Goal: Information Seeking & Learning: Learn about a topic

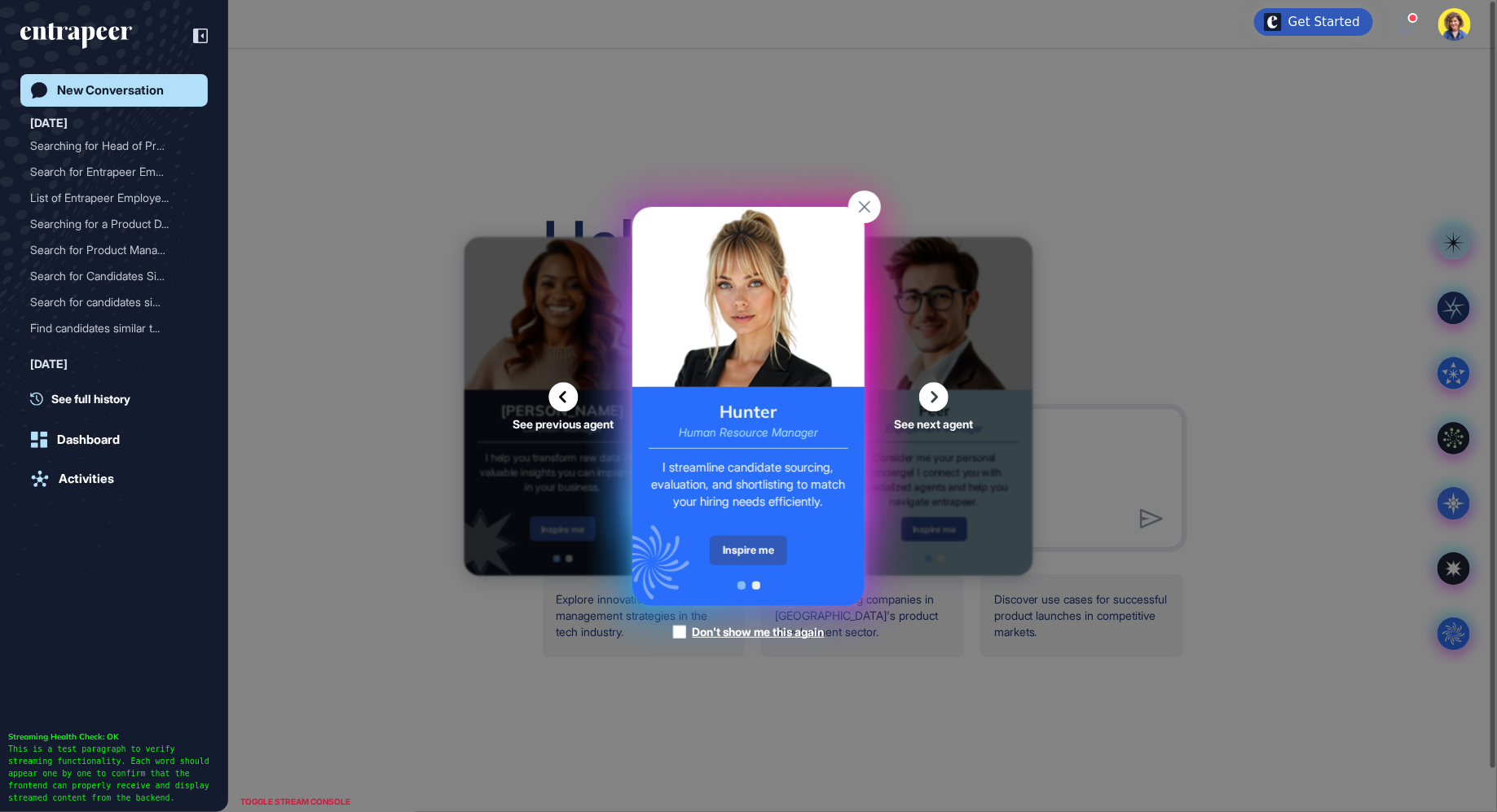
scroll to position [1, 1]
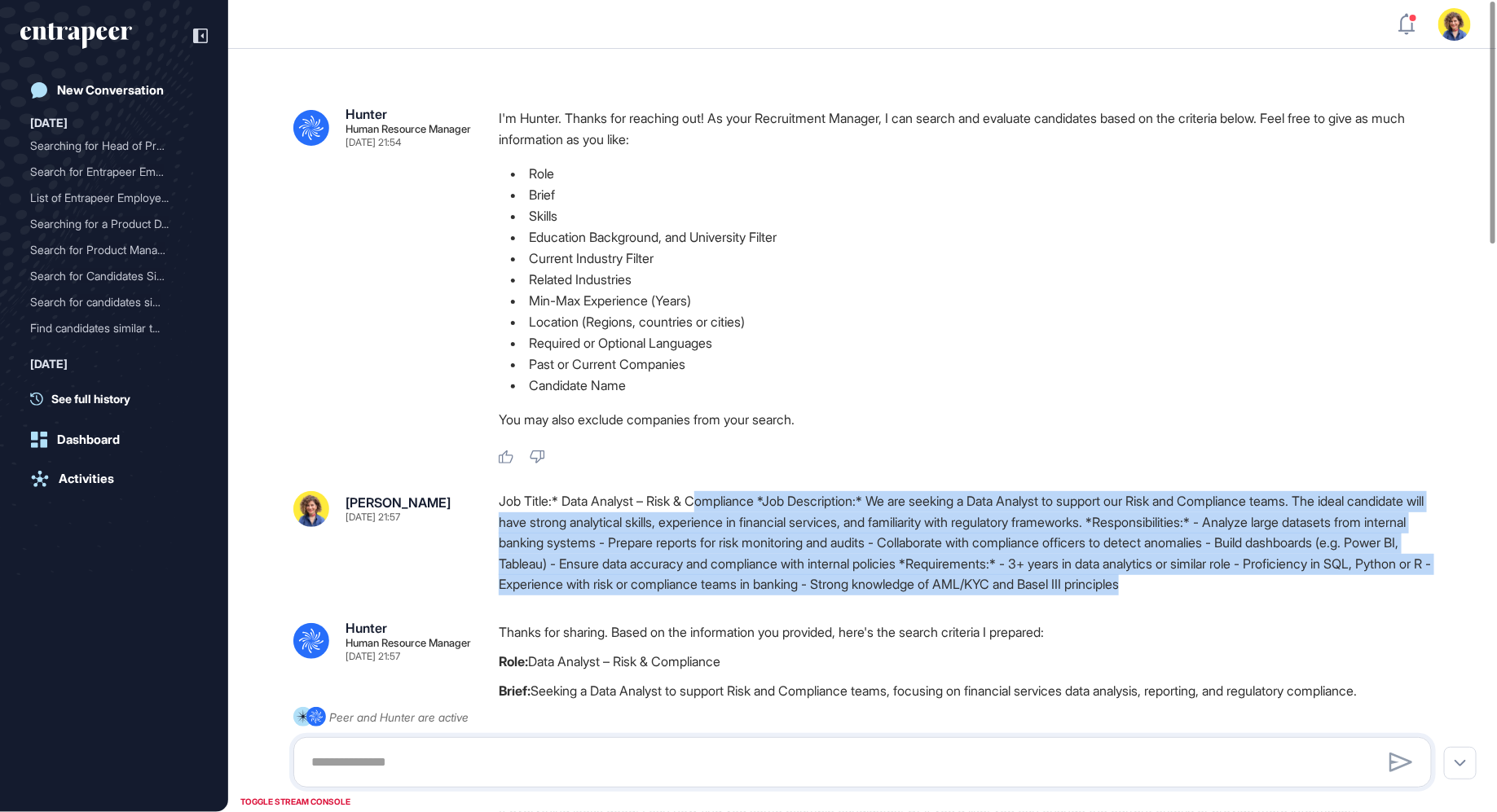
drag, startPoint x: 709, startPoint y: 504, endPoint x: 814, endPoint y: 606, distance: 146.4
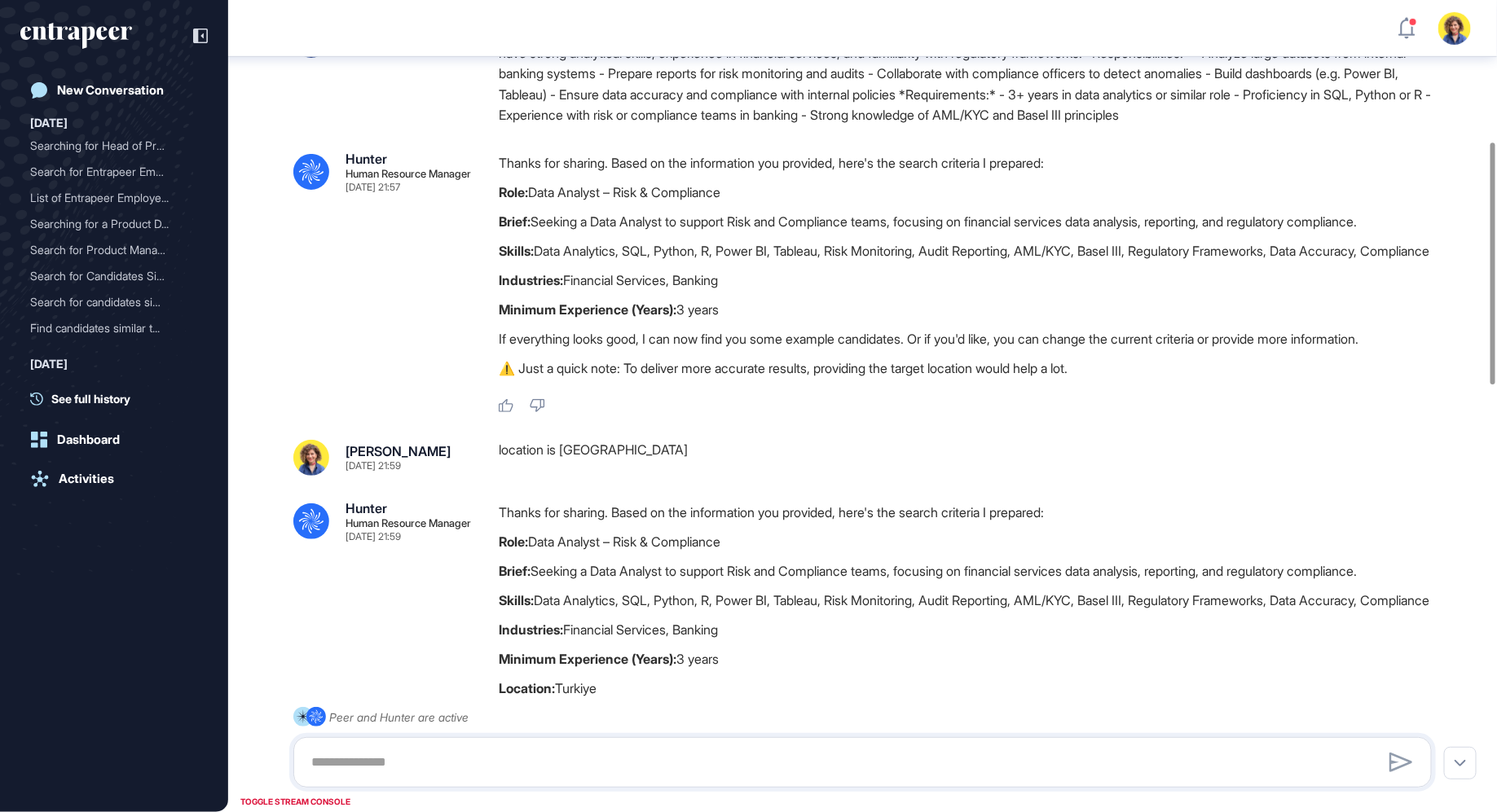
scroll to position [474, 0]
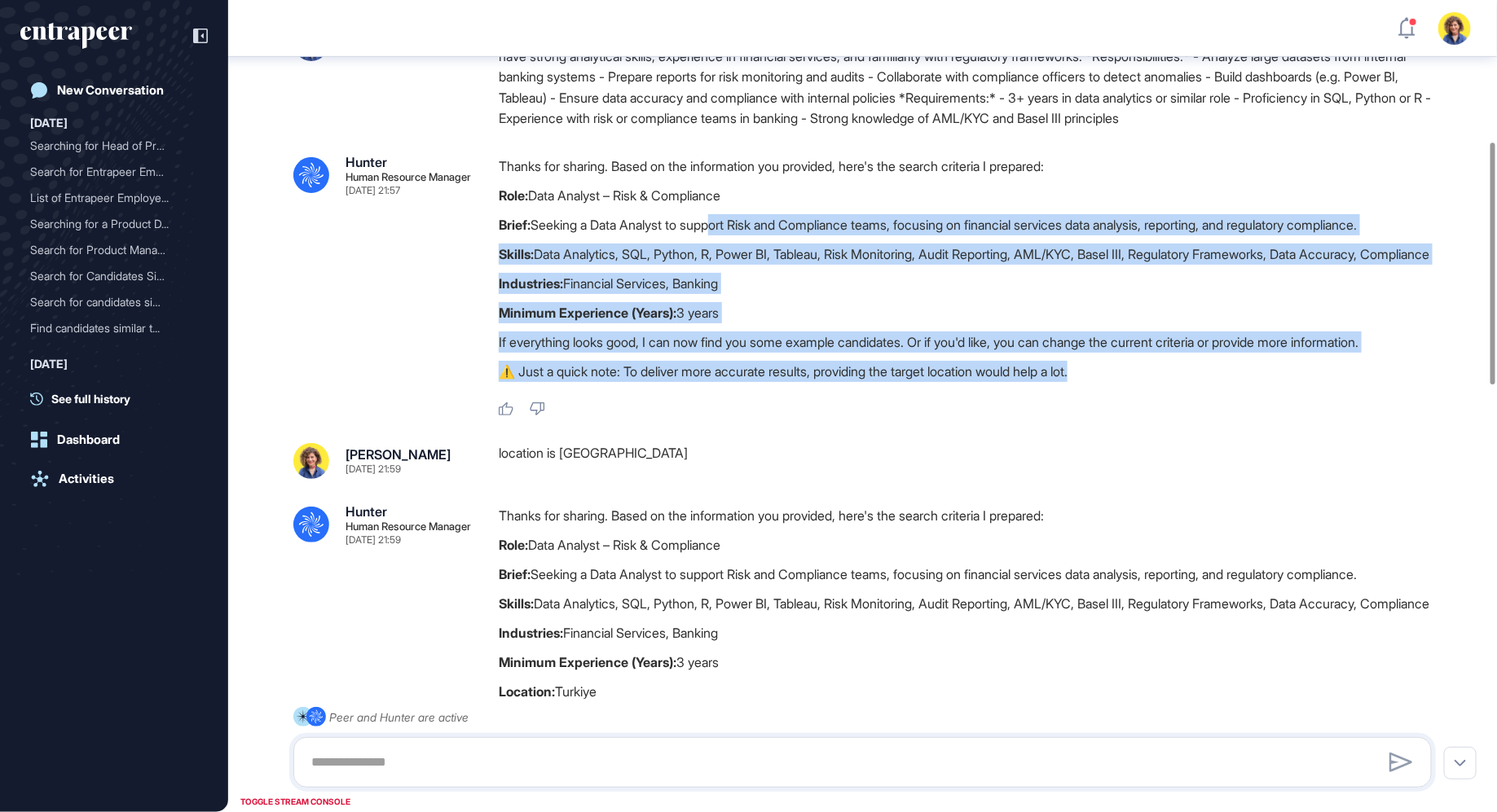
drag, startPoint x: 718, startPoint y: 214, endPoint x: 774, endPoint y: 406, distance: 200.0
click at [774, 390] on div "Thanks for sharing. Based on the information you provided, here's the search cr…" at bounding box center [971, 273] width 946 height 234
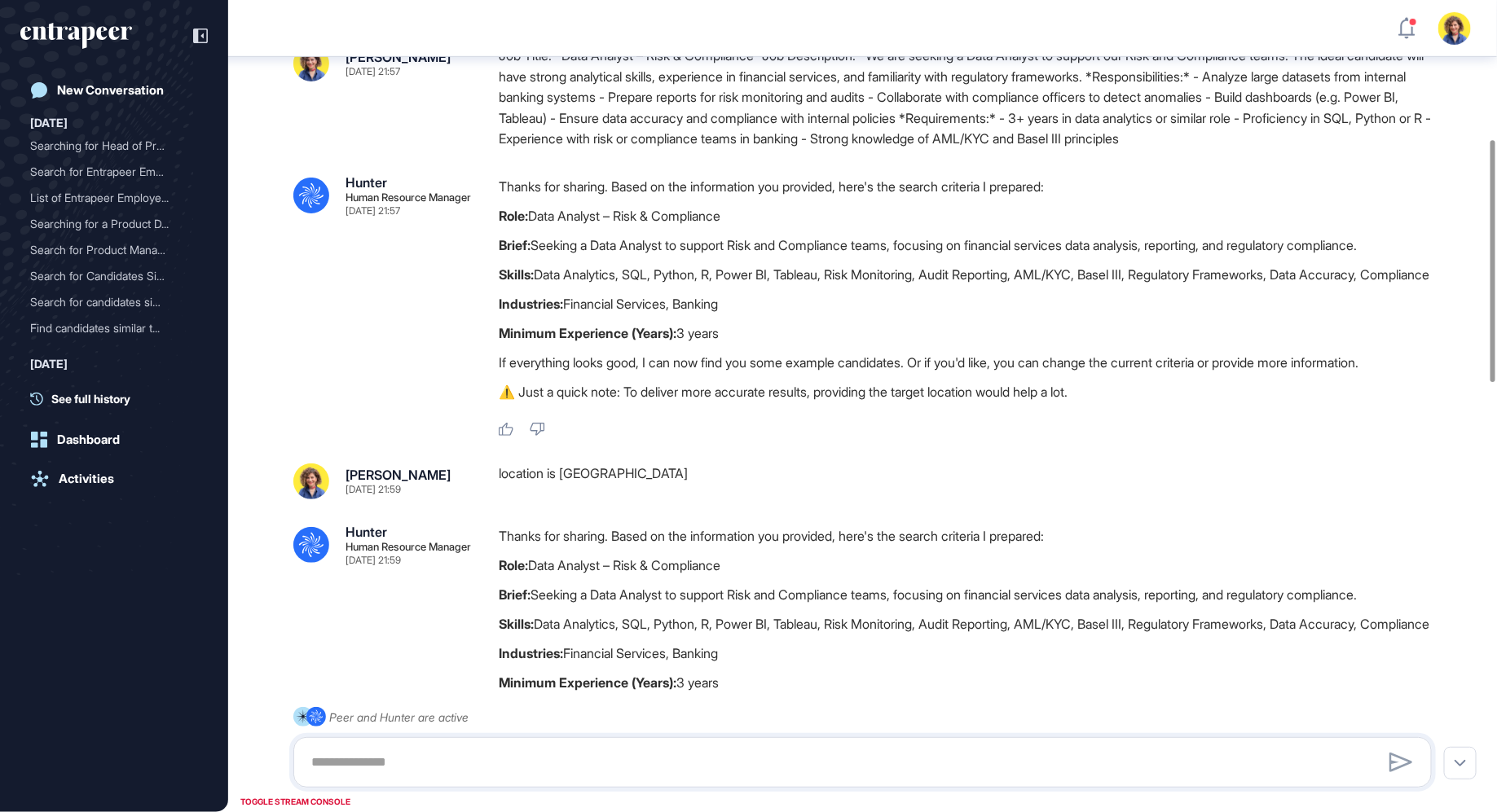
scroll to position [432, 0]
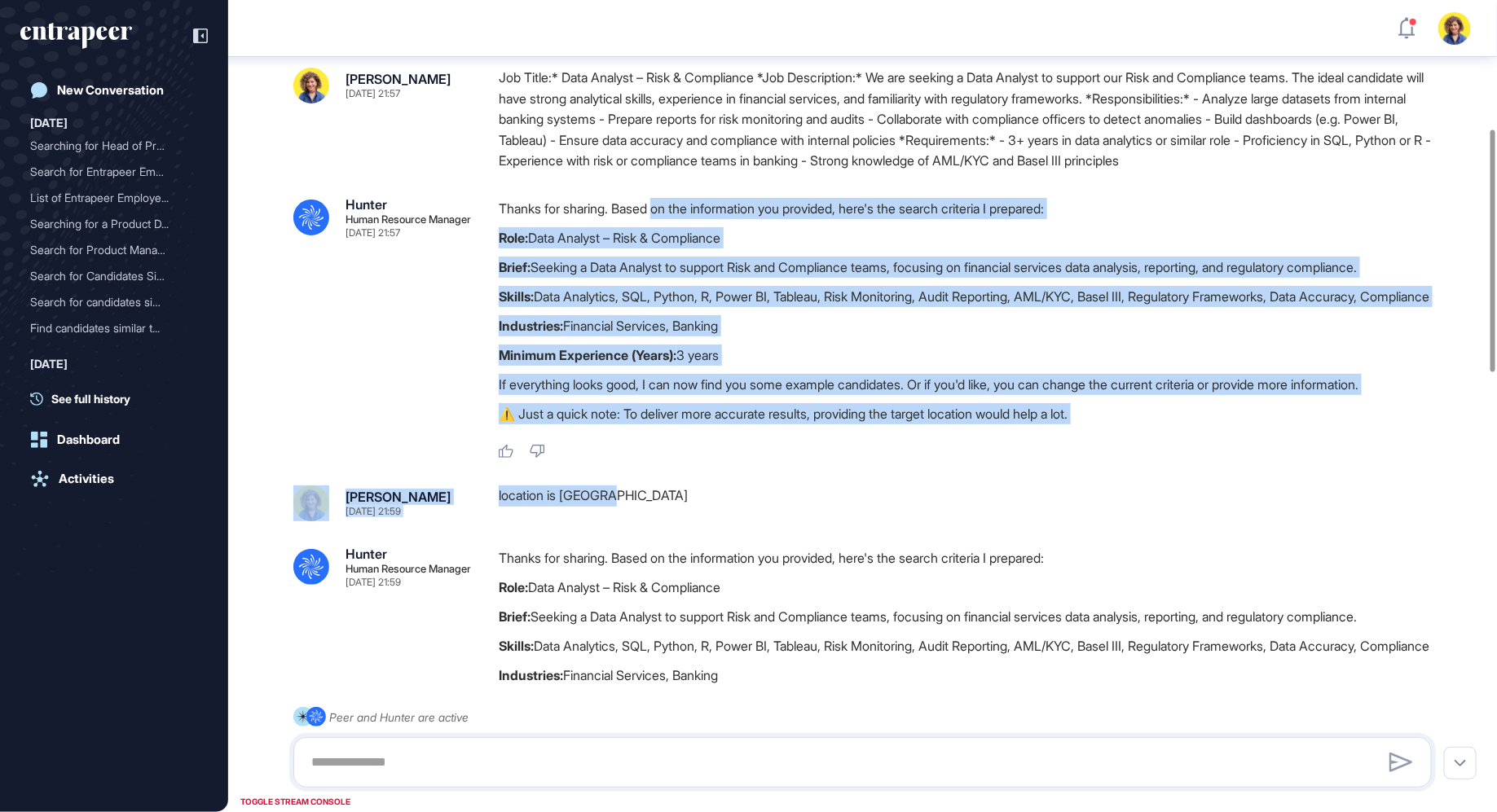
drag, startPoint x: 717, startPoint y: 358, endPoint x: 774, endPoint y: 518, distance: 169.8
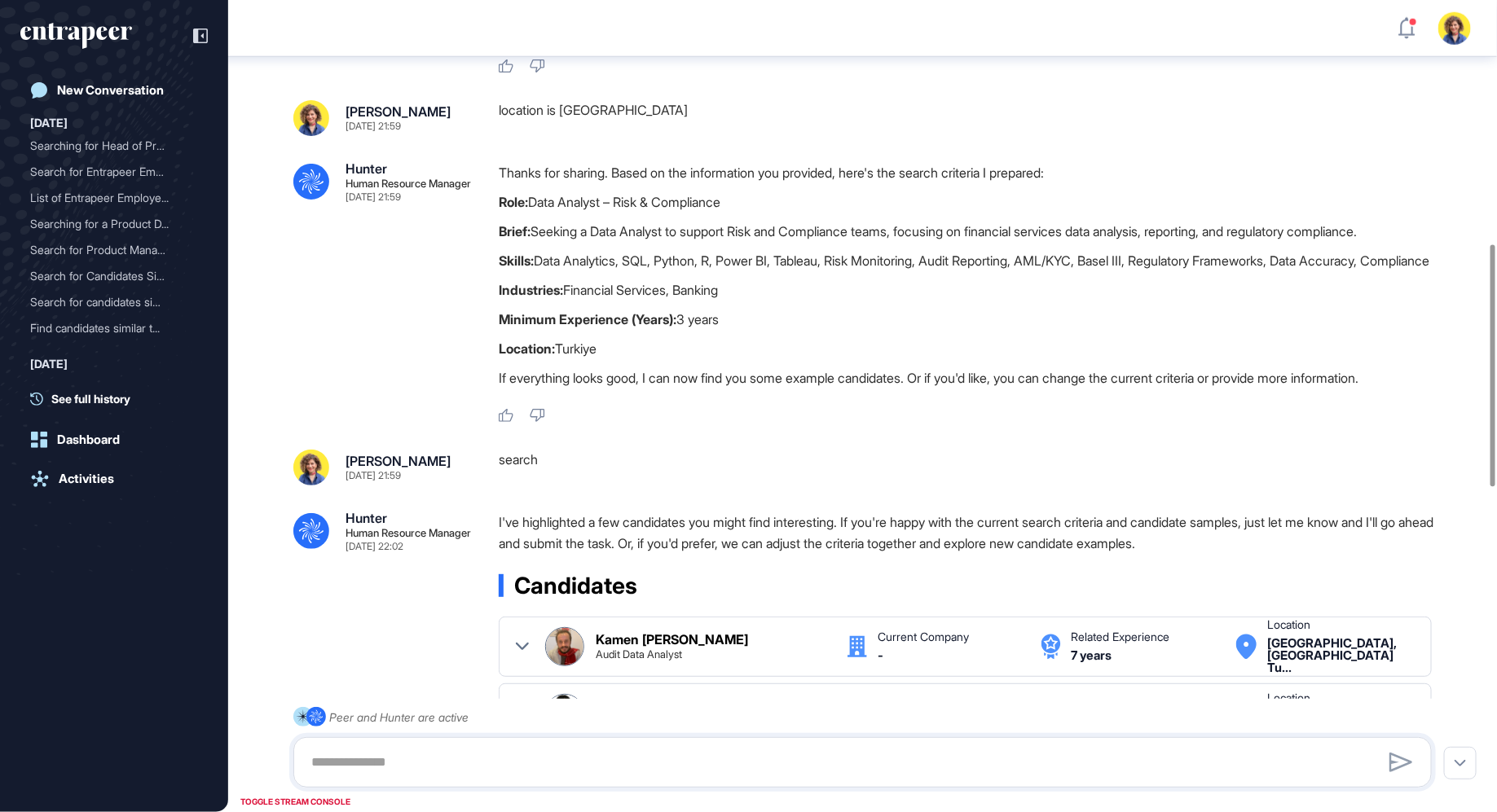
click at [759, 344] on div "Thanks for sharing. Based on the information you provided, here's the search cr…" at bounding box center [971, 280] width 946 height 234
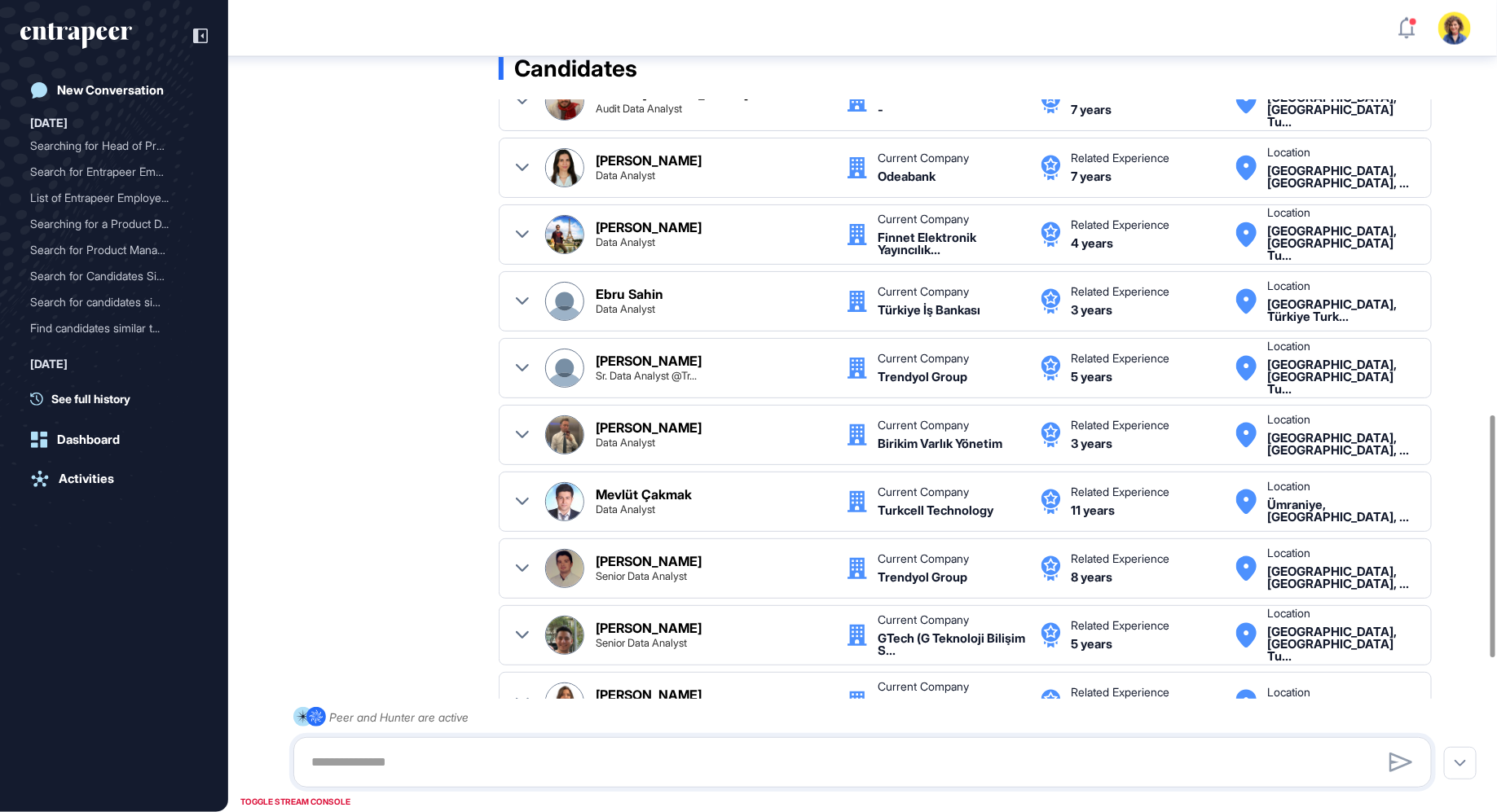
scroll to position [1909, 0]
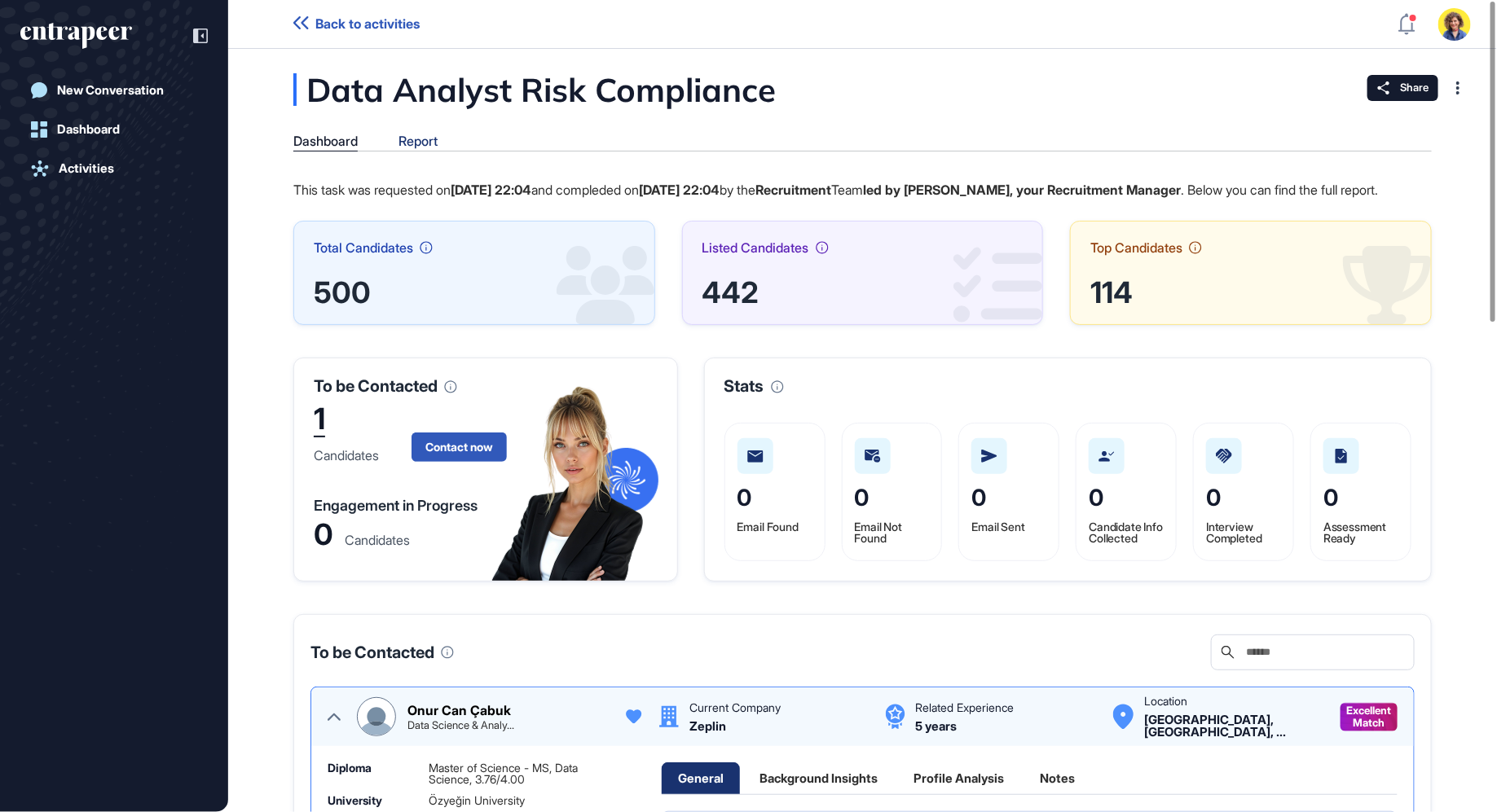
click at [416, 140] on div "Report" at bounding box center [418, 142] width 39 height 16
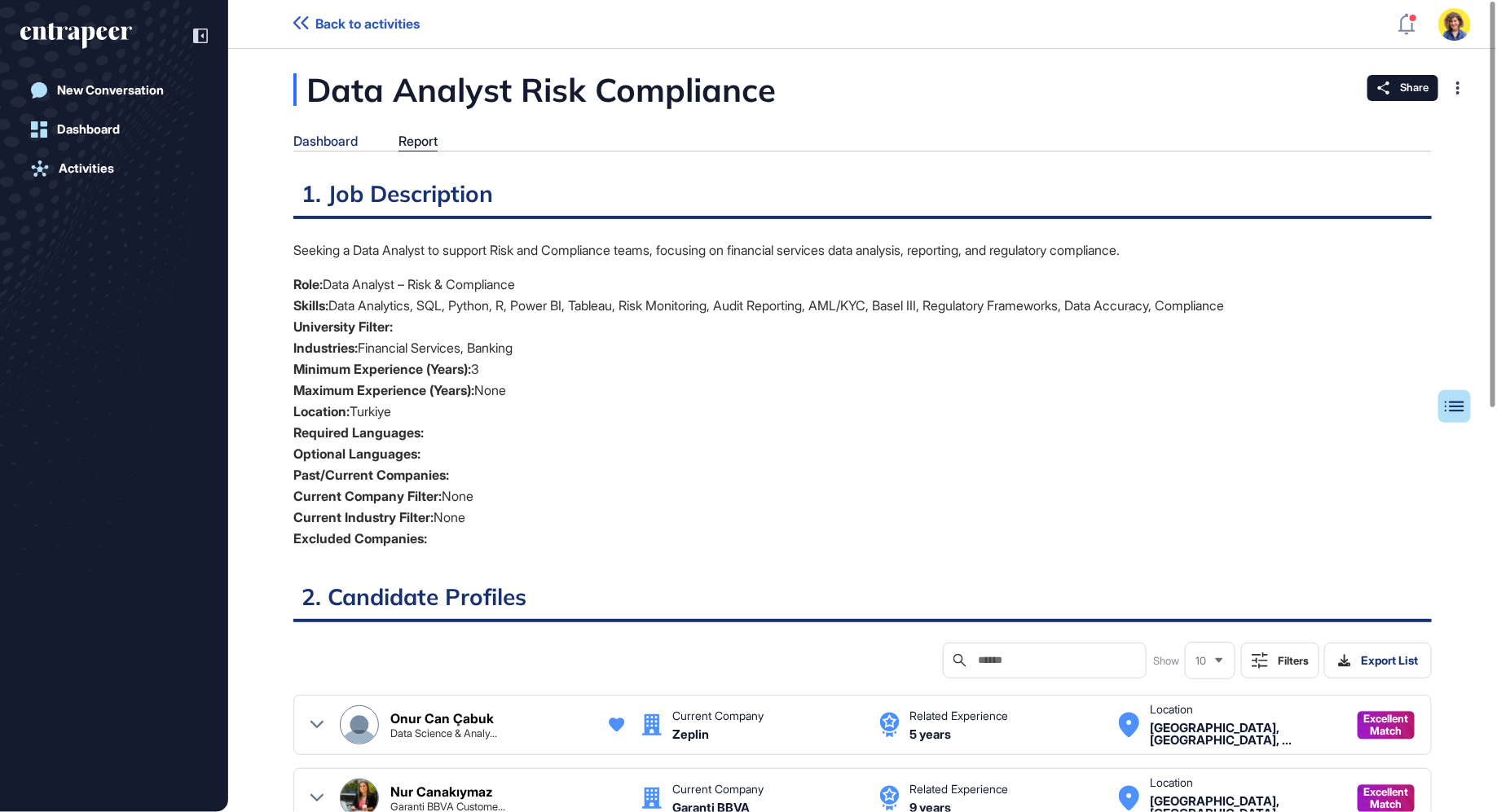
click at [331, 134] on div "Dashboard" at bounding box center [325, 142] width 64 height 16
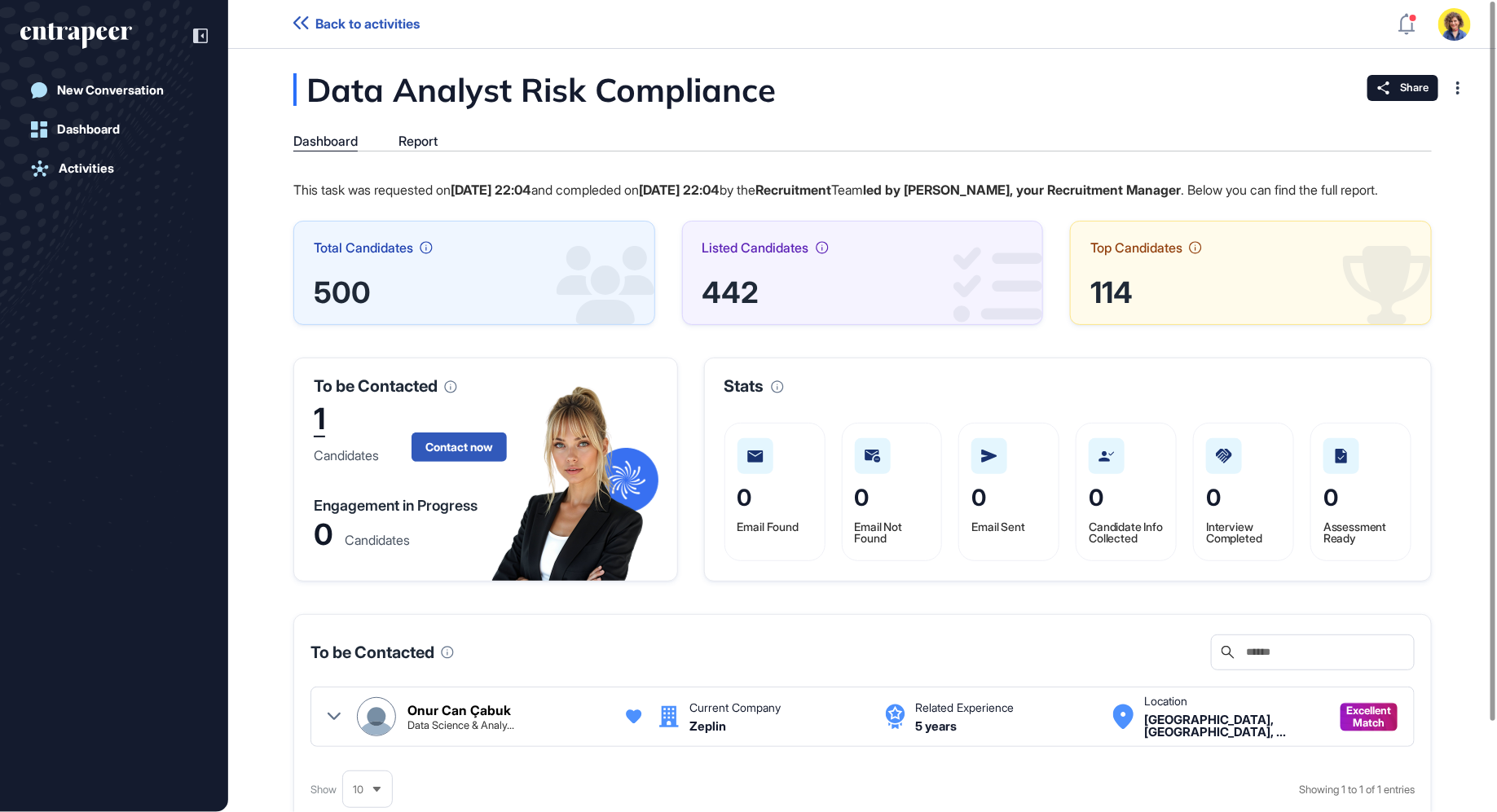
click at [317, 429] on div "1" at bounding box center [320, 421] width 12 height 33
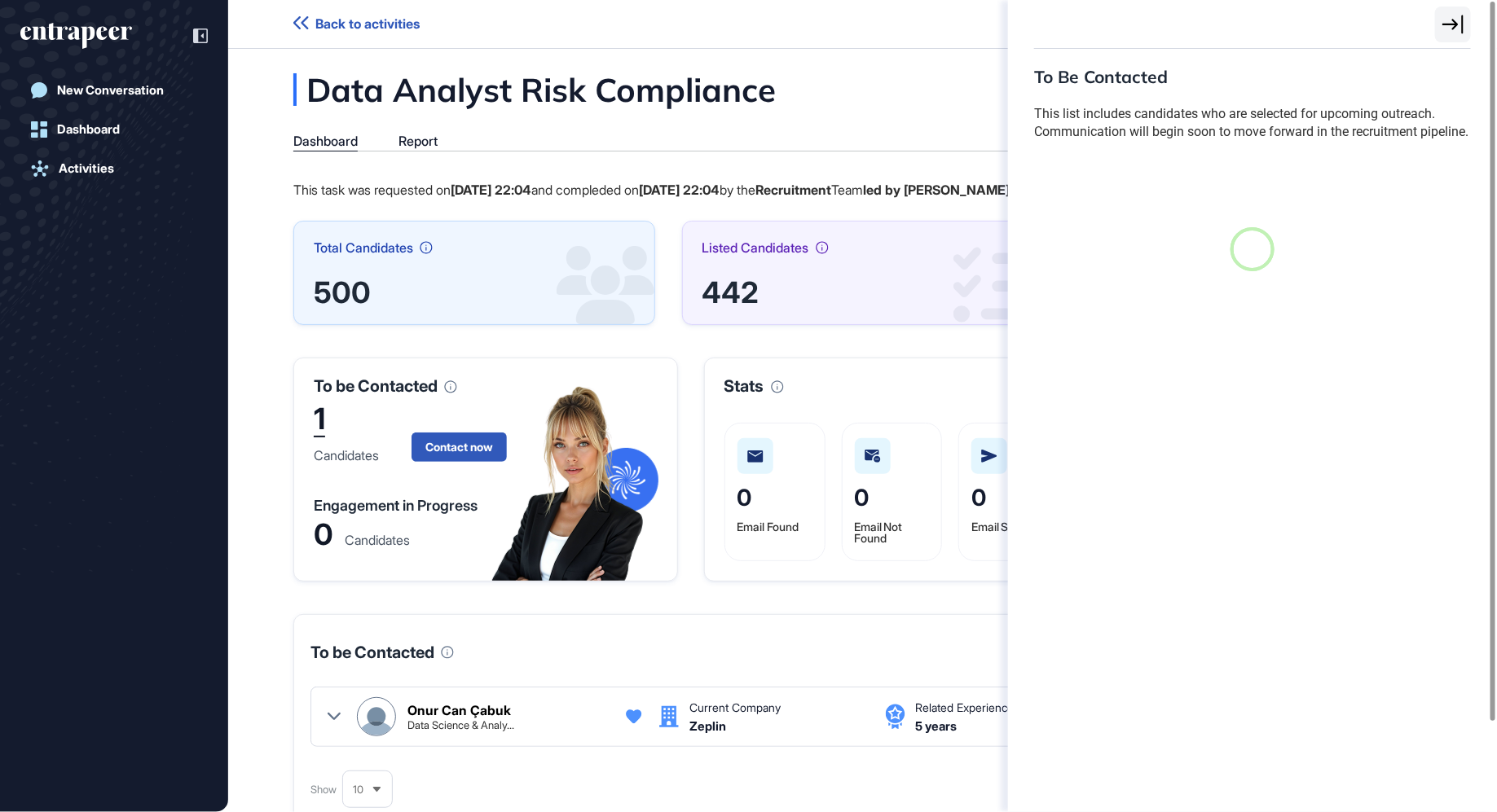
scroll to position [7, 1]
click at [1445, 31] on icon at bounding box center [1453, 25] width 22 height 20
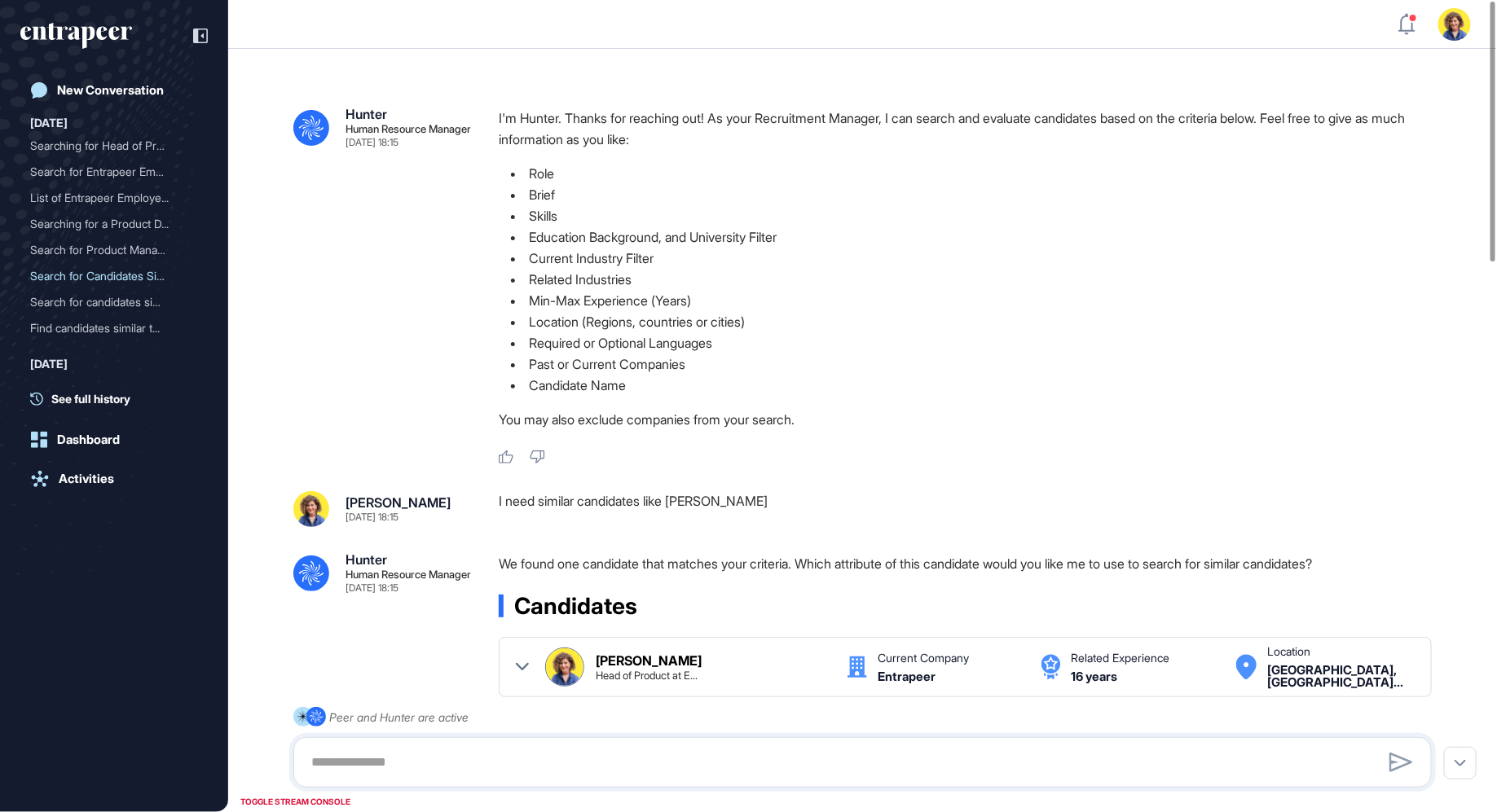
drag, startPoint x: 520, startPoint y: 511, endPoint x: 774, endPoint y: 506, distance: 254.0
click at [774, 506] on div "I need similar candidates like Sara Holyavkin" at bounding box center [971, 509] width 946 height 35
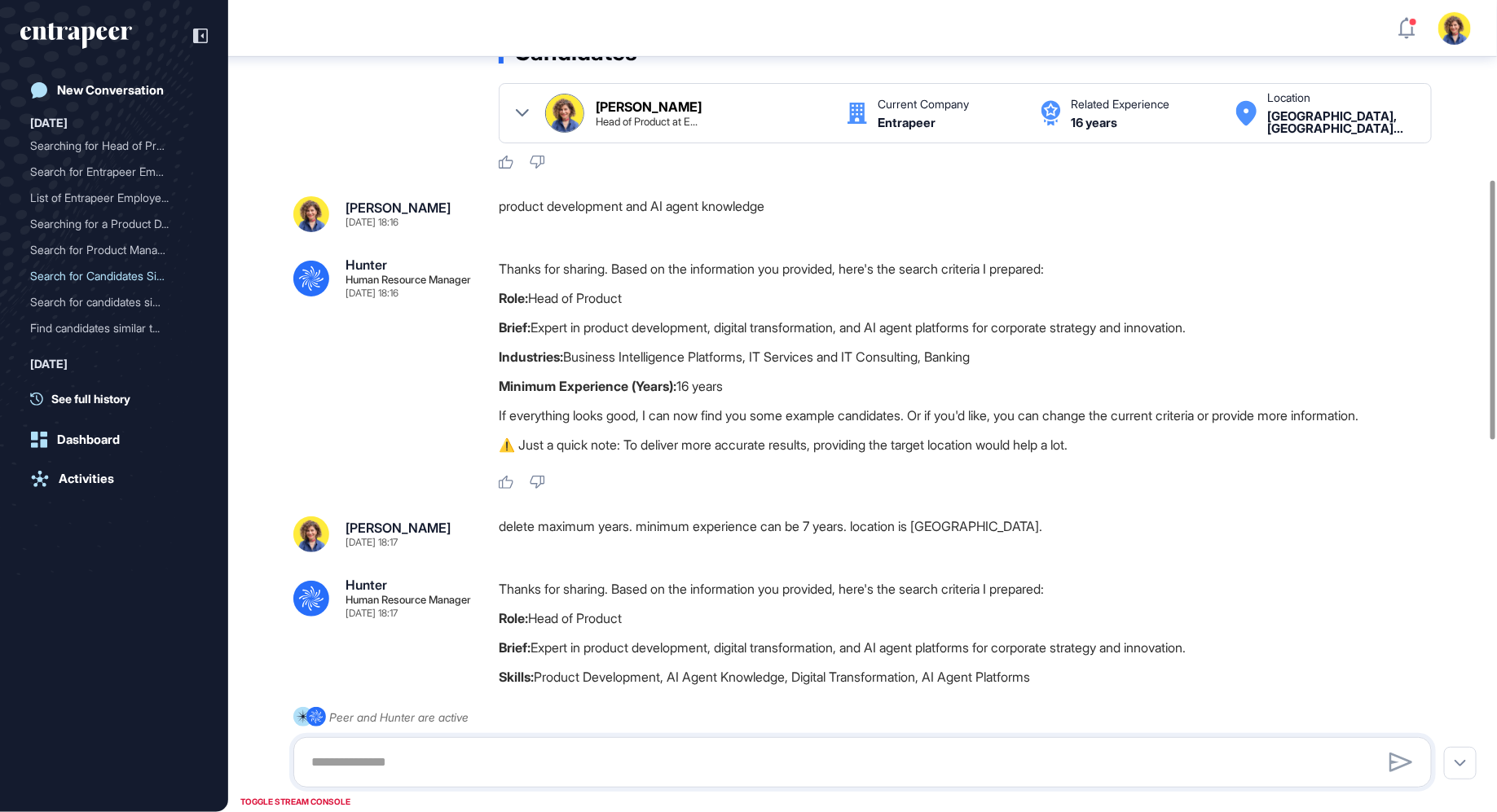
scroll to position [419, 0]
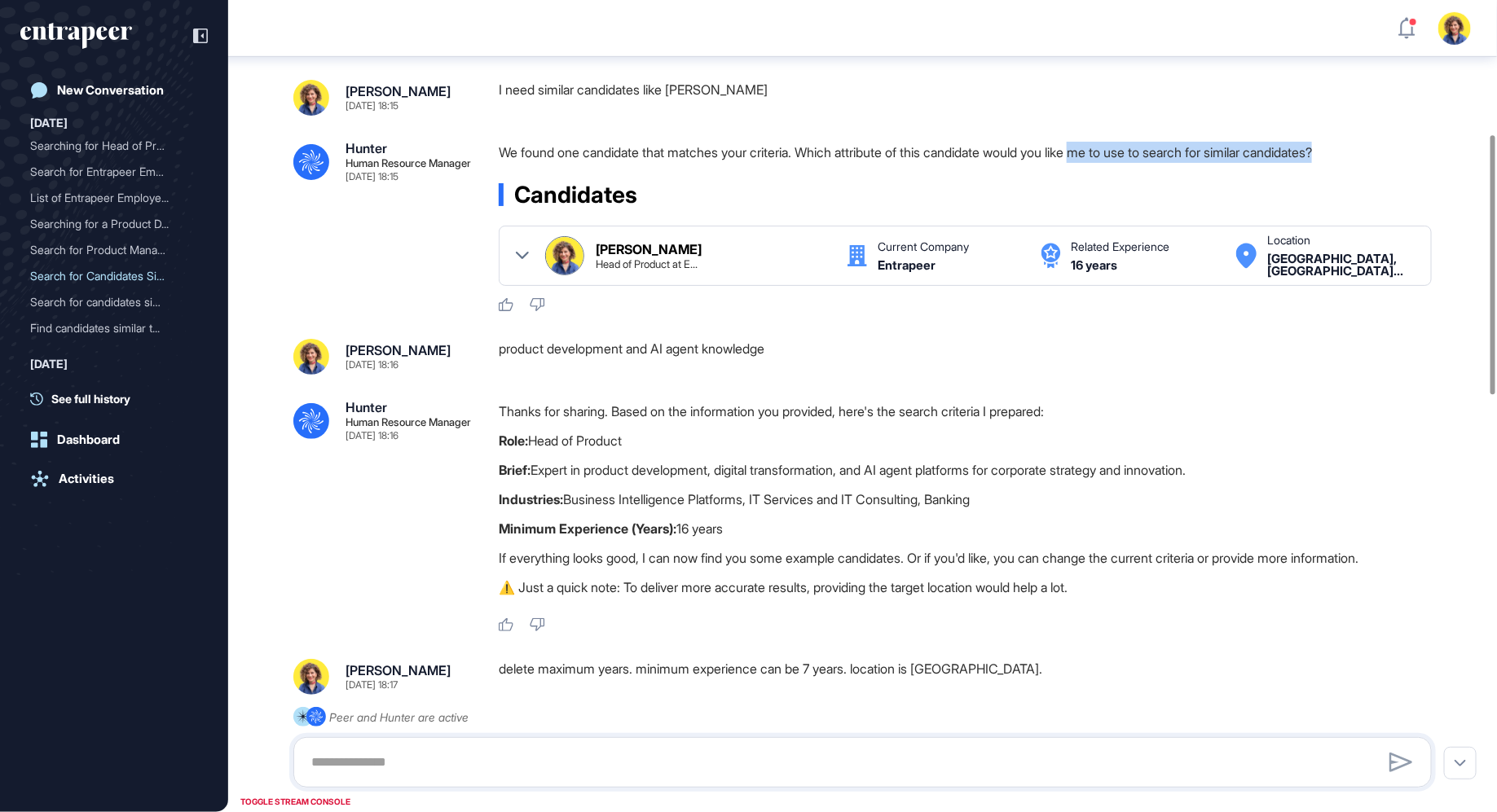
drag, startPoint x: 1109, startPoint y: 154, endPoint x: 1347, endPoint y: 169, distance: 238.5
click at [1347, 169] on div "We found one candidate that matches your criteria. Which attribute of this cand…" at bounding box center [971, 156] width 946 height 30
click at [901, 154] on p "We found one candidate that matches your criteria. Which attribute of this cand…" at bounding box center [971, 153] width 946 height 22
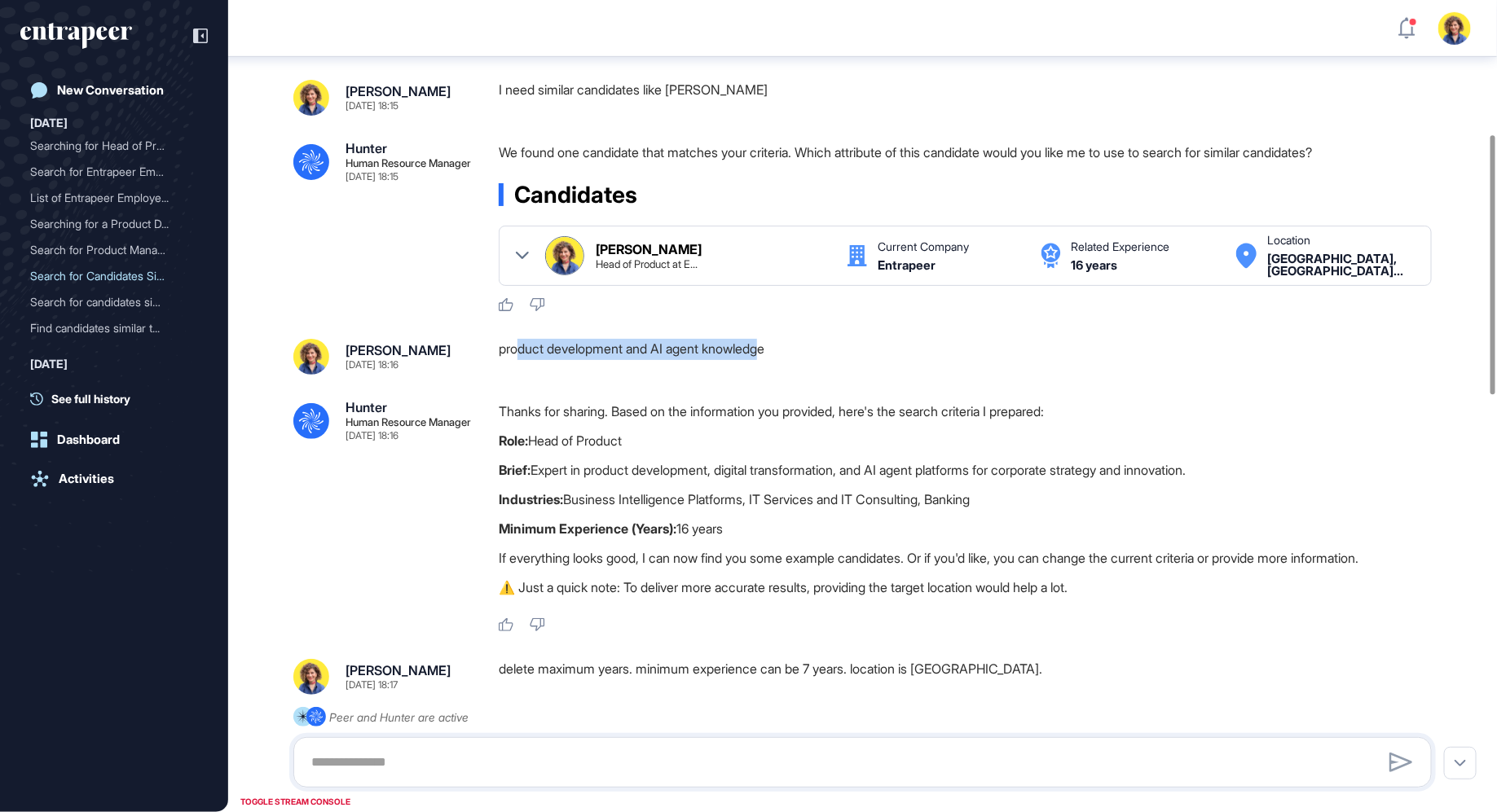
drag, startPoint x: 516, startPoint y: 352, endPoint x: 774, endPoint y: 357, distance: 258.0
click at [774, 357] on div "product development and AI agent knowledge" at bounding box center [971, 356] width 946 height 35
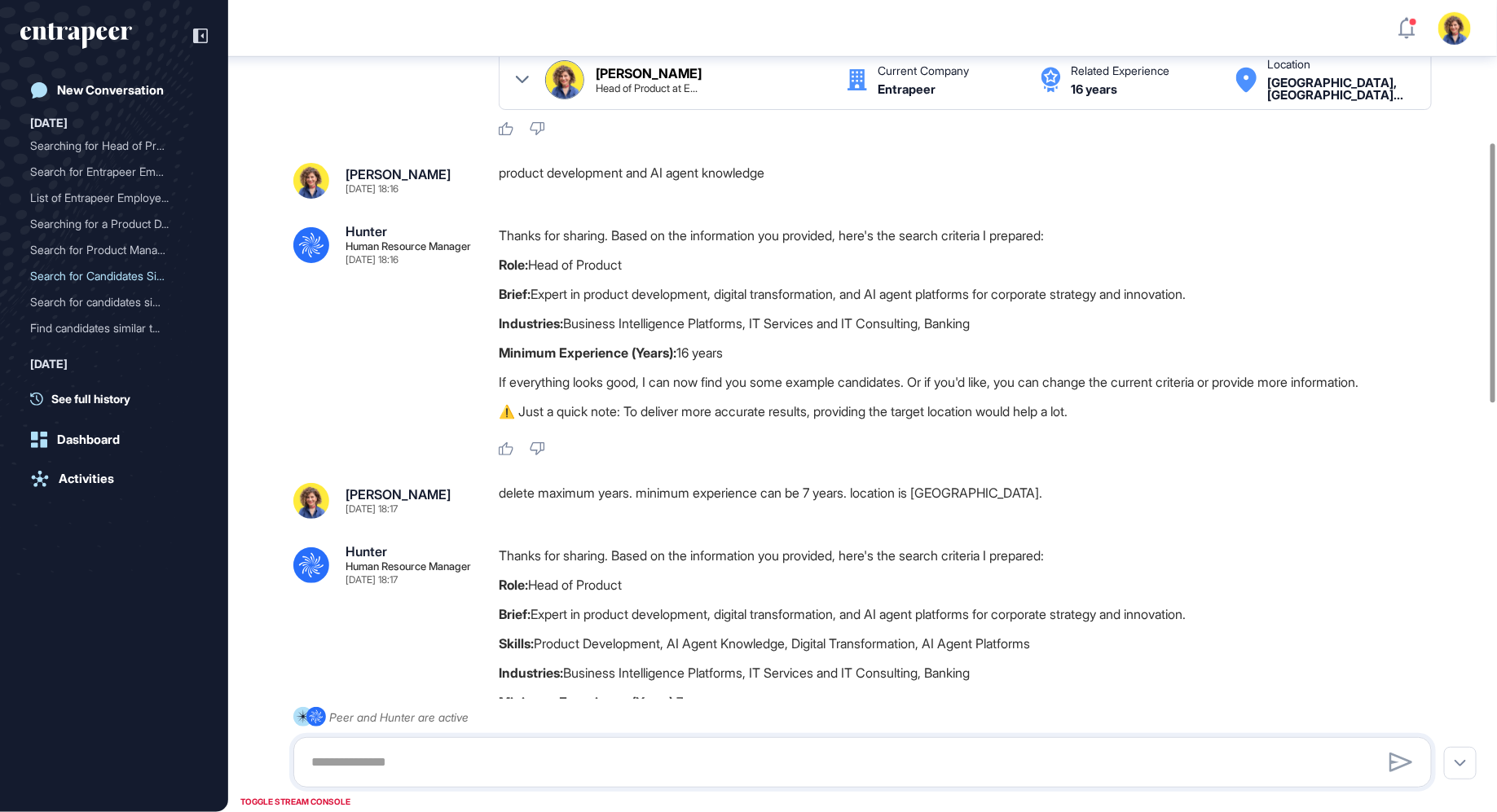
scroll to position [603, 0]
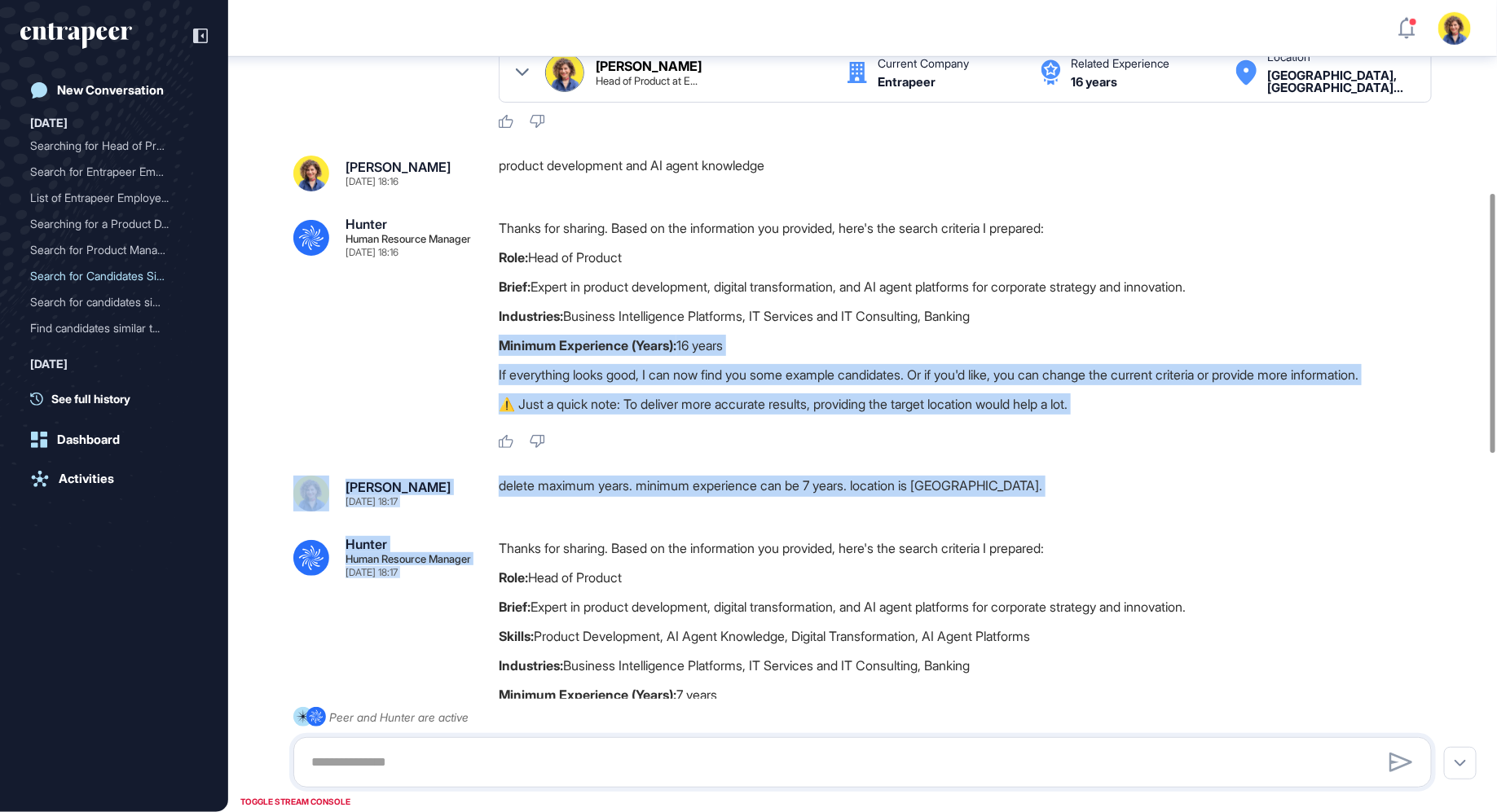
drag, startPoint x: 753, startPoint y: 371, endPoint x: 863, endPoint y: 541, distance: 202.5
click at [863, 541] on div ".cls-2{fill:#fff} Hunter Human Resource Manager Sep 01, 2025 18:15 I'm Hunter. …" at bounding box center [862, 674] width 1269 height 2441
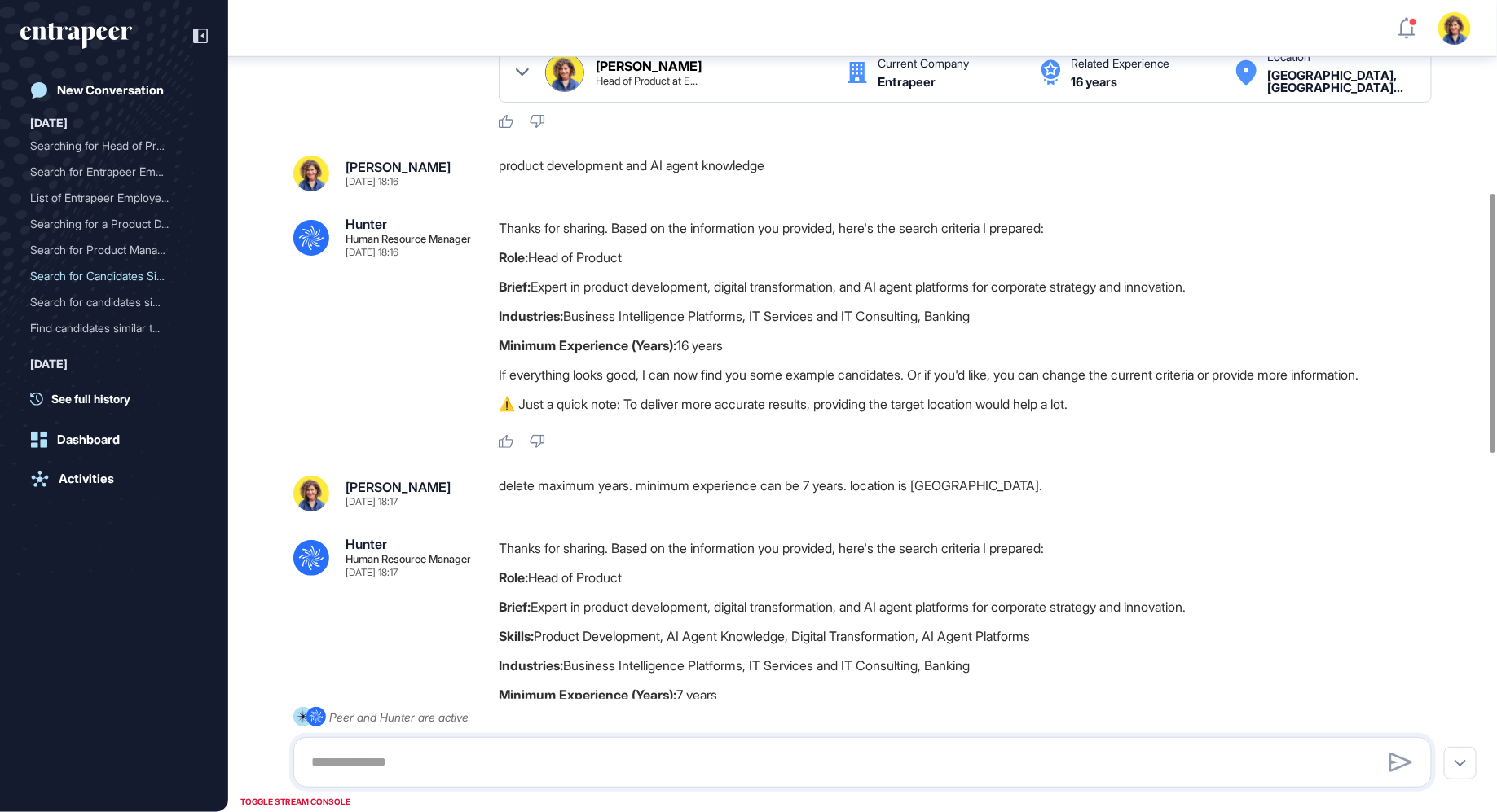
click at [754, 586] on p "Role: Head of Product" at bounding box center [971, 578] width 946 height 22
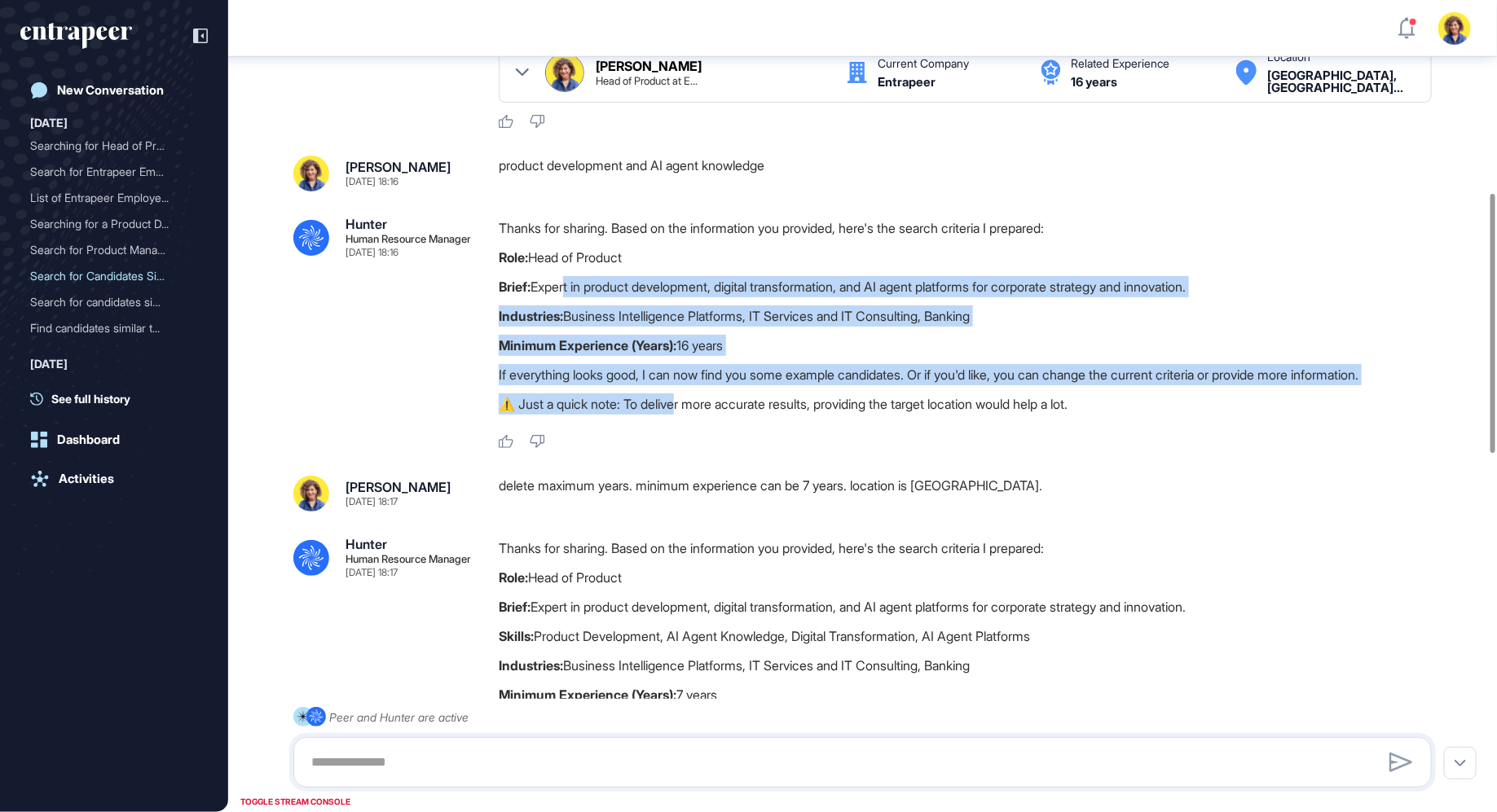
drag, startPoint x: 565, startPoint y: 292, endPoint x: 682, endPoint y: 395, distance: 155.9
click at [682, 395] on div "Thanks for sharing. Based on the information you provided, here's the search cr…" at bounding box center [971, 320] width 946 height 206
click at [682, 395] on p "⚠️ Just a quick note: To deliver more accurate results, providing the target lo…" at bounding box center [971, 405] width 946 height 22
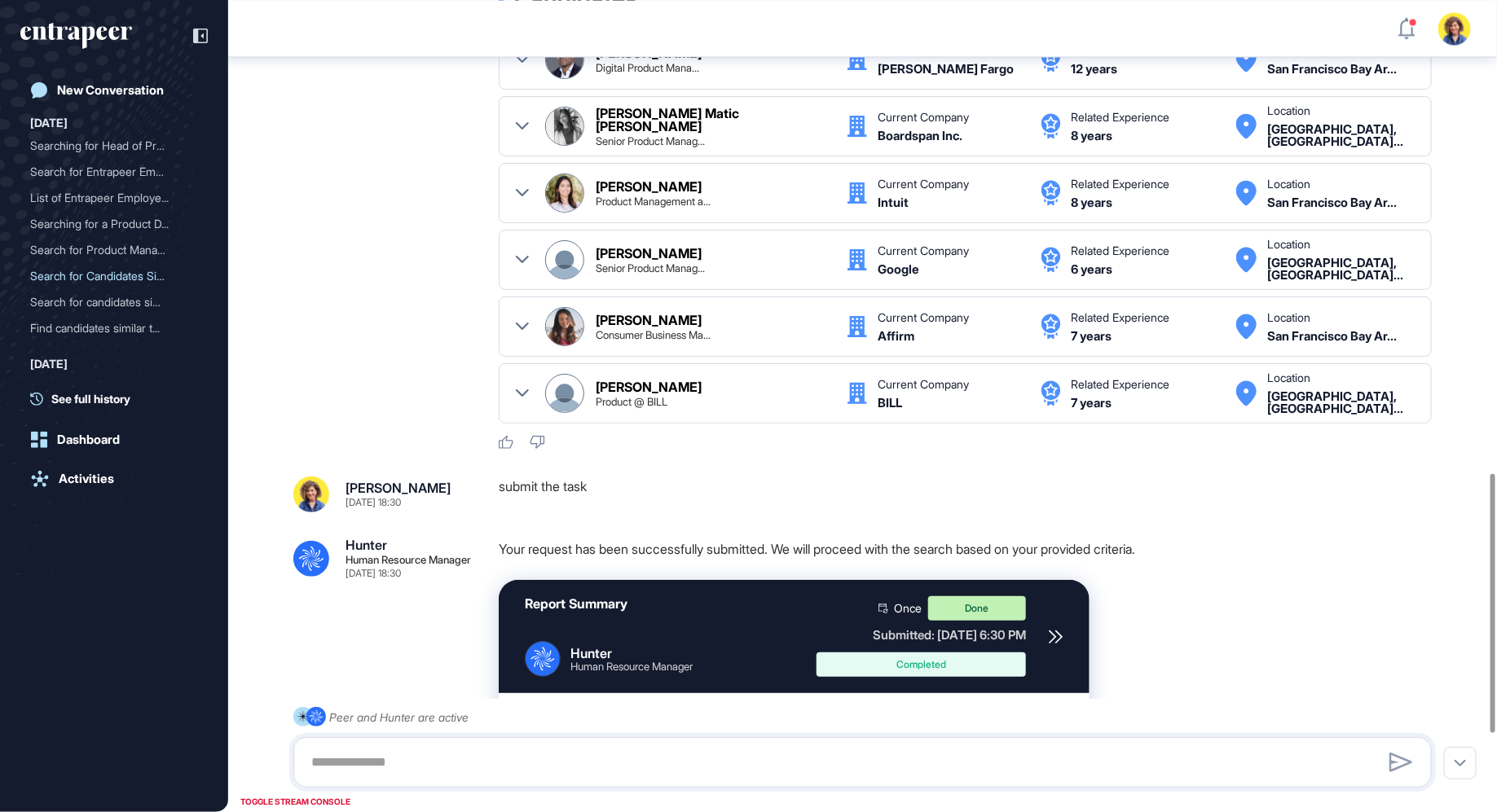
scroll to position [1726, 0]
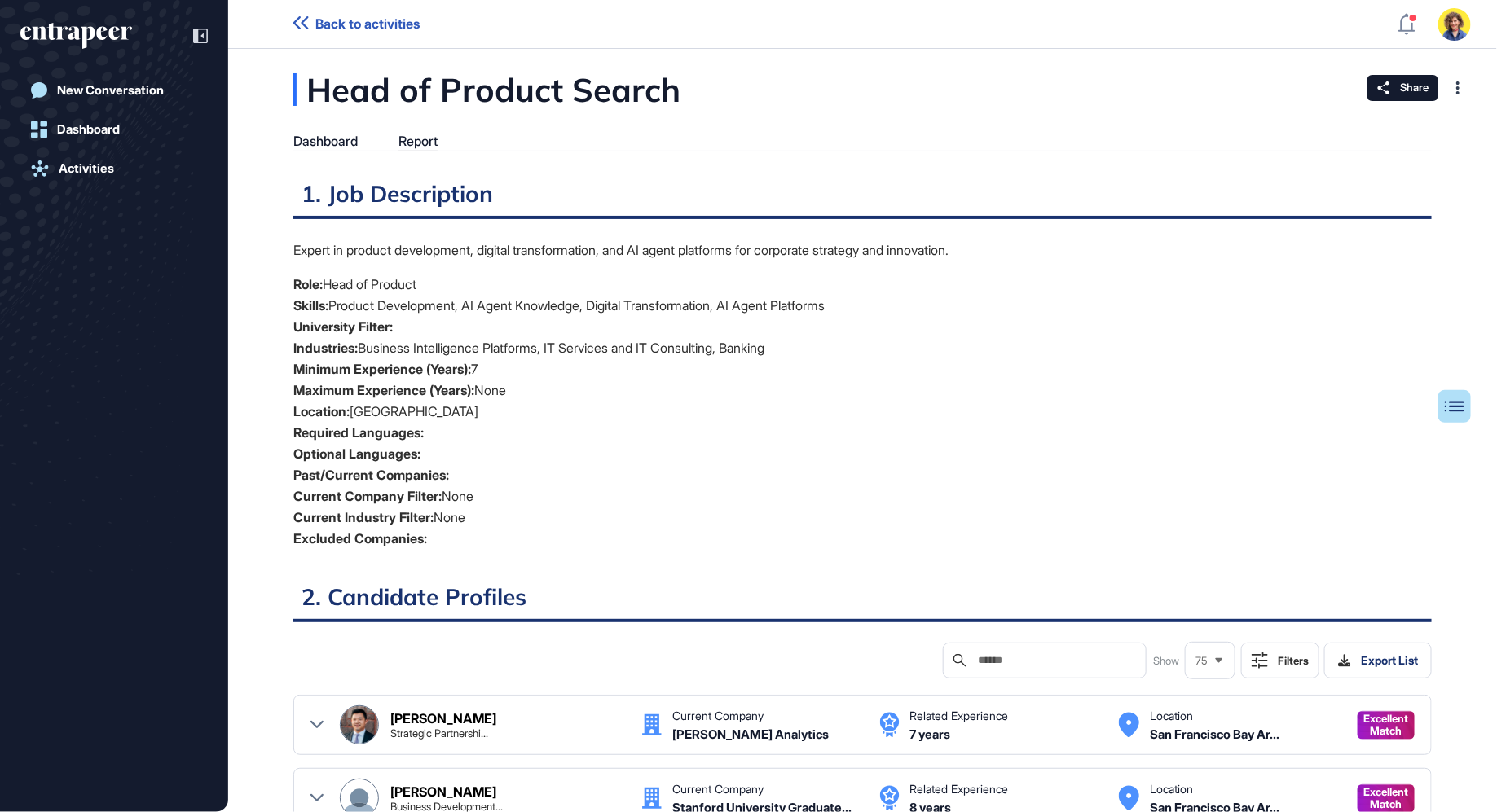
scroll to position [7, 1]
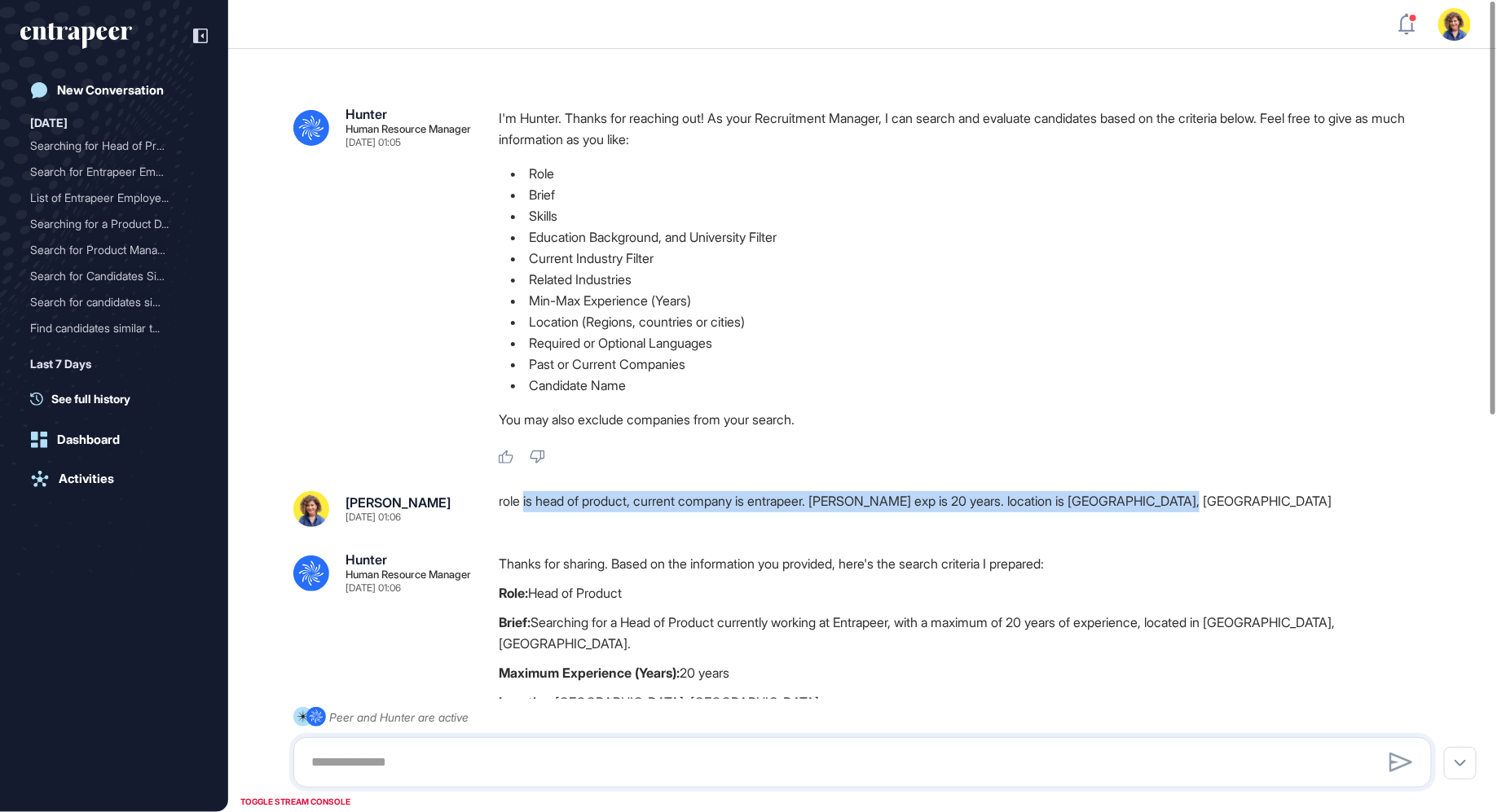
drag, startPoint x: 525, startPoint y: 499, endPoint x: 924, endPoint y: 514, distance: 399.3
click at [924, 514] on div "role is head of product, current company is entrapeer. max exp is 20 years. loc…" at bounding box center [971, 509] width 946 height 35
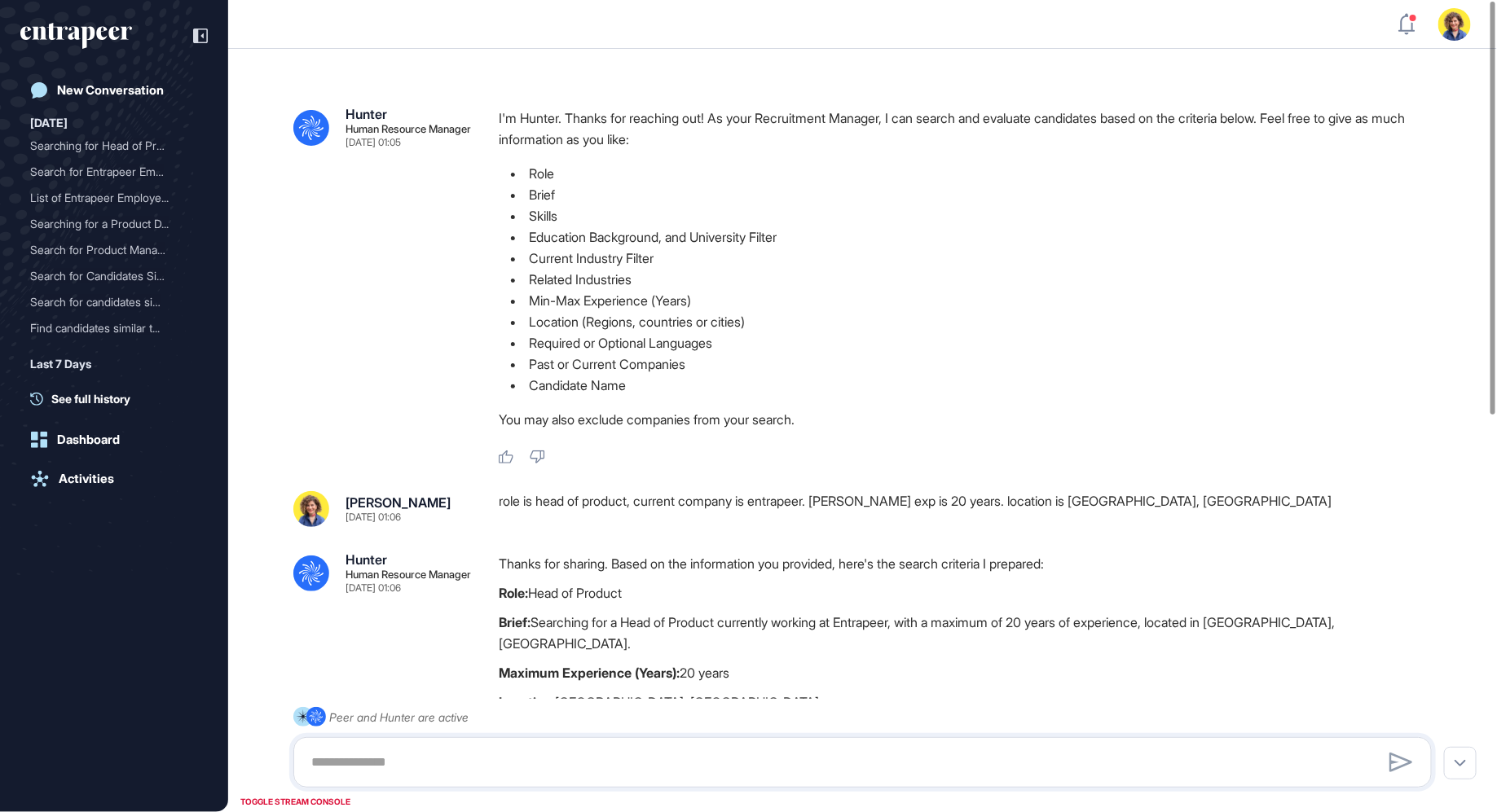
click at [924, 518] on div "role is head of product, current company is entrapeer. max exp is 20 years. loc…" at bounding box center [971, 509] width 946 height 35
drag, startPoint x: 840, startPoint y: 493, endPoint x: 938, endPoint y: 499, distance: 98.2
click at [938, 499] on div "role is head of product, current company is entrapeer. max exp is 20 years. loc…" at bounding box center [971, 509] width 946 height 35
drag, startPoint x: 964, startPoint y: 497, endPoint x: 822, endPoint y: 500, distance: 142.0
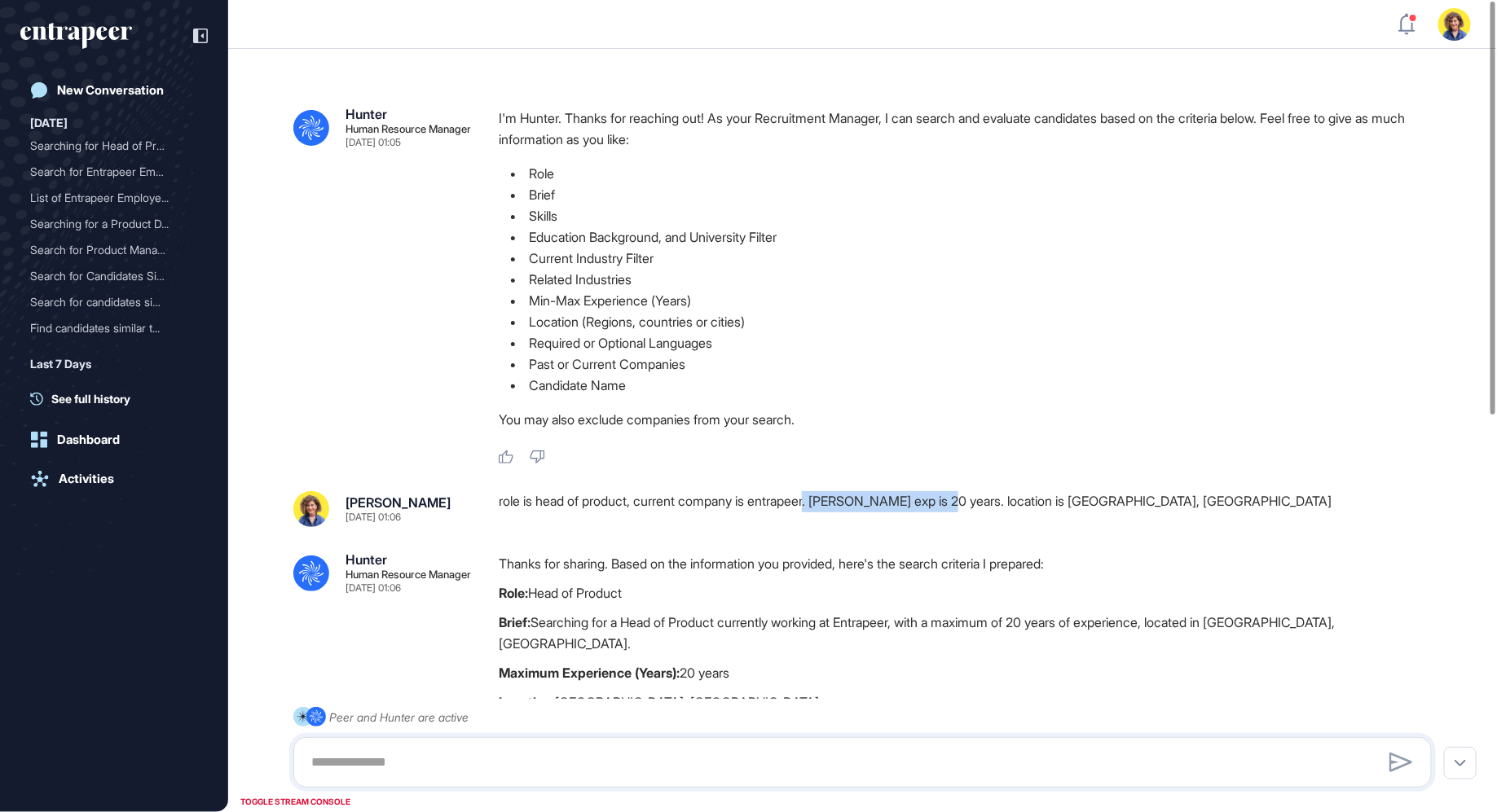
click at [822, 500] on div "role is head of product, current company is entrapeer. max exp is 20 years. loc…" at bounding box center [971, 509] width 946 height 35
click at [829, 496] on div "role is head of product, current company is entrapeer. max exp is 20 years. loc…" at bounding box center [971, 509] width 946 height 35
drag, startPoint x: 831, startPoint y: 497, endPoint x: 938, endPoint y: 504, distance: 107.2
click at [938, 504] on div "role is head of product, current company is entrapeer. max exp is 20 years. loc…" at bounding box center [971, 509] width 946 height 35
click at [958, 515] on div "role is head of product, current company is entrapeer. max exp is 20 years. loc…" at bounding box center [971, 509] width 946 height 35
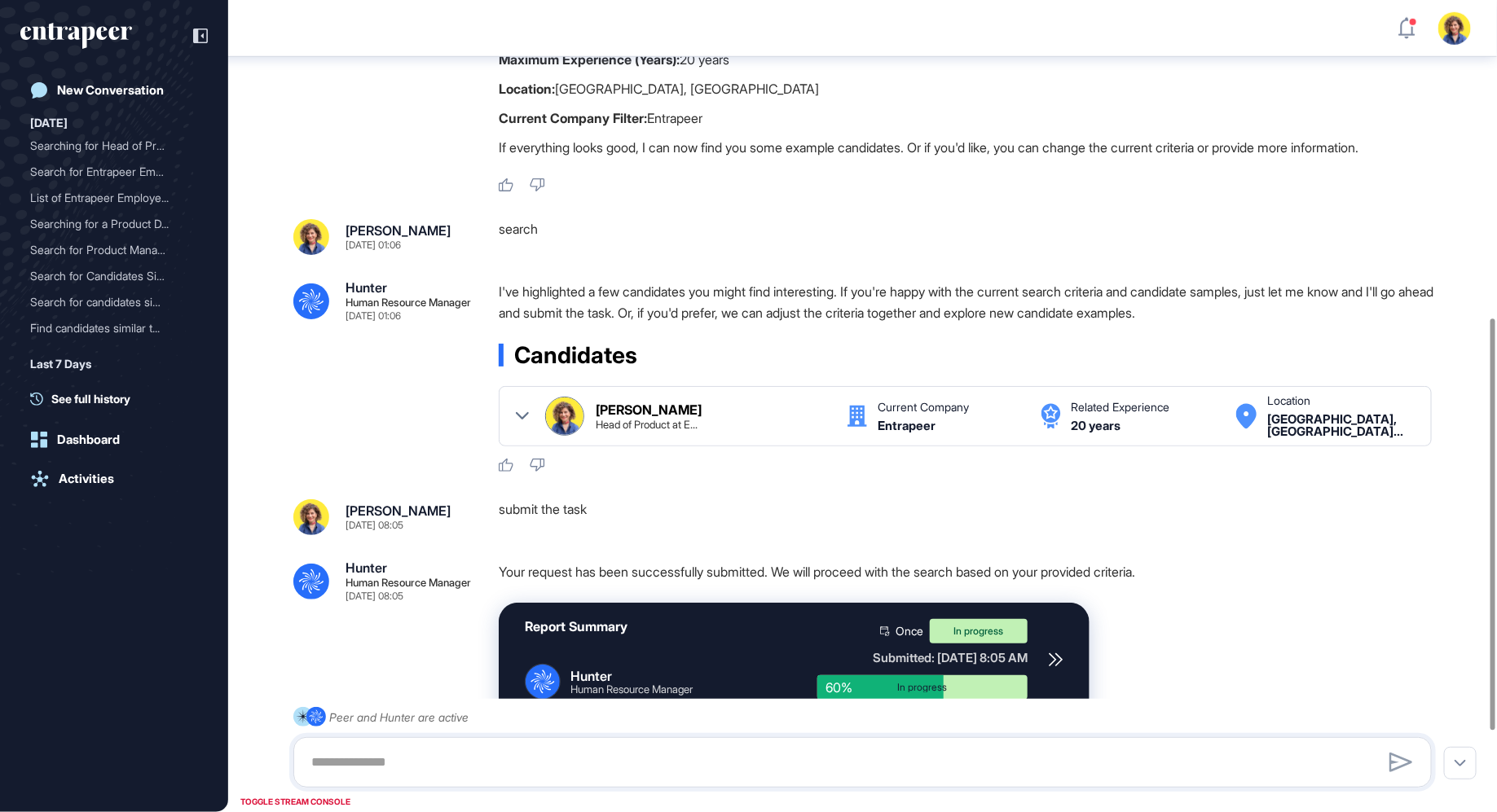
scroll to position [627, 0]
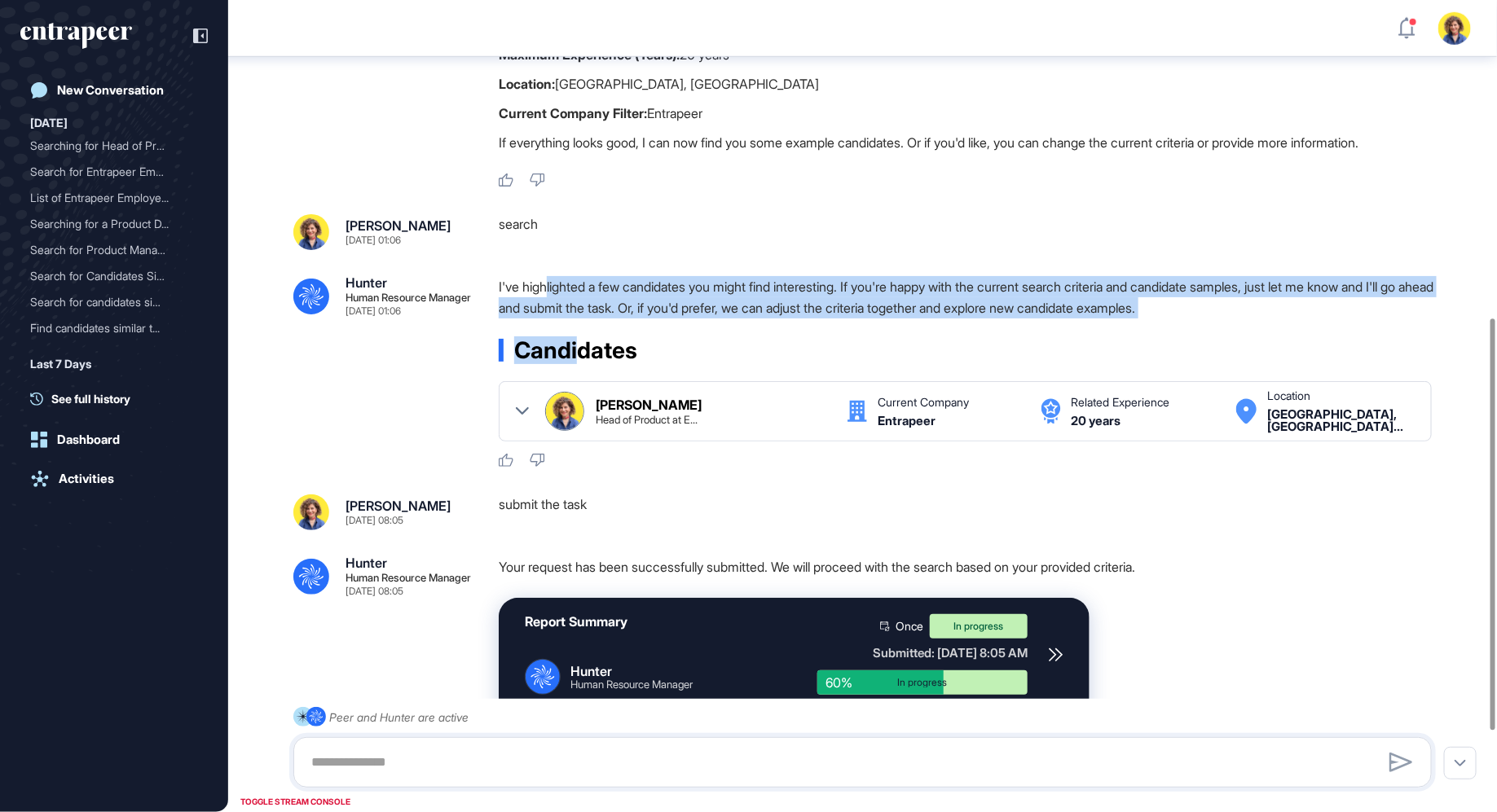
drag, startPoint x: 546, startPoint y: 256, endPoint x: 581, endPoint y: 321, distance: 73.8
click at [581, 321] on div "I've highlighted a few candidates you might find interesting. If you're happy w…" at bounding box center [971, 372] width 946 height 192
click at [637, 284] on p "I've highlighted a few candidates you might find interesting. If you're happy w…" at bounding box center [971, 297] width 946 height 42
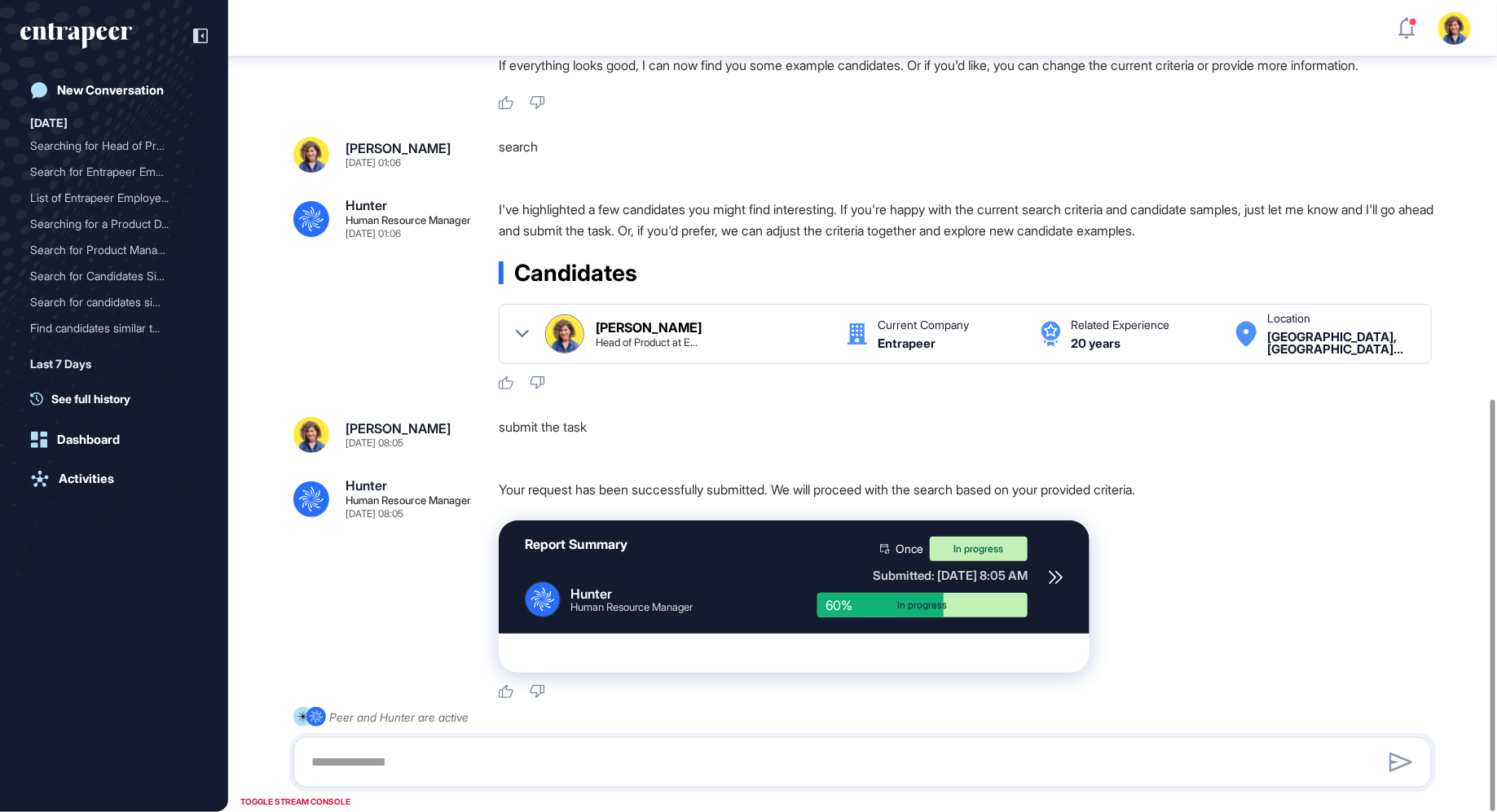
scroll to position [787, 0]
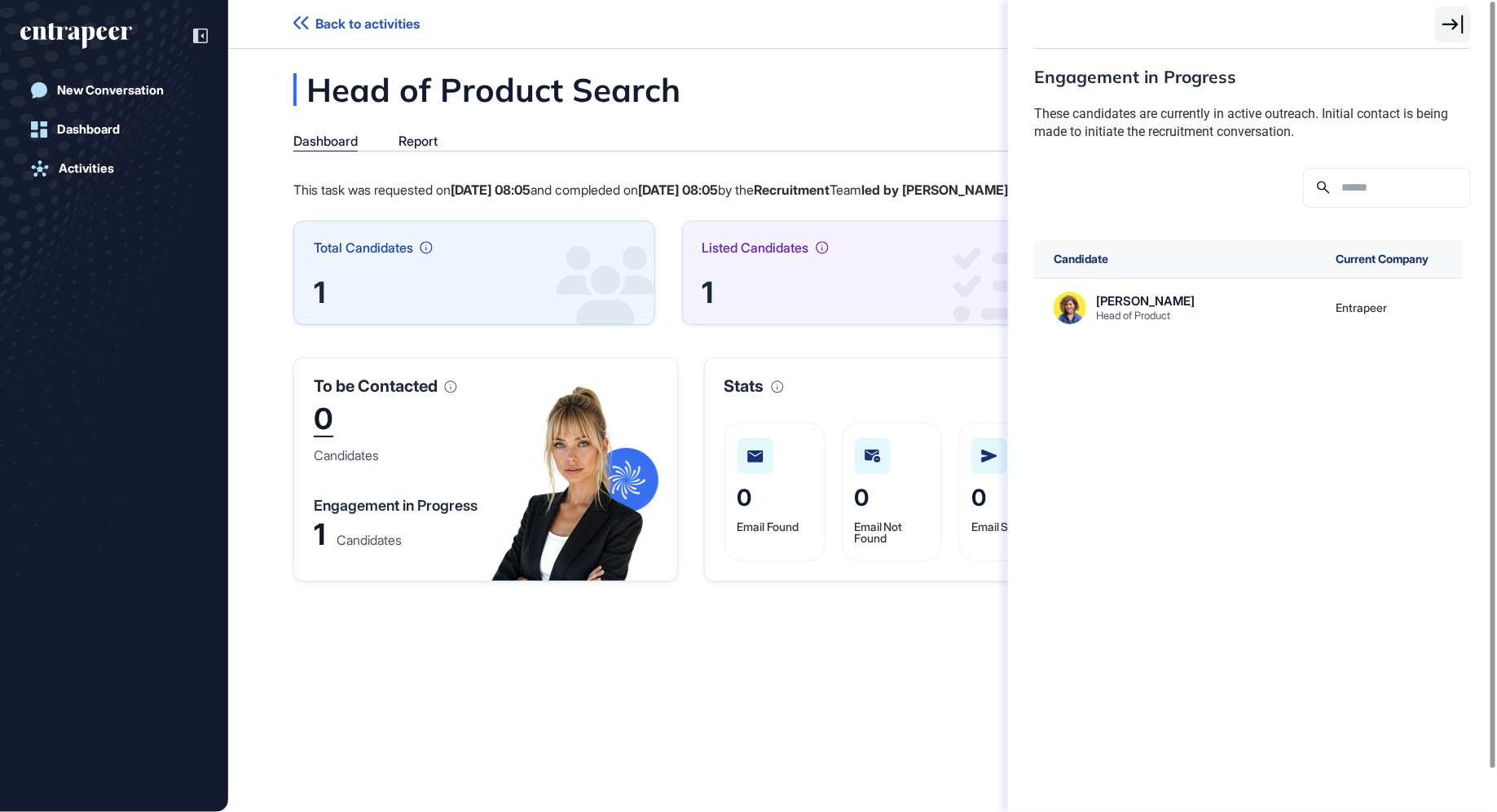
scroll to position [7, 1]
click at [417, 135] on div "Engagement in Progress These candidates are currently in active outreach. Initi…" at bounding box center [748, 406] width 1497 height 812
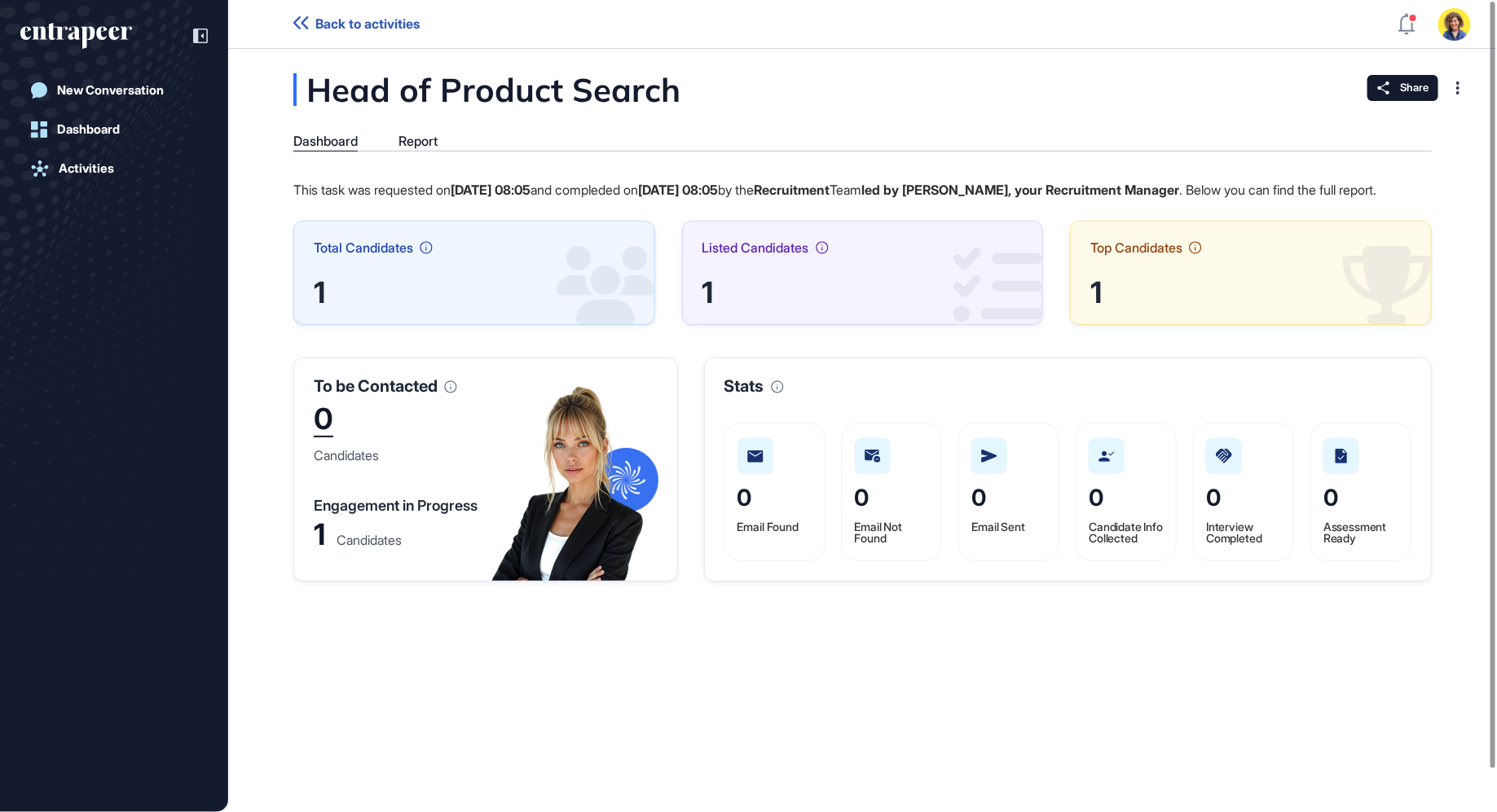
click at [417, 146] on div "Engagement in Progress These candidates are currently in active outreach. Initi…" at bounding box center [748, 406] width 1497 height 812
click at [395, 136] on div "Dashboard Report" at bounding box center [862, 143] width 1138 height 18
click at [409, 140] on div "Report" at bounding box center [418, 142] width 39 height 16
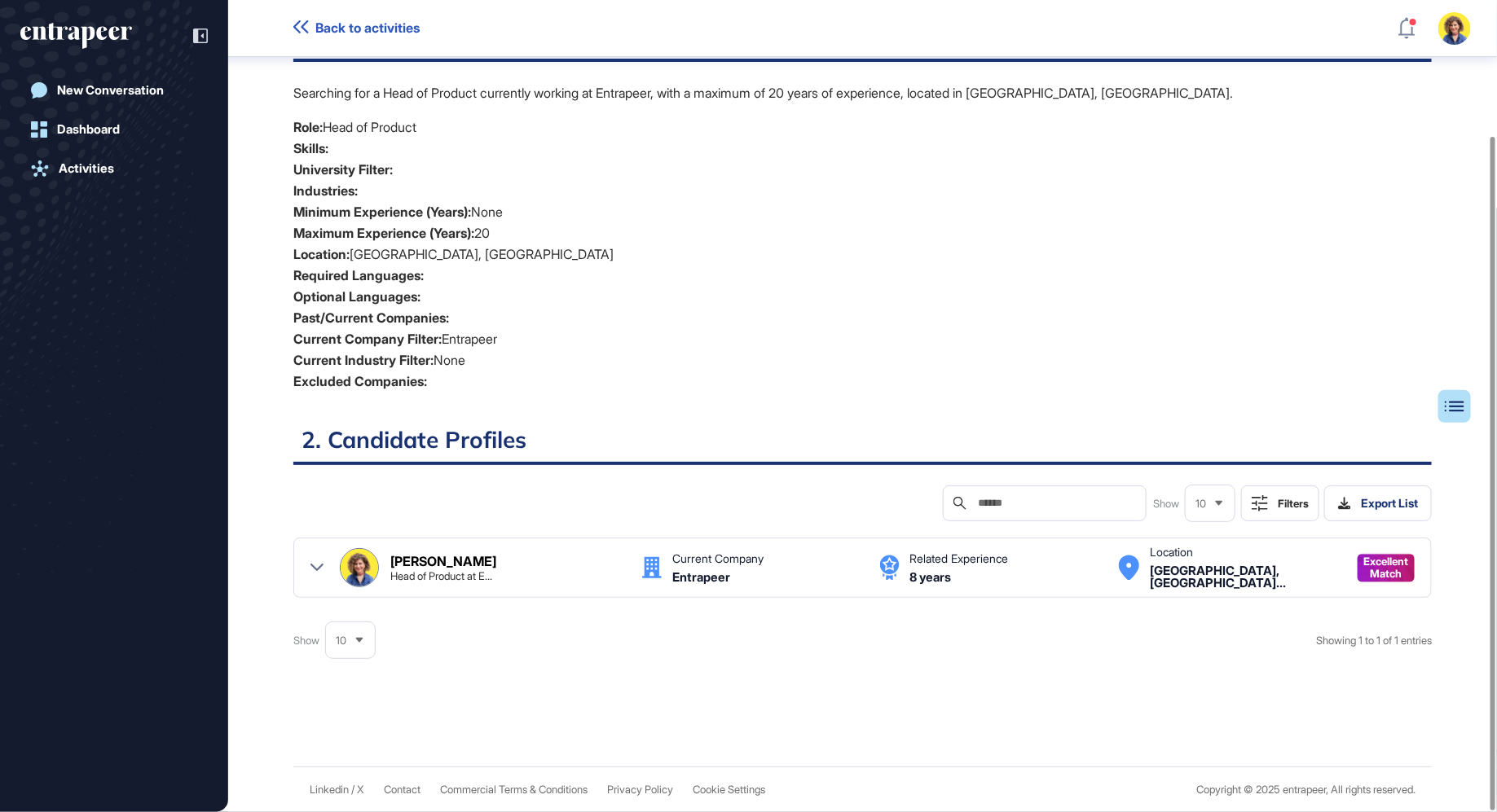
scroll to position [163, 0]
drag, startPoint x: 557, startPoint y: 362, endPoint x: 446, endPoint y: 235, distance: 168.7
click at [446, 235] on ul "Role: Head of Product Skills: University Filter: Industries: Minimum Experience…" at bounding box center [862, 257] width 1138 height 276
click at [788, 402] on div "Searching for a Head of Product currently working at Entrapeer, with a maximum …" at bounding box center [862, 246] width 1138 height 323
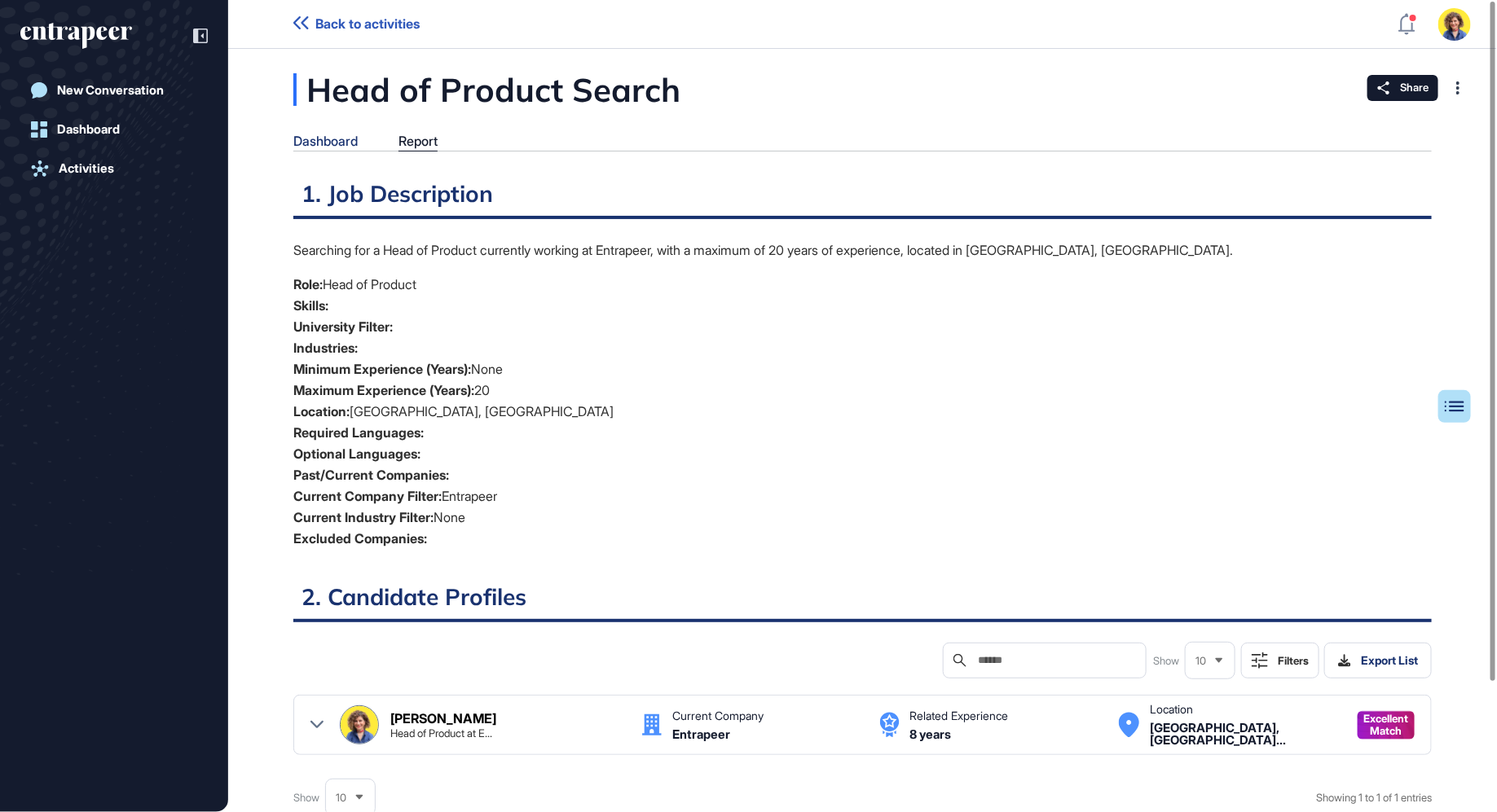
click at [344, 145] on div "Dashboard" at bounding box center [325, 142] width 64 height 16
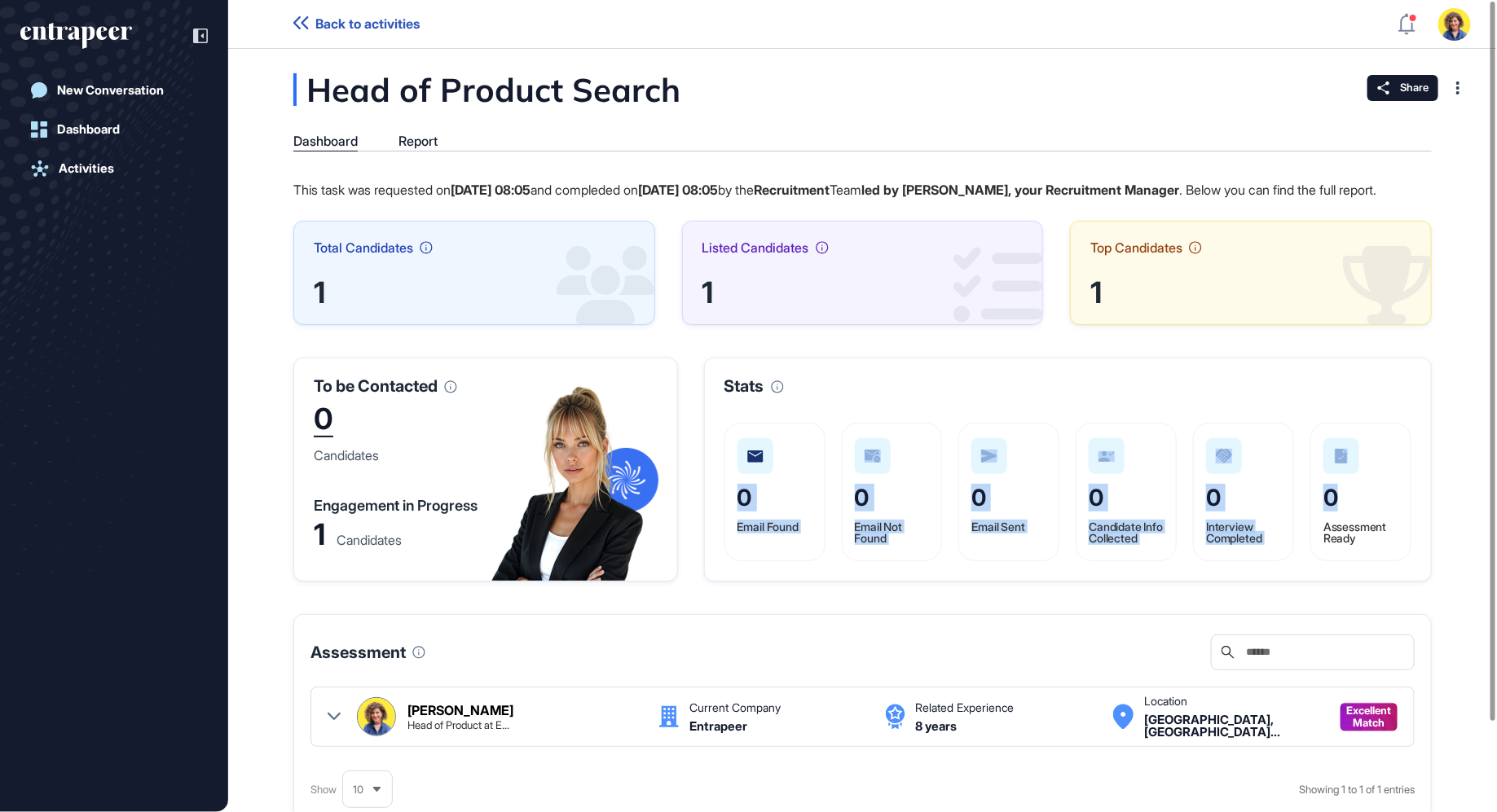
drag, startPoint x: 802, startPoint y: 524, endPoint x: 1403, endPoint y: 533, distance: 601.1
click at [1403, 533] on div "0 Email Found 0 Email Not Found 0 Email Sent 0 Candidate Info Collected 0 Inter…" at bounding box center [1068, 492] width 687 height 139
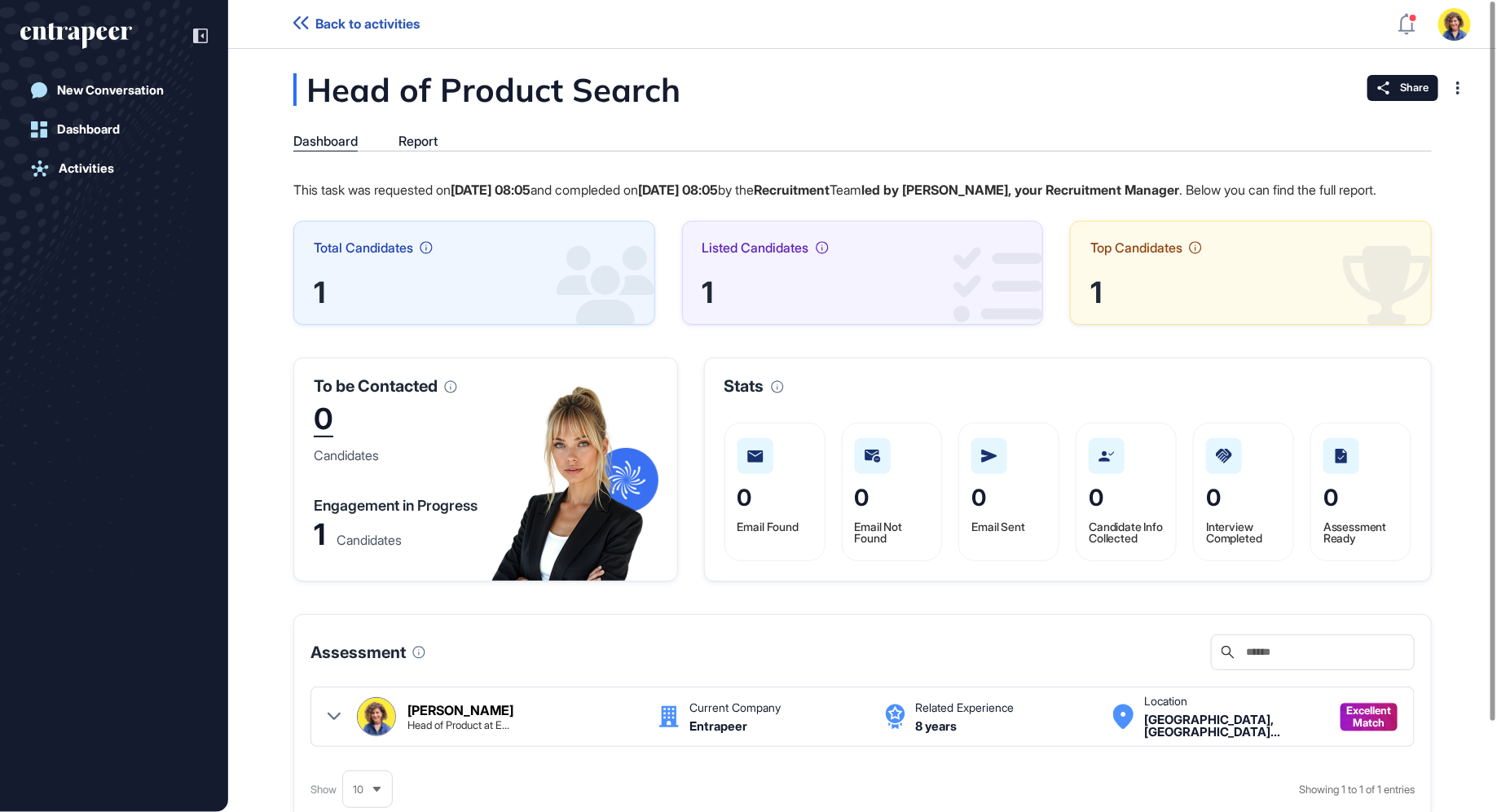
click at [1420, 549] on div "Stats 0 Email Found 0 Email Not Found 0 Email Sent 0 Candidate Info Collected 0…" at bounding box center [1067, 469] width 727 height 224
click at [208, 45] on div "New Conversation Dashboard Activities" at bounding box center [114, 406] width 228 height 812
click at [197, 40] on icon at bounding box center [200, 35] width 15 height 15
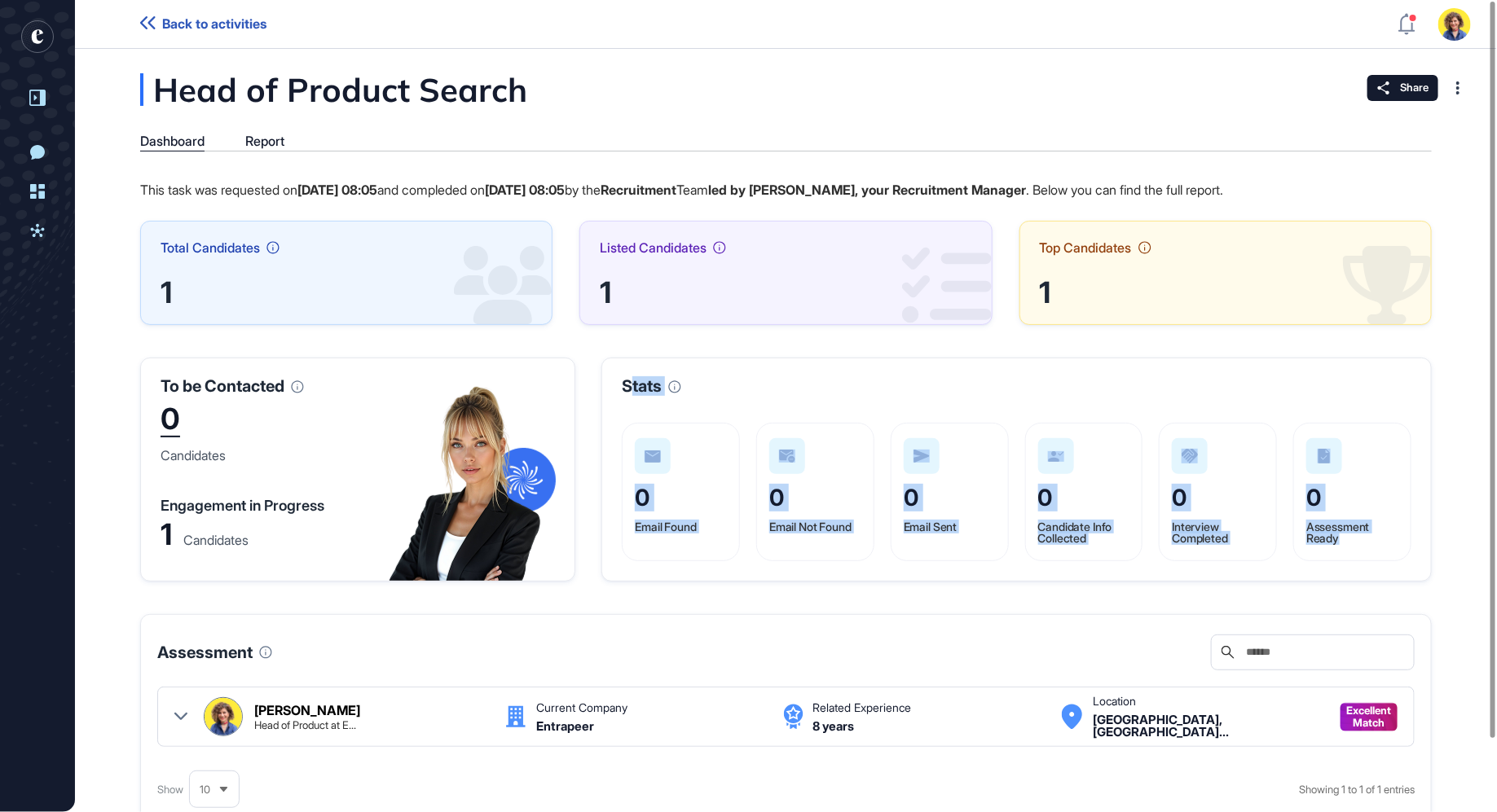
drag, startPoint x: 632, startPoint y: 383, endPoint x: 1366, endPoint y: 575, distance: 758.7
click at [1366, 575] on div "Stats 0 Email Found 0 Email Not Found 0 Email Sent 0 Candidate Info Collected 0…" at bounding box center [1016, 469] width 830 height 224
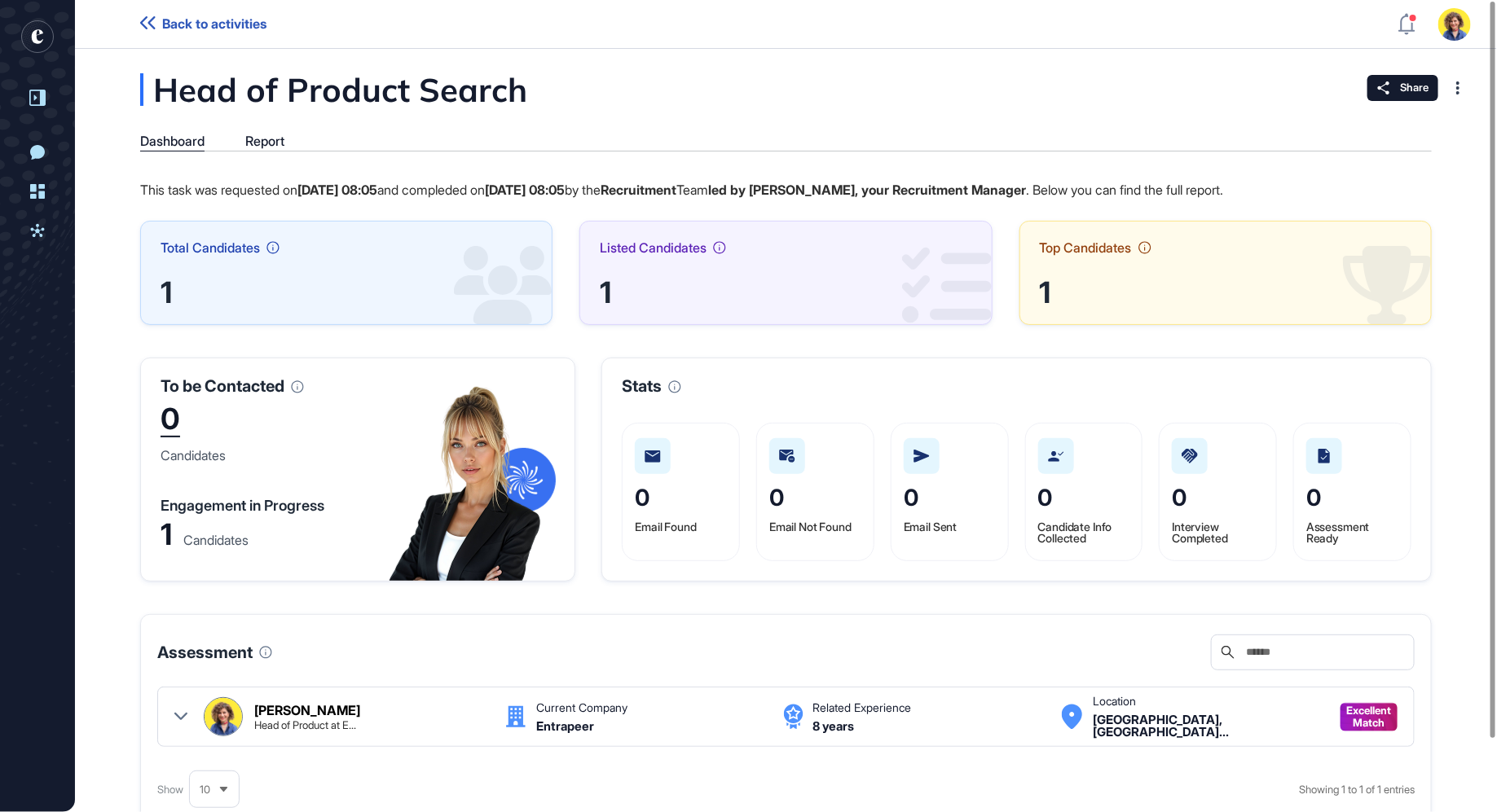
click at [911, 494] on span "0" at bounding box center [910, 498] width 15 height 28
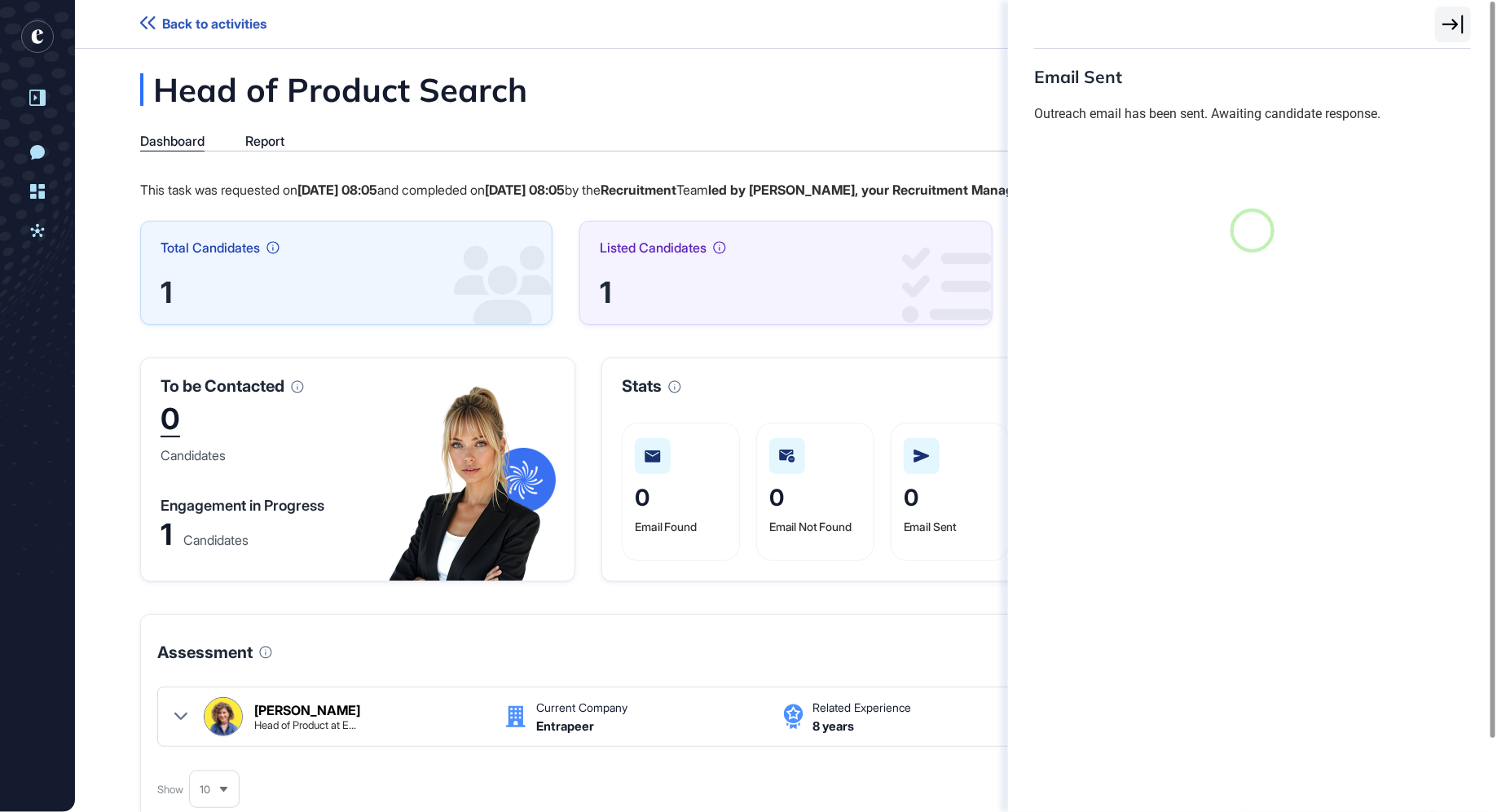
scroll to position [7, 1]
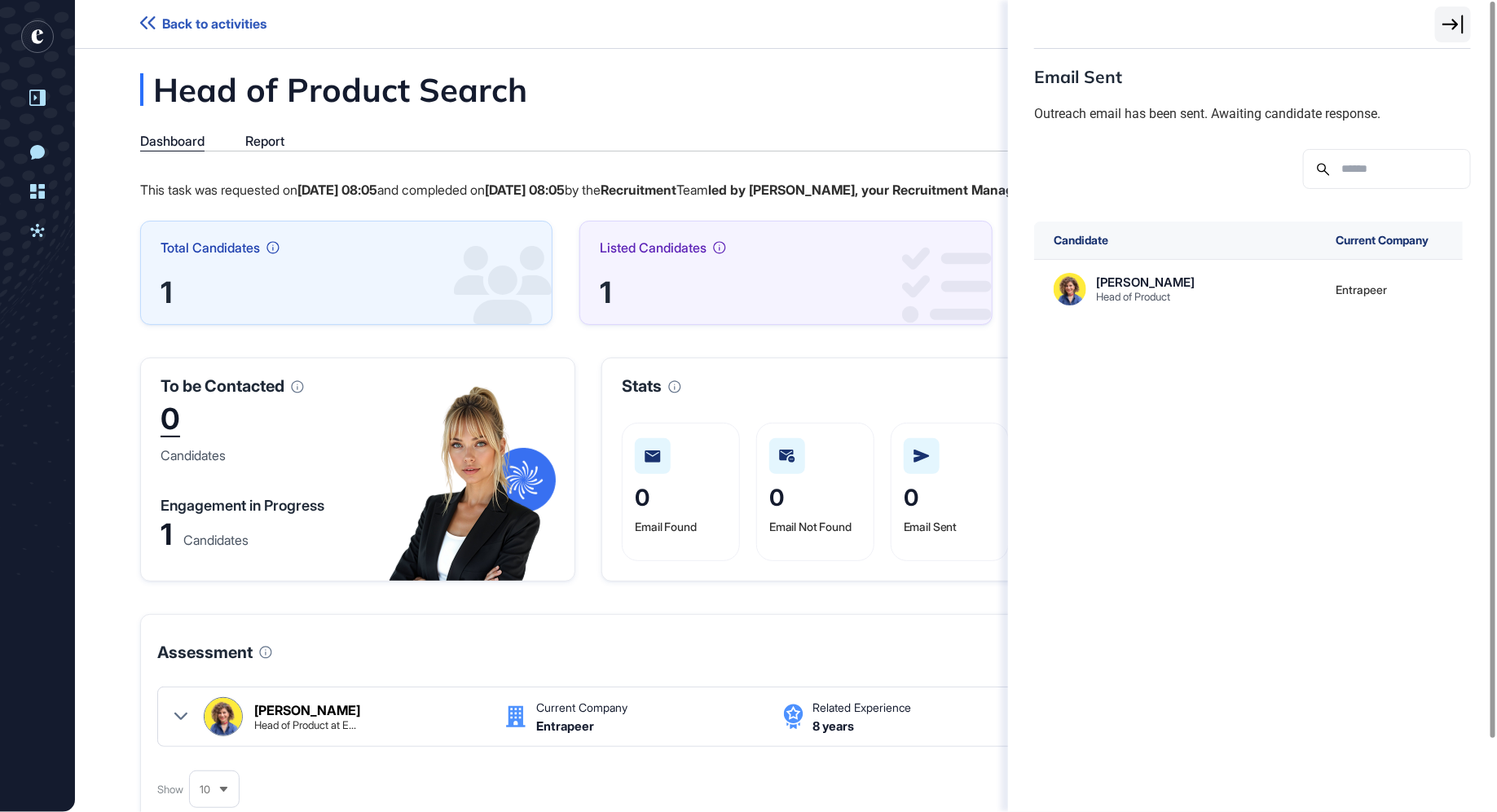
click at [692, 593] on div "Email Sent Outreach email has been sent. Awaiting candidate response. Candidate…" at bounding box center [748, 406] width 1497 height 812
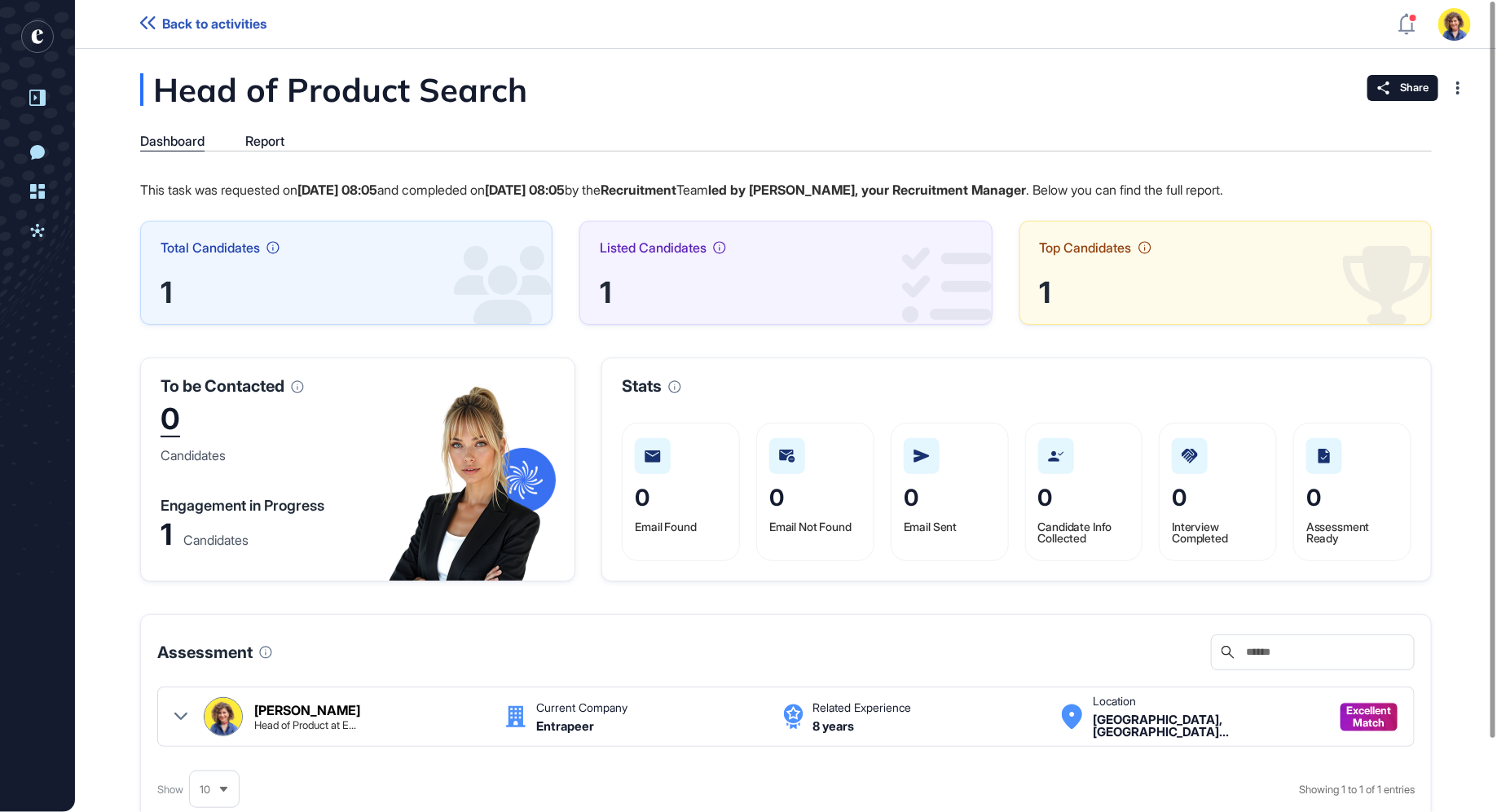
click at [180, 706] on div at bounding box center [180, 718] width 13 height 39
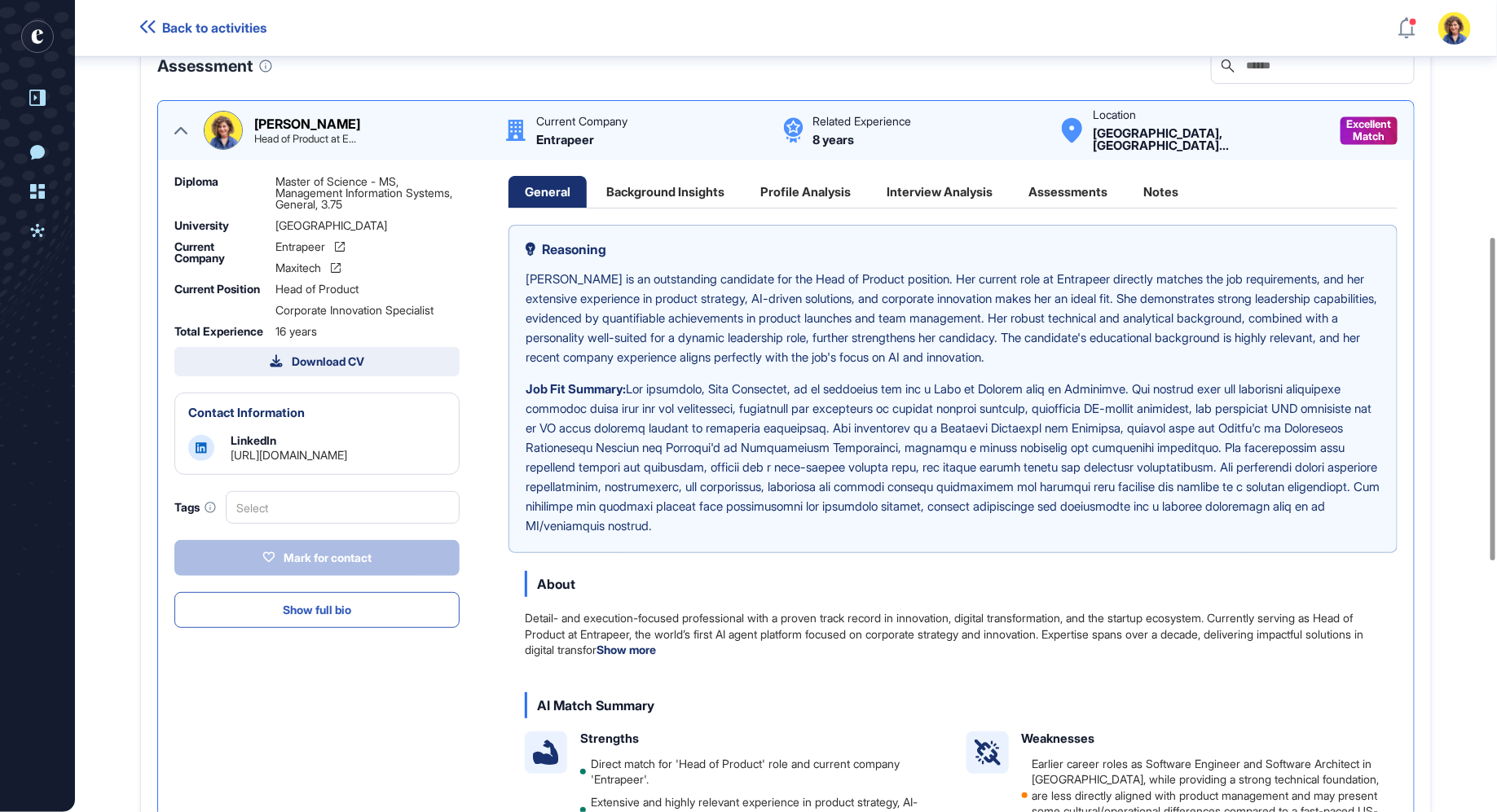
scroll to position [611, 0]
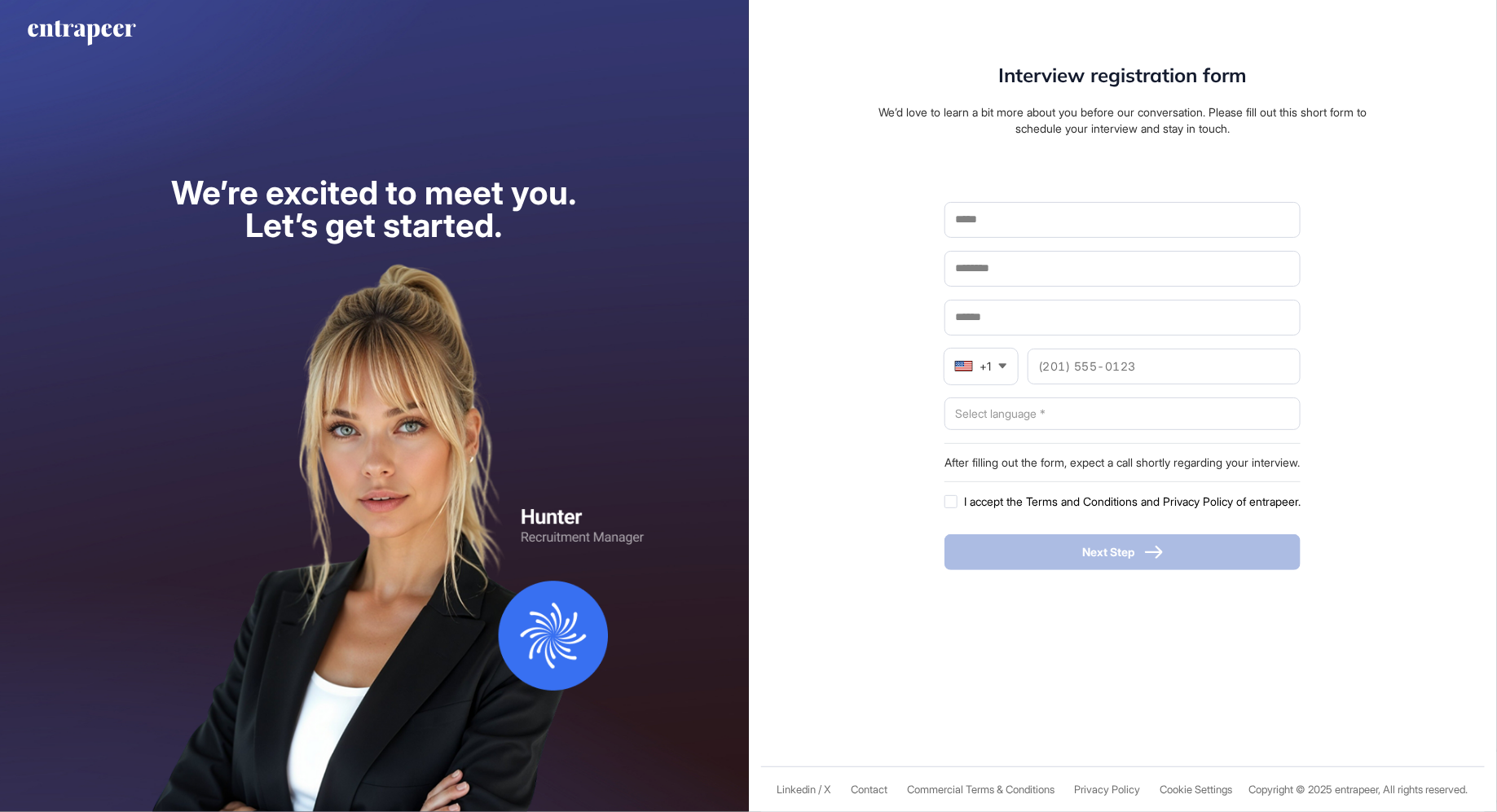
scroll to position [1, 1]
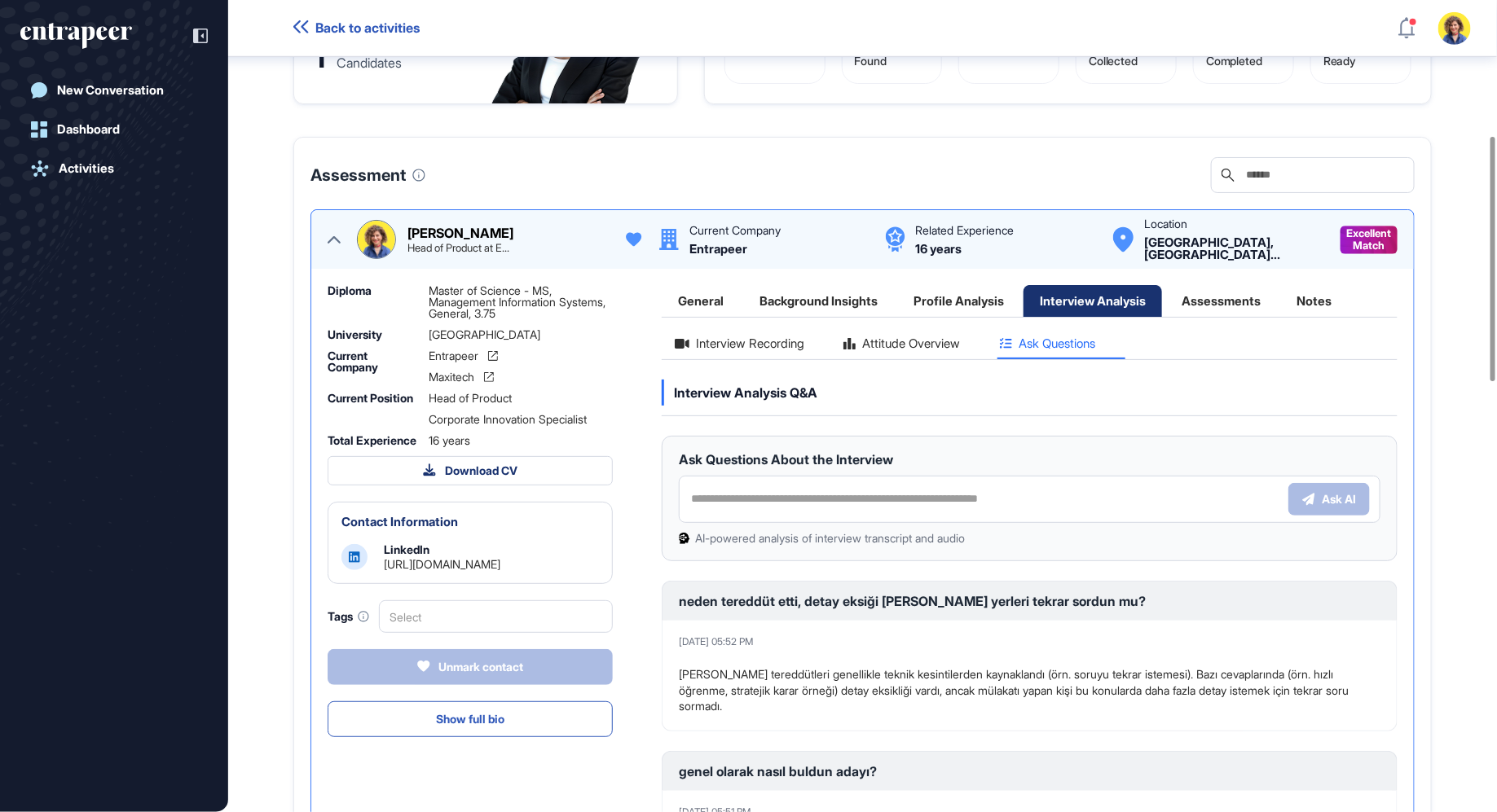
scroll to position [509, 0]
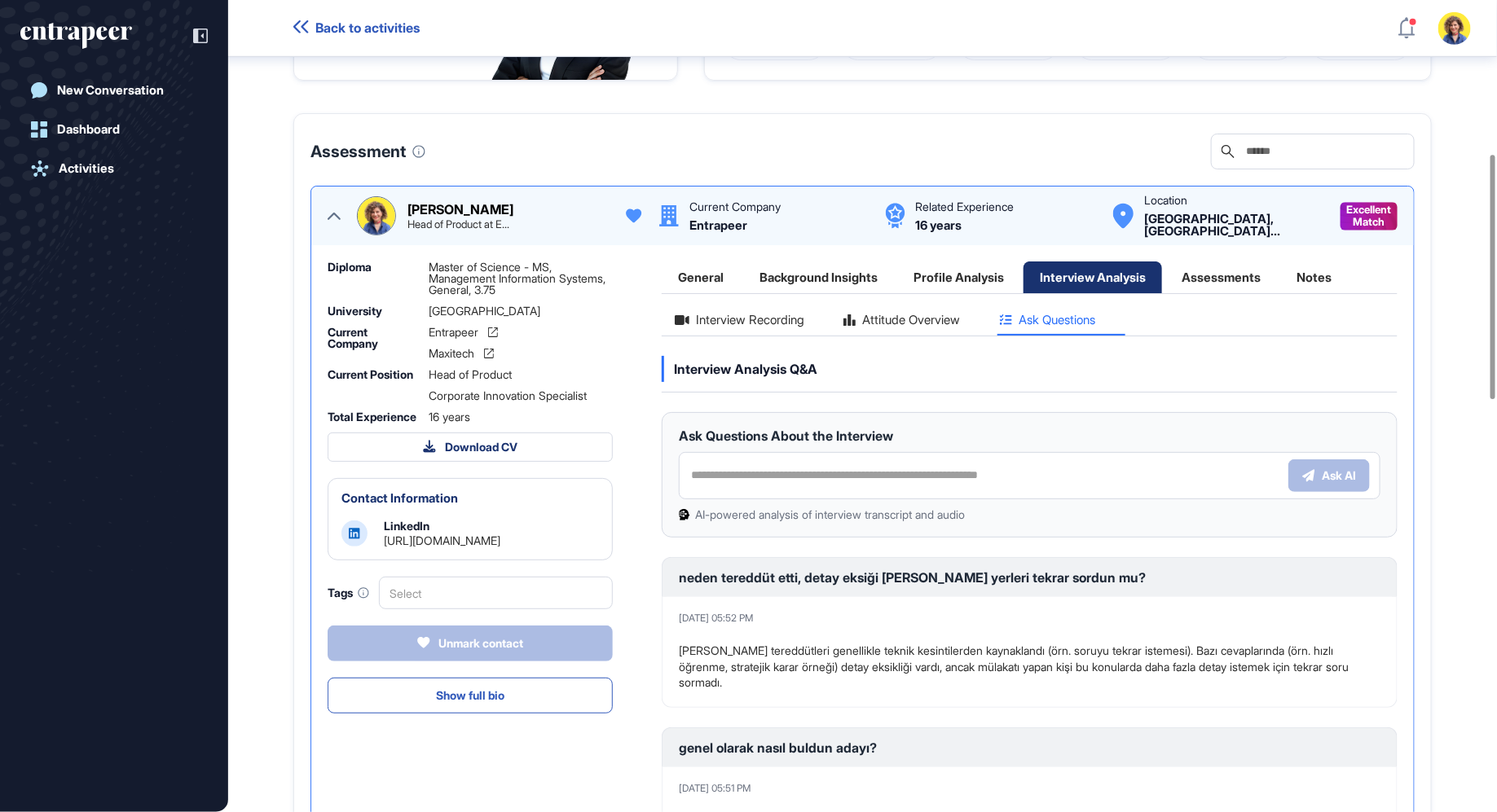
click at [792, 336] on div "Interview Recording" at bounding box center [739, 325] width 156 height 22
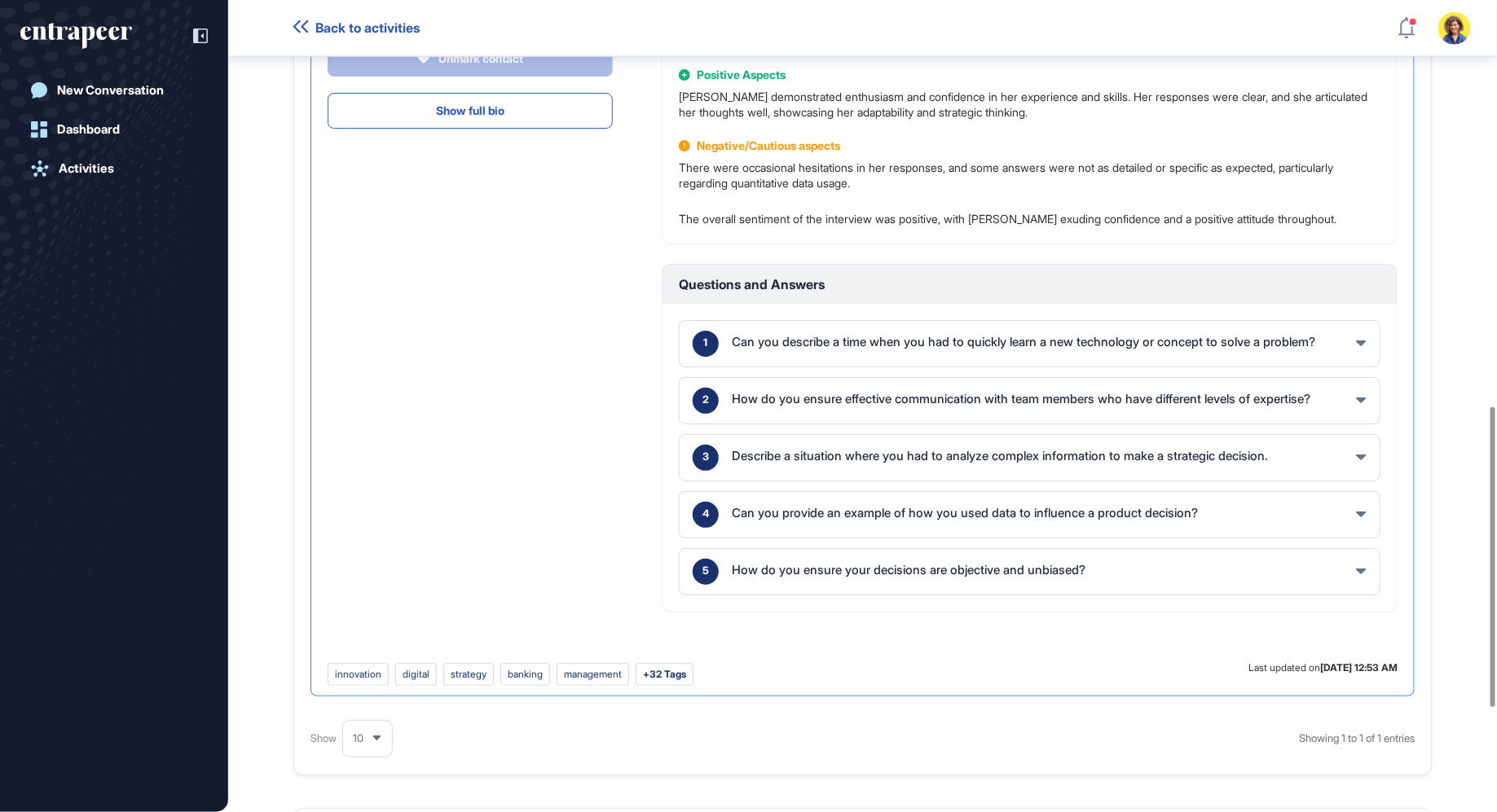
scroll to position [1098, 0]
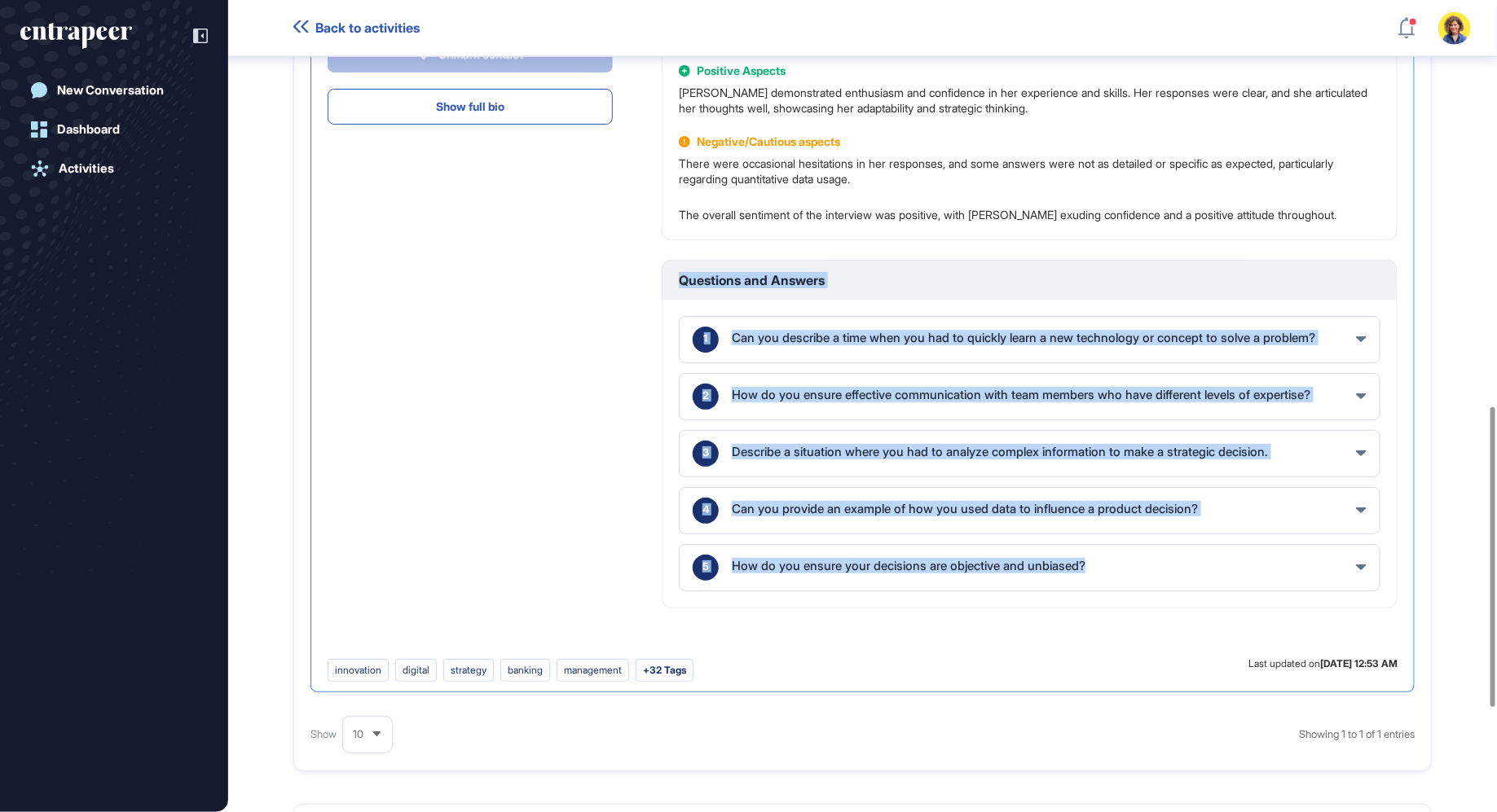
drag, startPoint x: 666, startPoint y: 285, endPoint x: 1113, endPoint y: 643, distance: 572.7
click at [1115, 646] on div "Interview Recording Attitude Overview Ask Questions Interview Recording your br…" at bounding box center [1029, 190] width 735 height 937
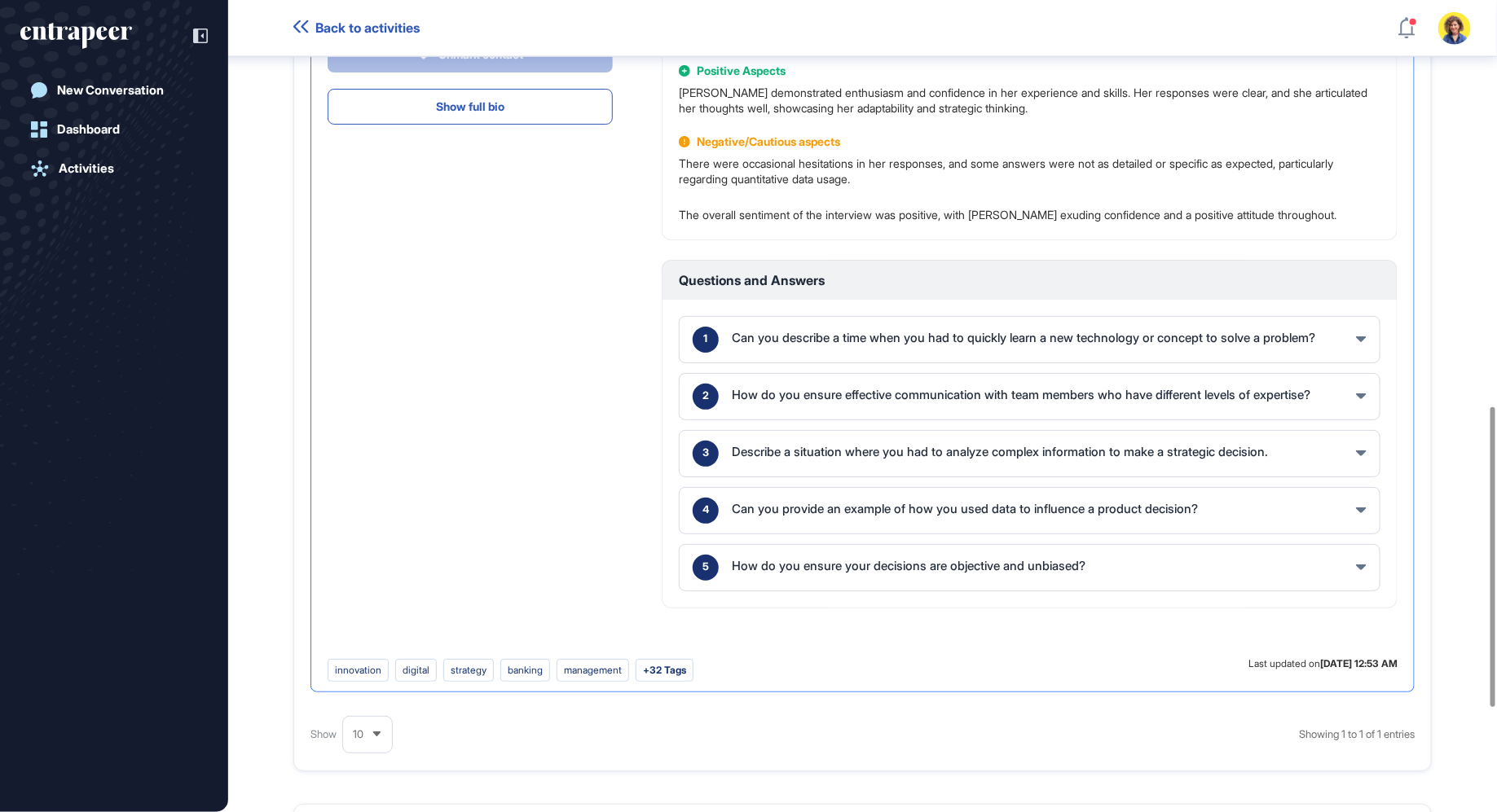
click at [611, 427] on div "Diploma Master of Science - MS, Management Information Systems, General, [GEOGR…" at bounding box center [470, 141] width 285 height 937
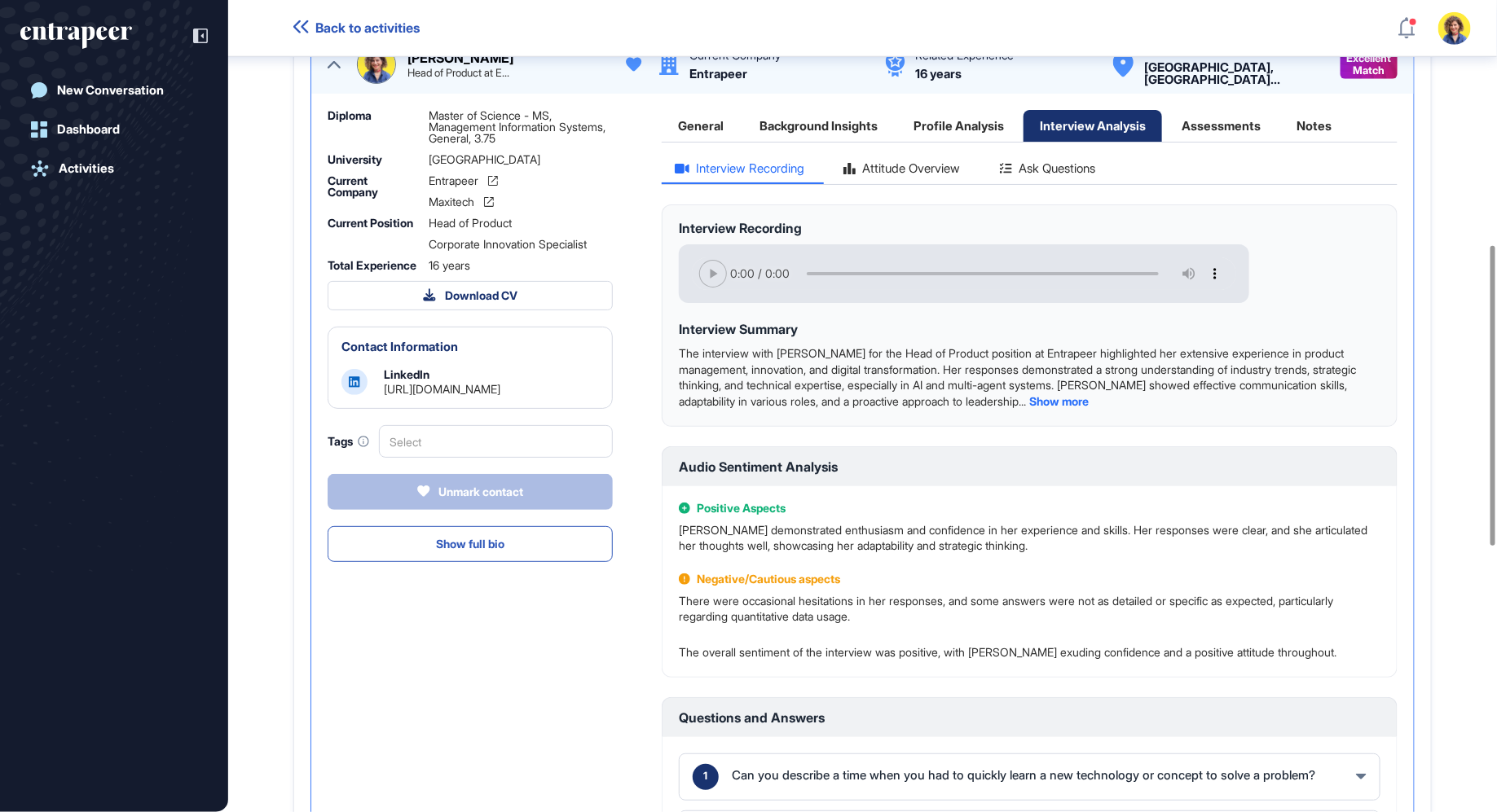
scroll to position [662, 0]
click at [944, 135] on div "Profile Analysis" at bounding box center [958, 124] width 123 height 31
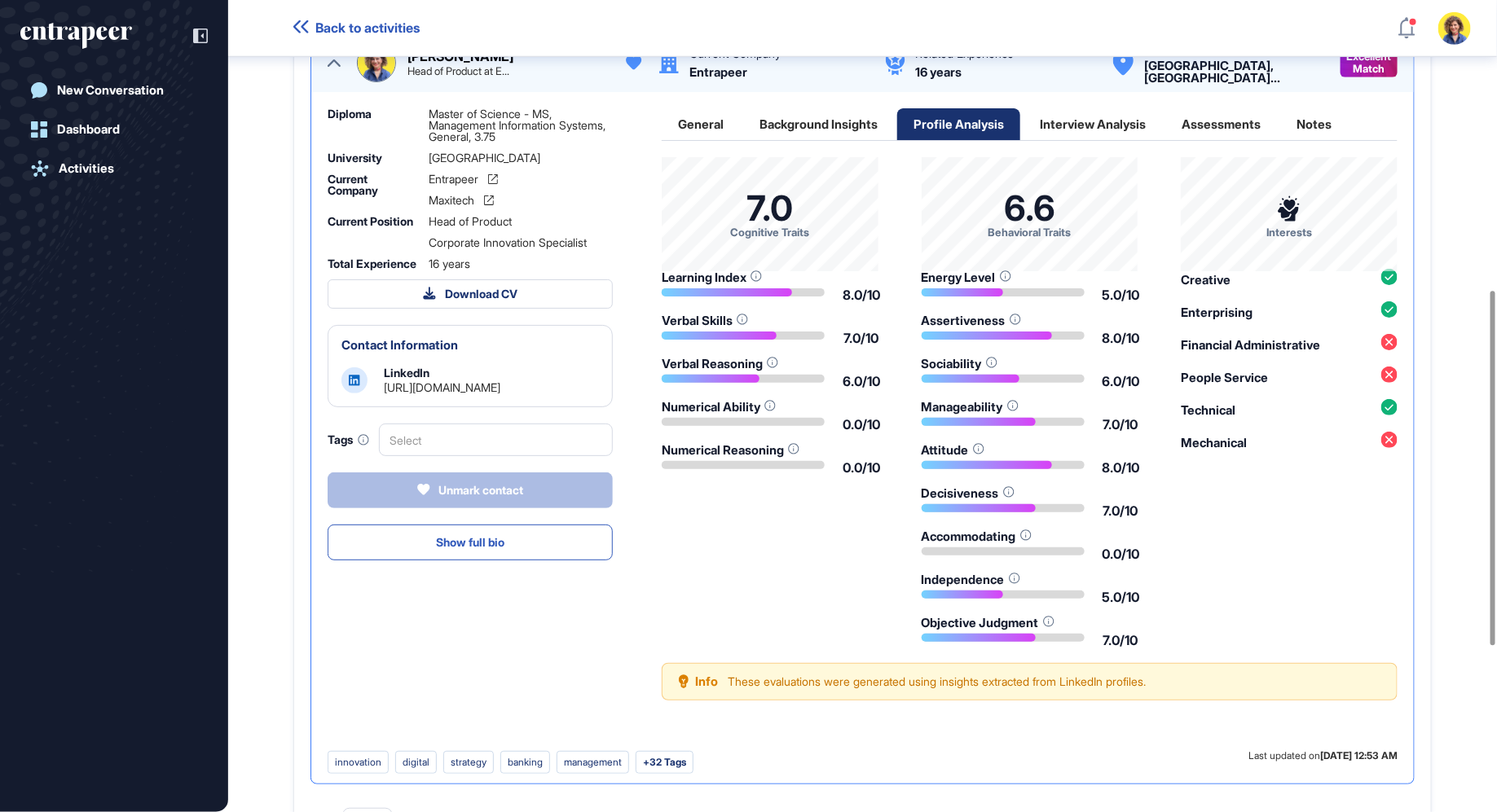
click at [1062, 140] on div "Interview Analysis" at bounding box center [1092, 124] width 139 height 31
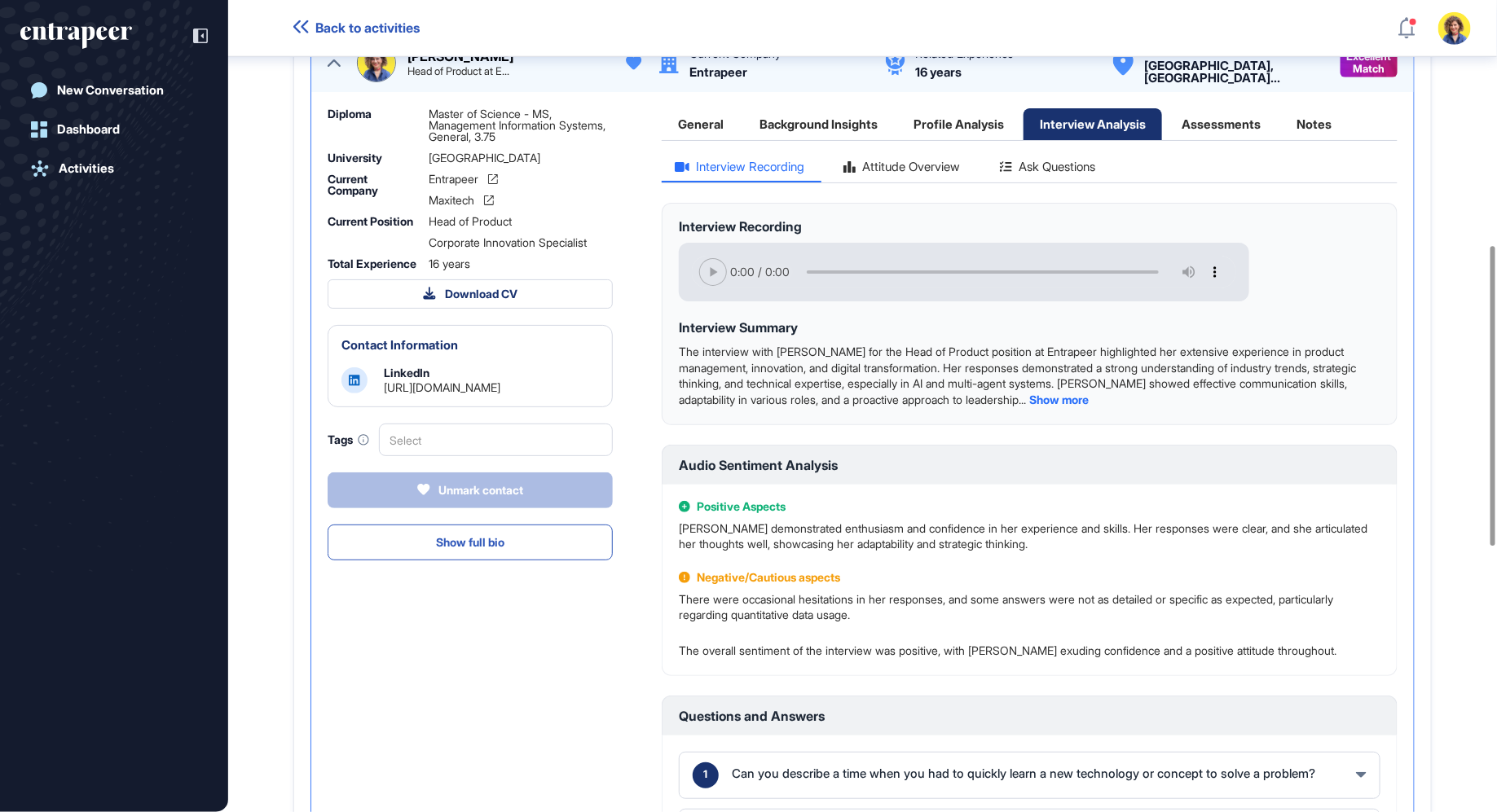
click at [1222, 140] on div "Assessments" at bounding box center [1220, 124] width 111 height 31
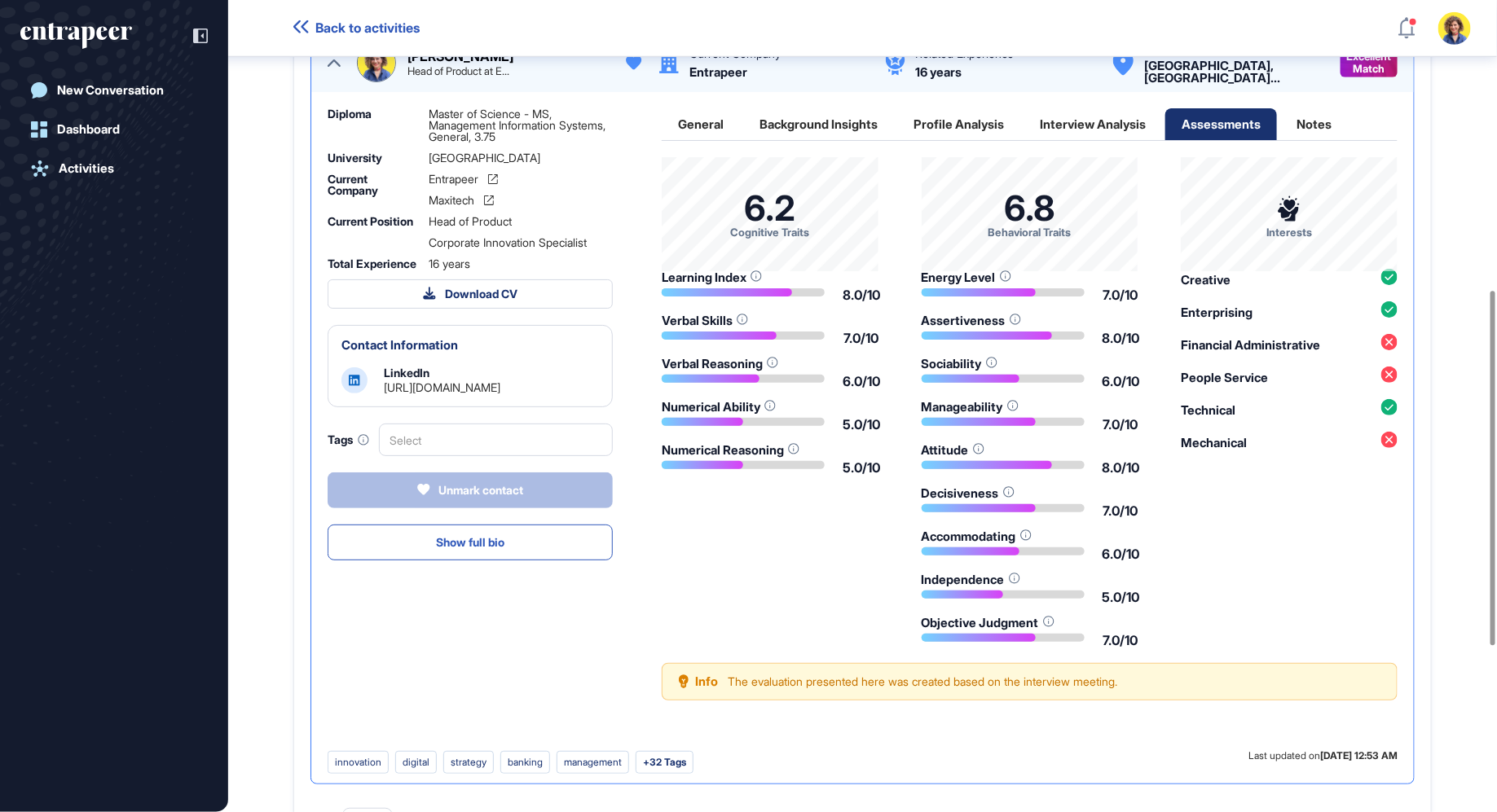
click at [1327, 140] on div "Notes" at bounding box center [1313, 124] width 68 height 31
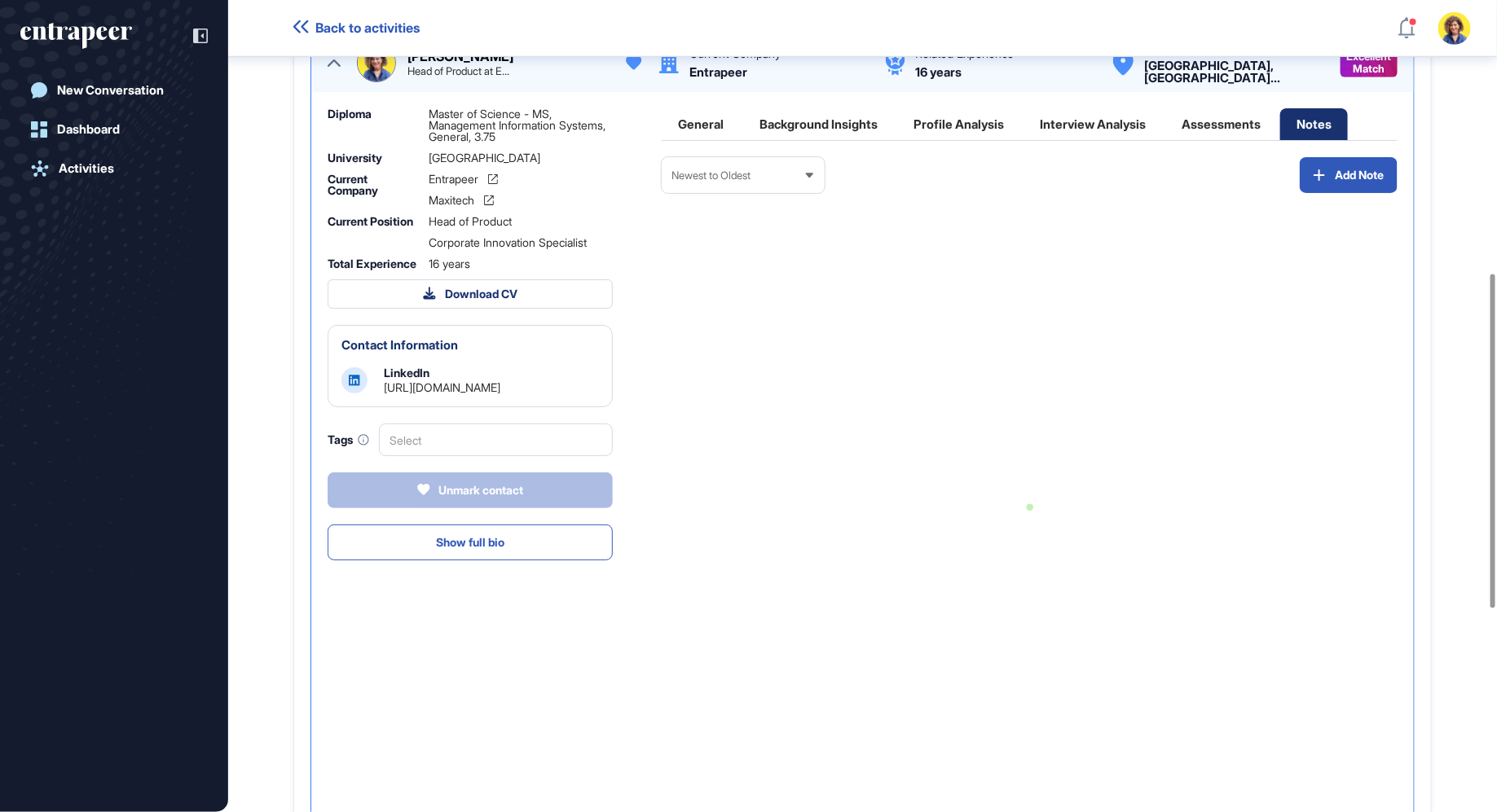
click at [1104, 140] on div "Interview Analysis" at bounding box center [1092, 124] width 139 height 31
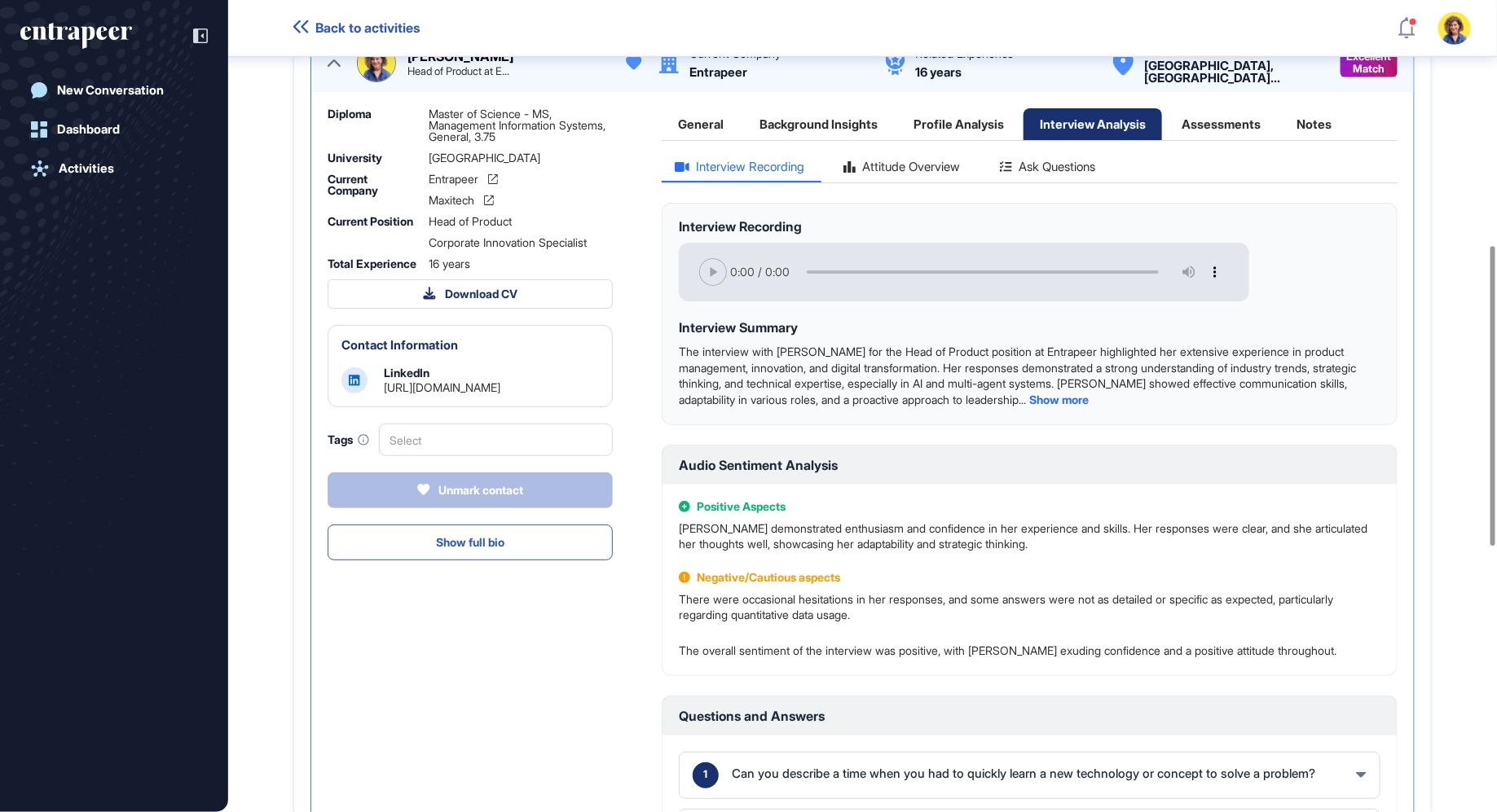
click at [887, 182] on div "Attitude Overview" at bounding box center [902, 171] width 144 height 22
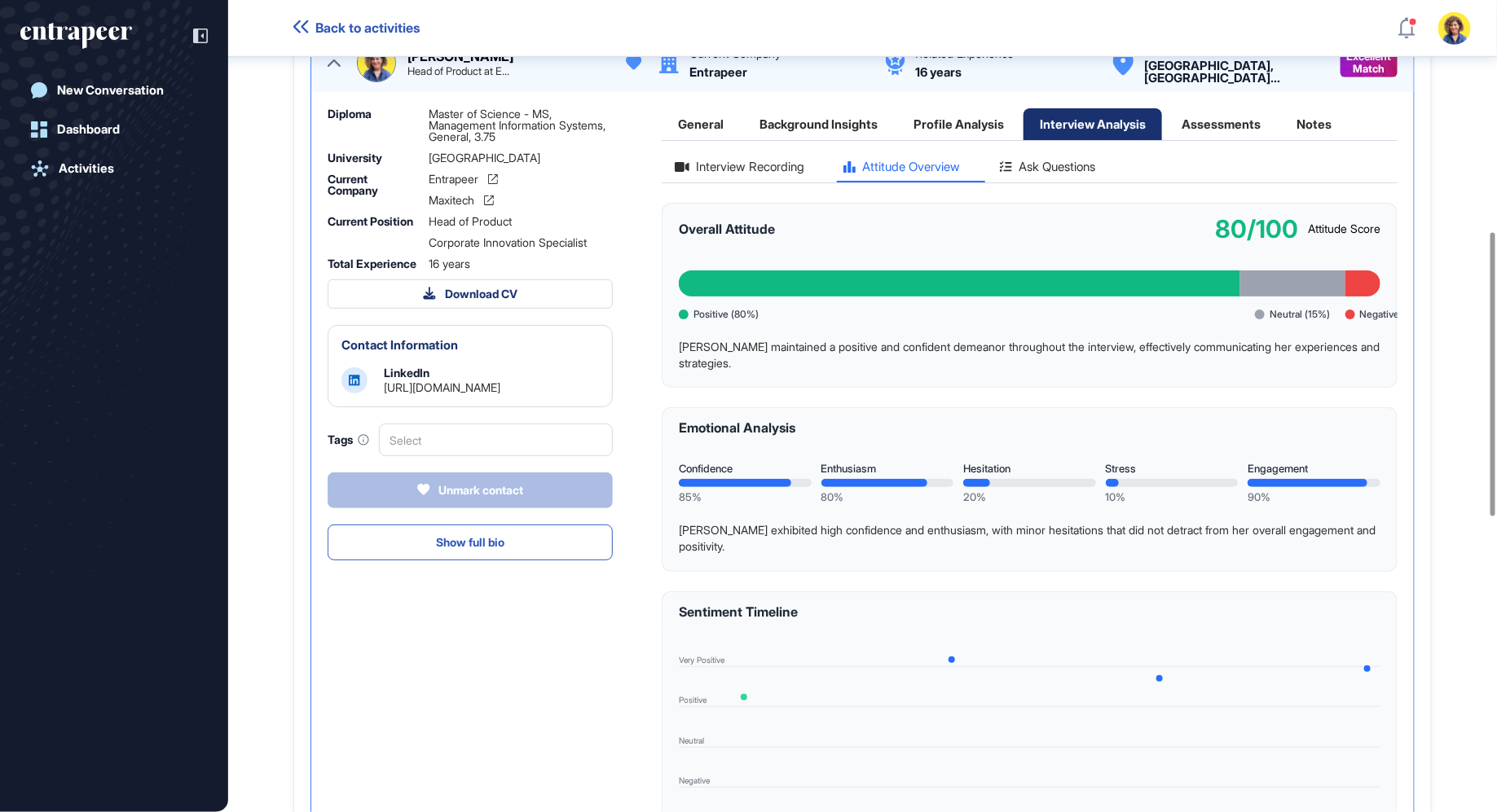
click at [1058, 182] on div "Ask Questions" at bounding box center [1046, 171] width 121 height 22
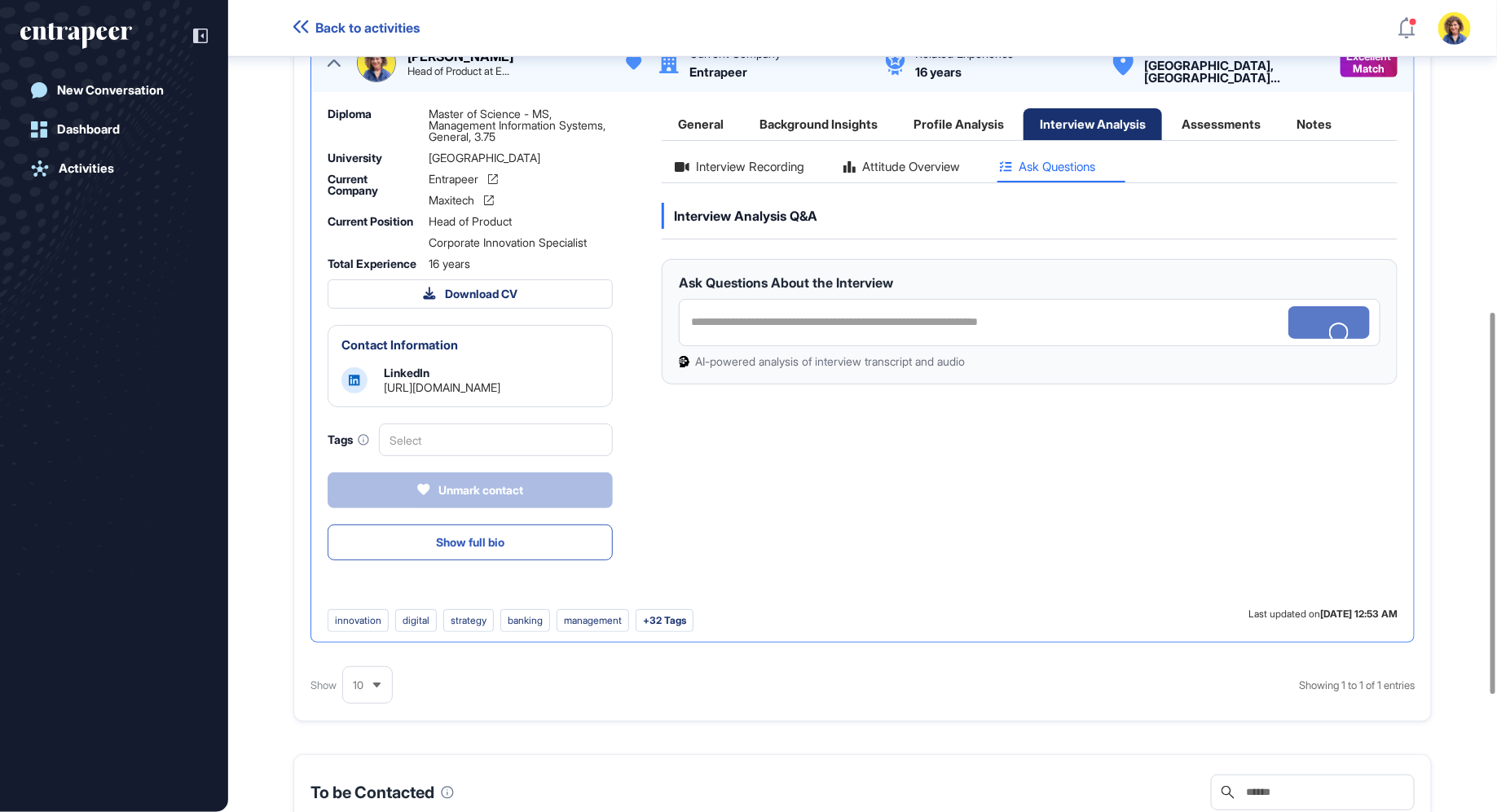
click at [752, 182] on div "Interview Recording" at bounding box center [739, 171] width 156 height 22
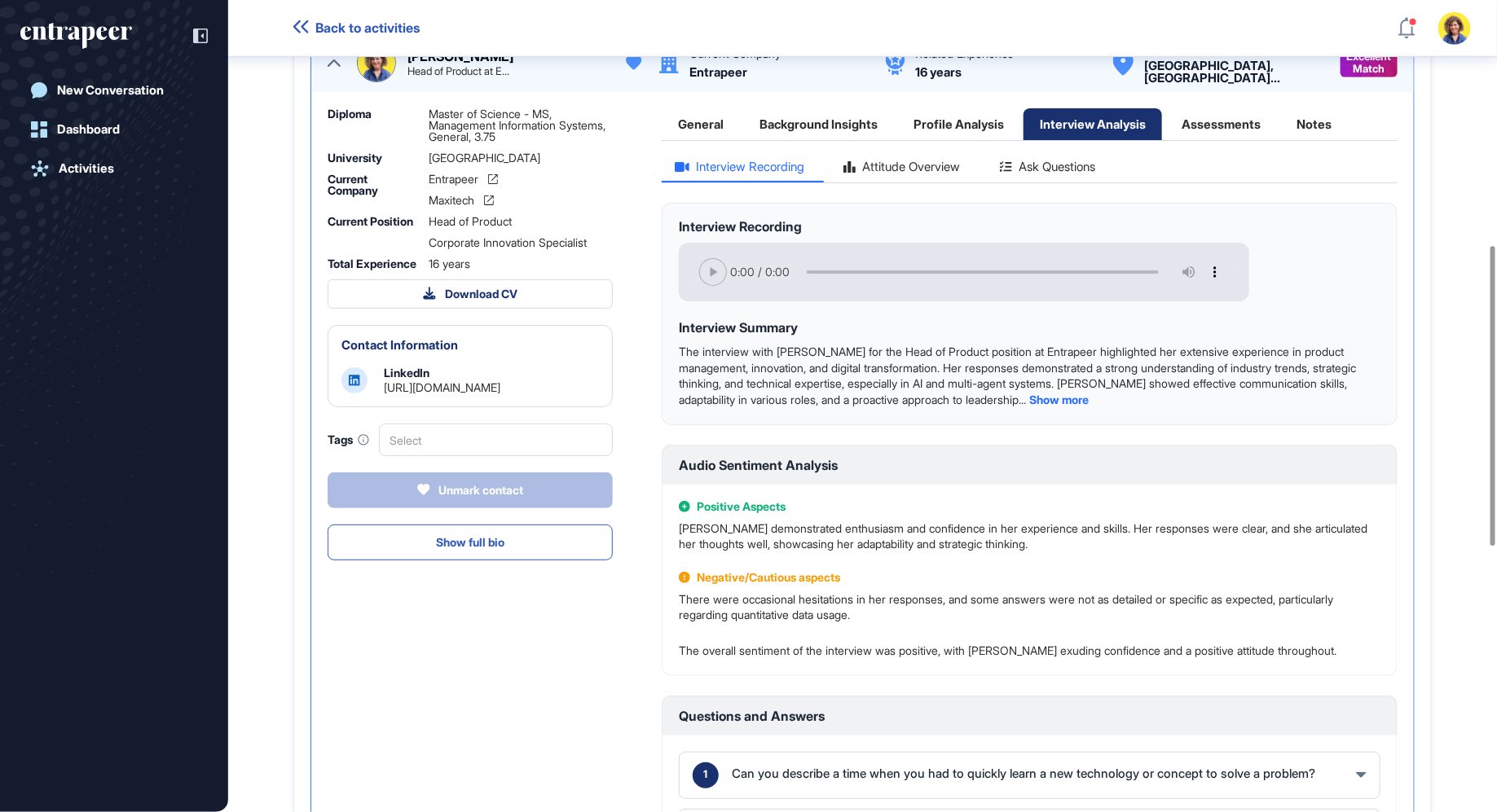
click at [944, 182] on div "Attitude Overview" at bounding box center [902, 171] width 144 height 22
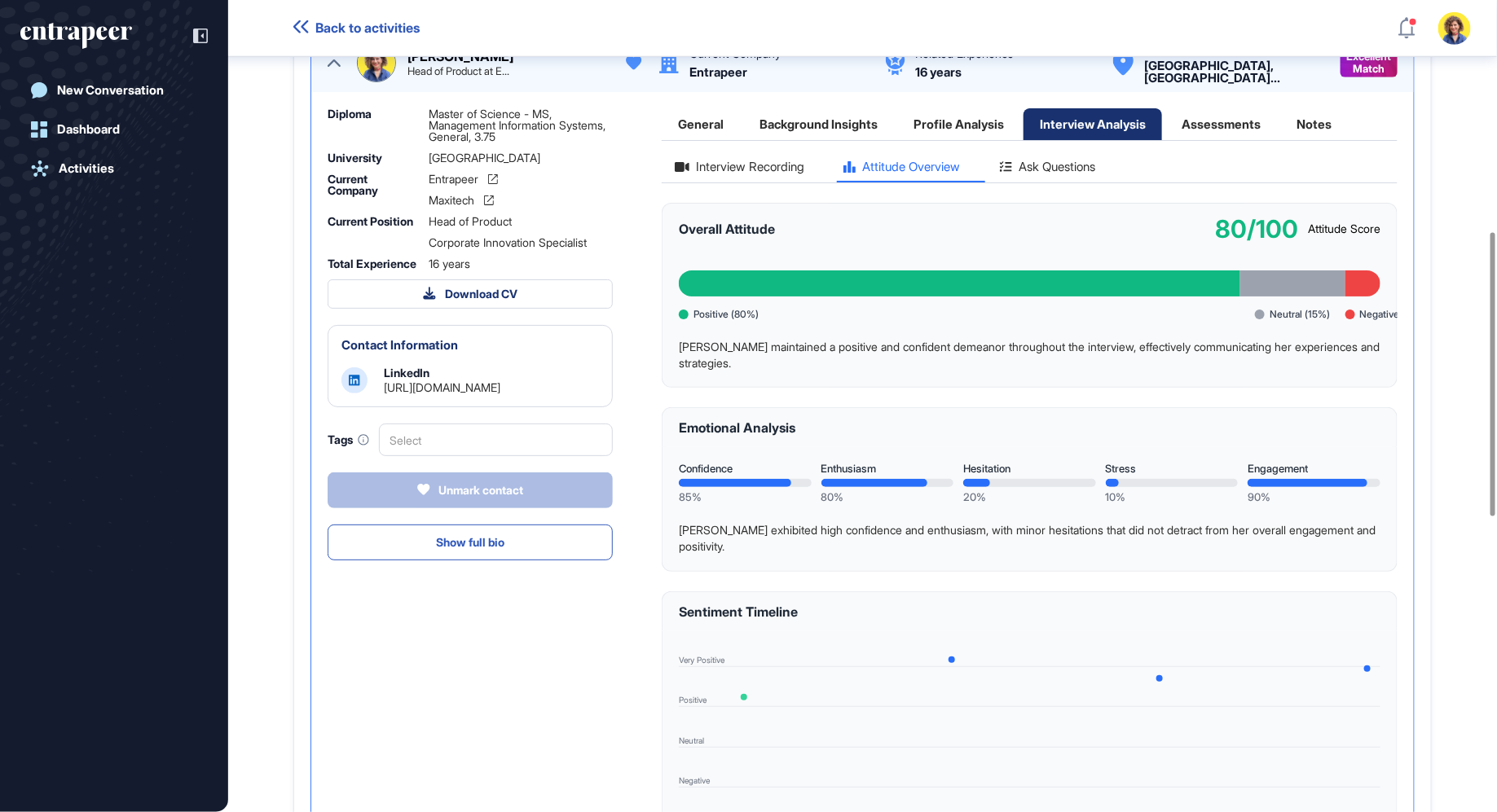
click at [1074, 177] on div "Ask Questions" at bounding box center [1046, 171] width 121 height 22
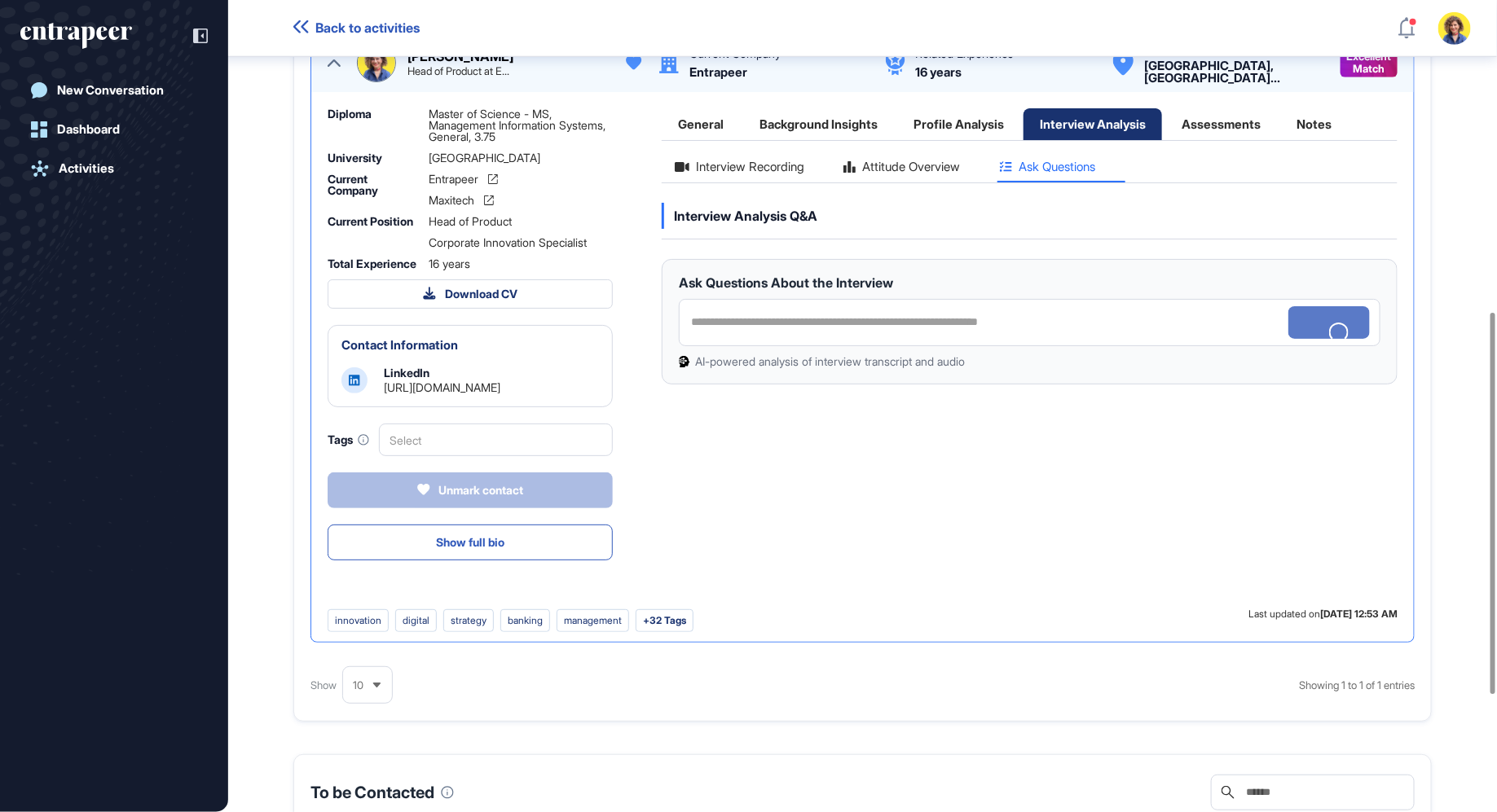
click at [735, 174] on div "Interview Recording Attitude Overview Ask Questions Interview Analysis Q&A Ask …" at bounding box center [1029, 383] width 735 height 452
click at [742, 182] on div "Interview Recording" at bounding box center [739, 171] width 156 height 22
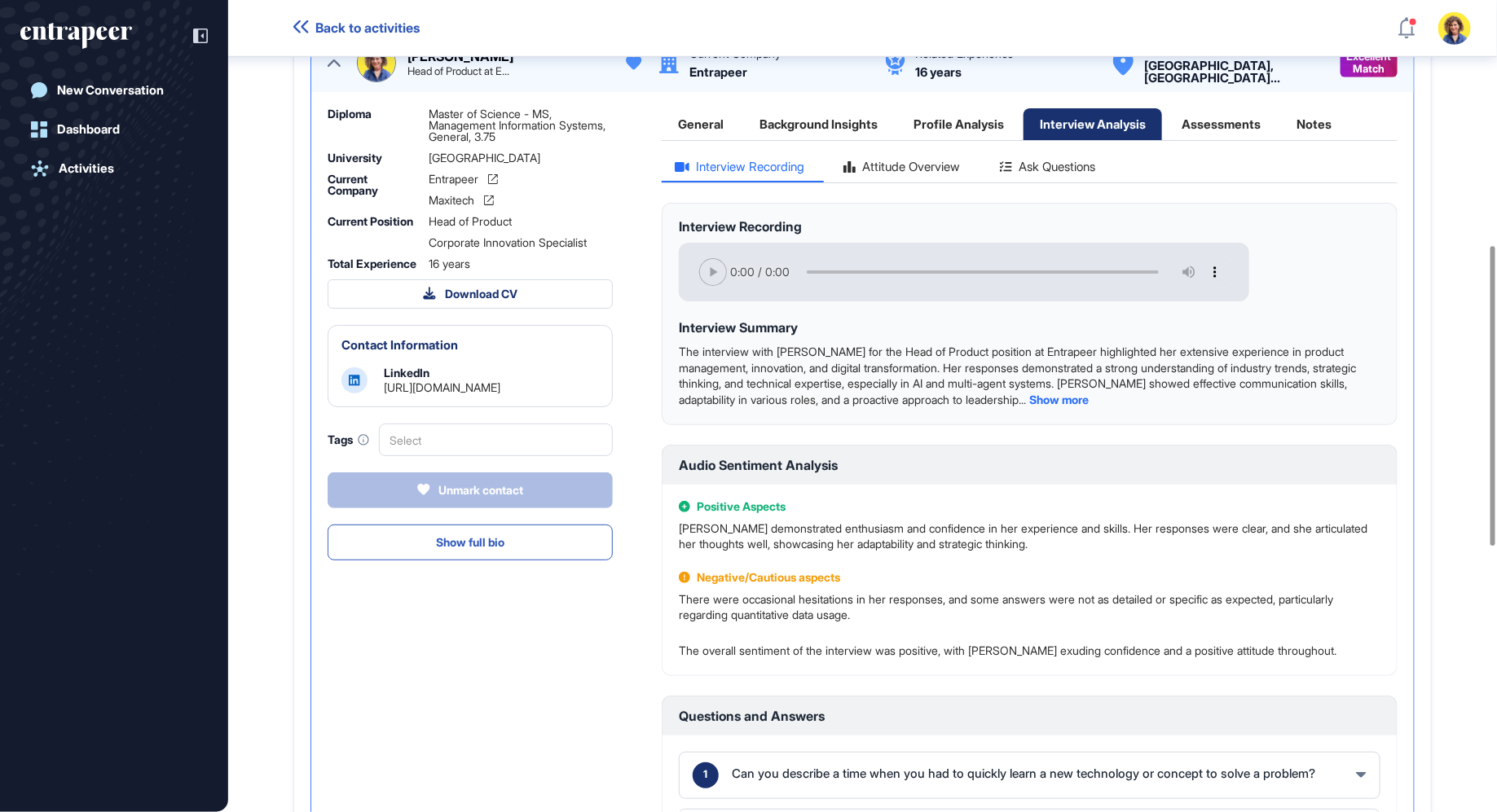
click at [1057, 201] on div "Interview Recording Attitude Overview Ask Questions Interview Recording your br…" at bounding box center [1029, 601] width 735 height 883
click at [1062, 182] on div "Ask Questions" at bounding box center [1046, 171] width 121 height 22
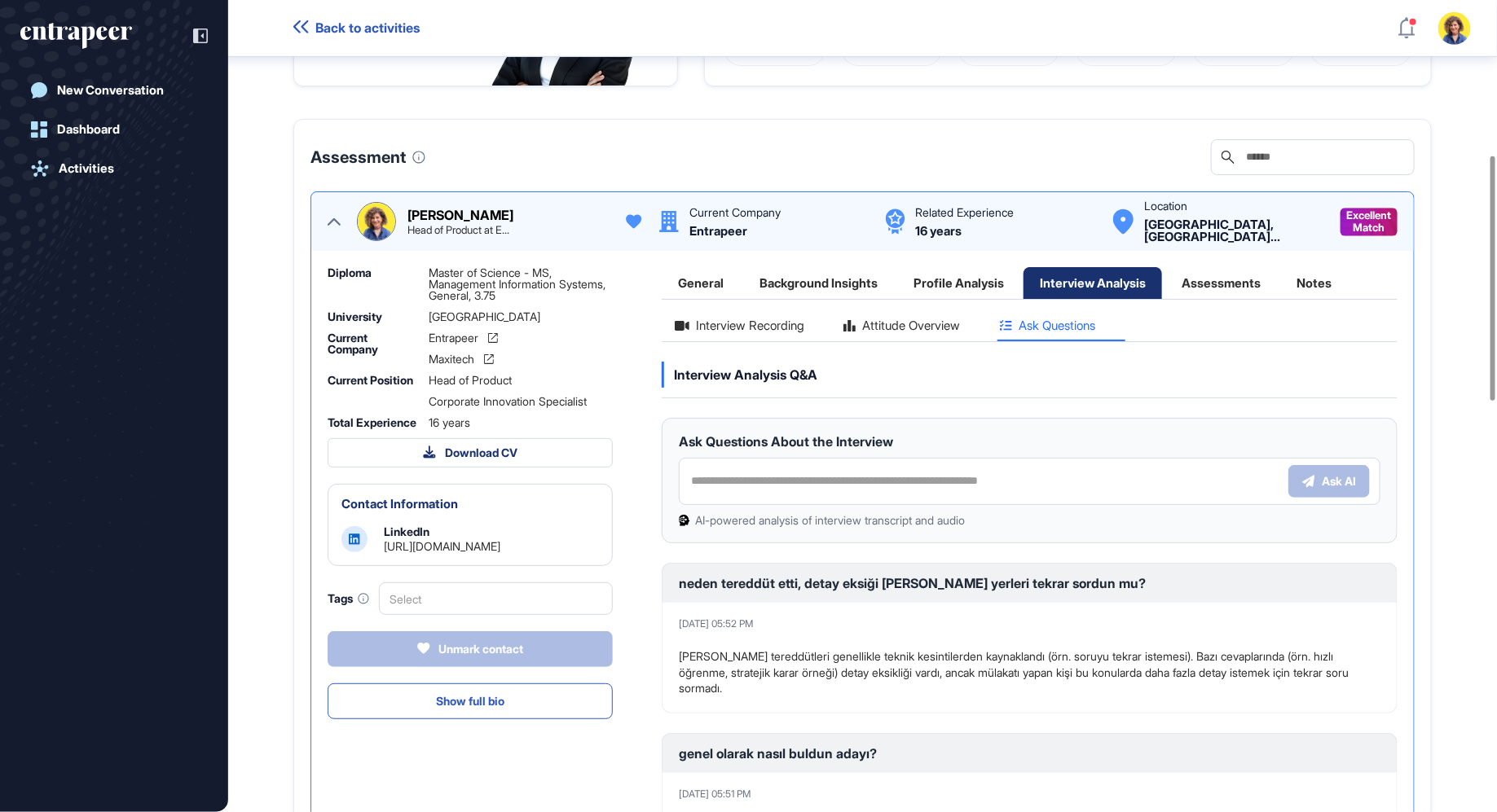
scroll to position [514, 0]
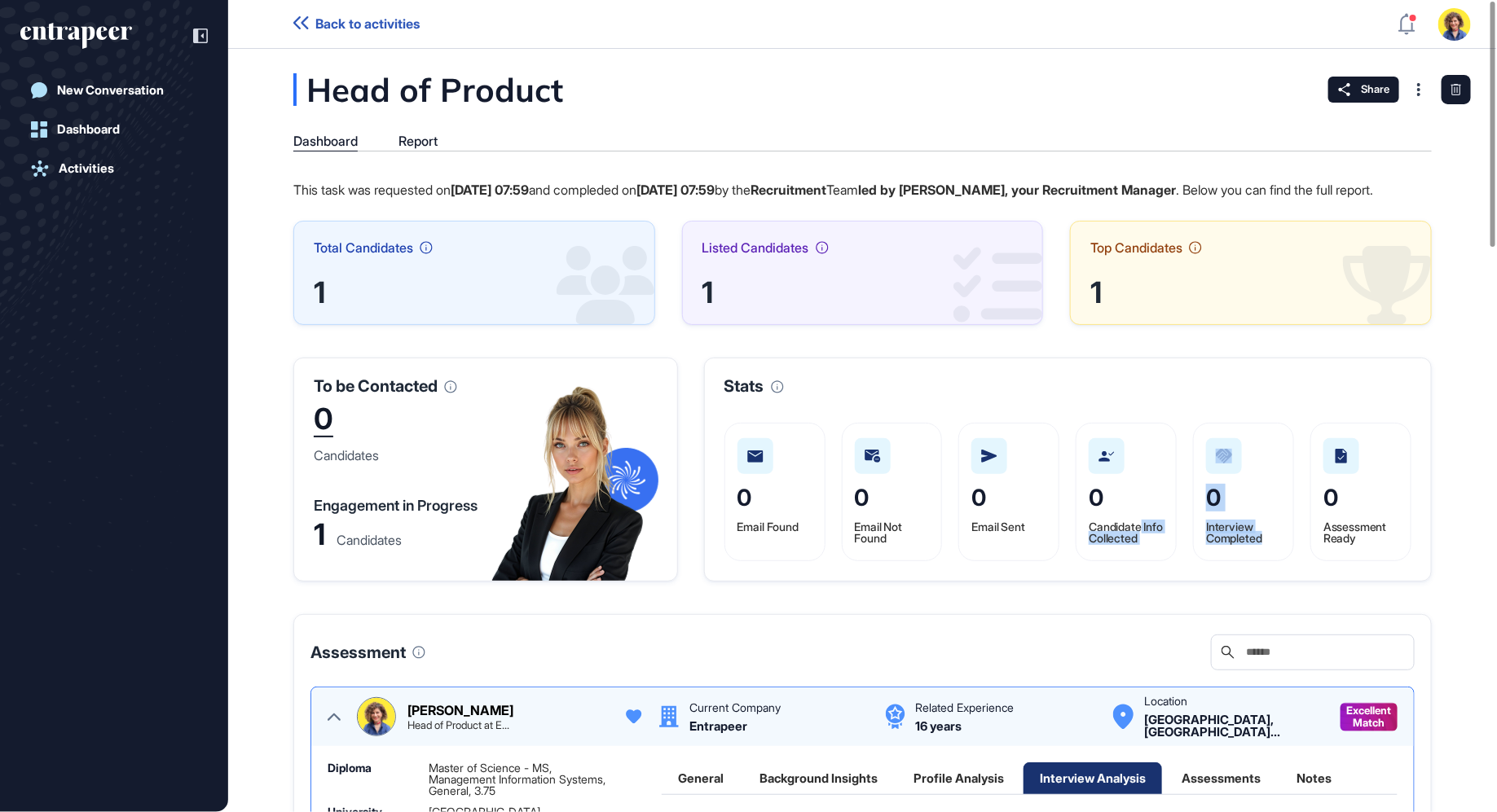
drag, startPoint x: 1263, startPoint y: 560, endPoint x: 1180, endPoint y: 545, distance: 84.3
click at [1180, 545] on div "0 Email Found 0 Email Not Found 0 Email Sent 0 Candidate Info Collected 0 Inter…" at bounding box center [1068, 492] width 687 height 139
click at [1144, 545] on span "Candidate Info Collected" at bounding box center [1125, 532] width 74 height 26
drag, startPoint x: 1169, startPoint y: 564, endPoint x: 1088, endPoint y: 541, distance: 84.2
click at [1088, 541] on div "0 Candidate Info Collected" at bounding box center [1126, 492] width 101 height 139
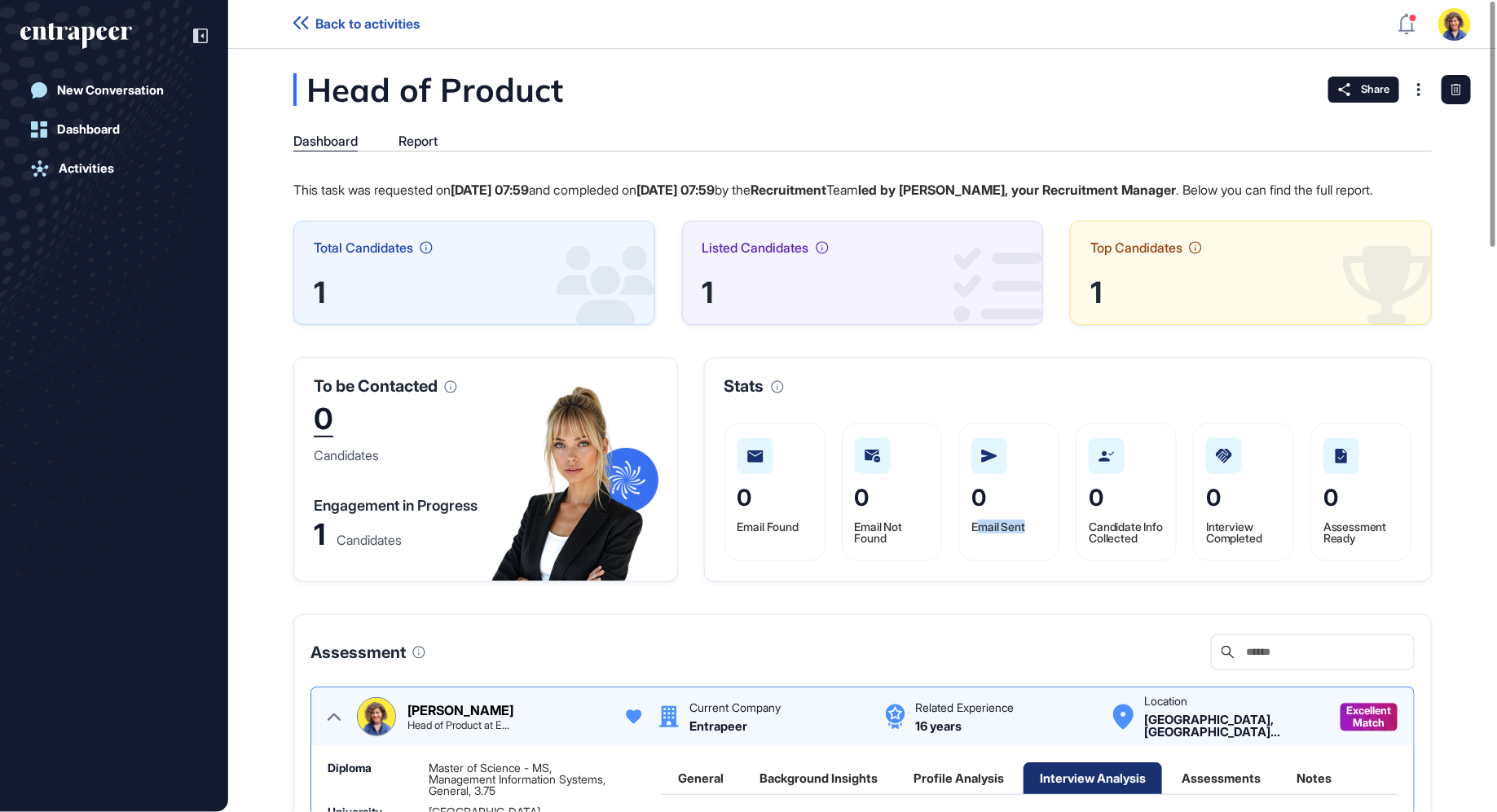
drag, startPoint x: 1034, startPoint y: 543, endPoint x: 976, endPoint y: 543, distance: 58.0
click at [976, 543] on div "0 Email Sent" at bounding box center [1008, 492] width 101 height 139
click at [974, 533] on span "Email Sent" at bounding box center [998, 527] width 54 height 14
drag, startPoint x: 1172, startPoint y: 567, endPoint x: 989, endPoint y: 485, distance: 200.5
click at [989, 485] on div "0 Email Found 0 Email Not Found 0 Email Sent 0 Candidate Info Collected 0 Inter…" at bounding box center [1068, 492] width 687 height 139
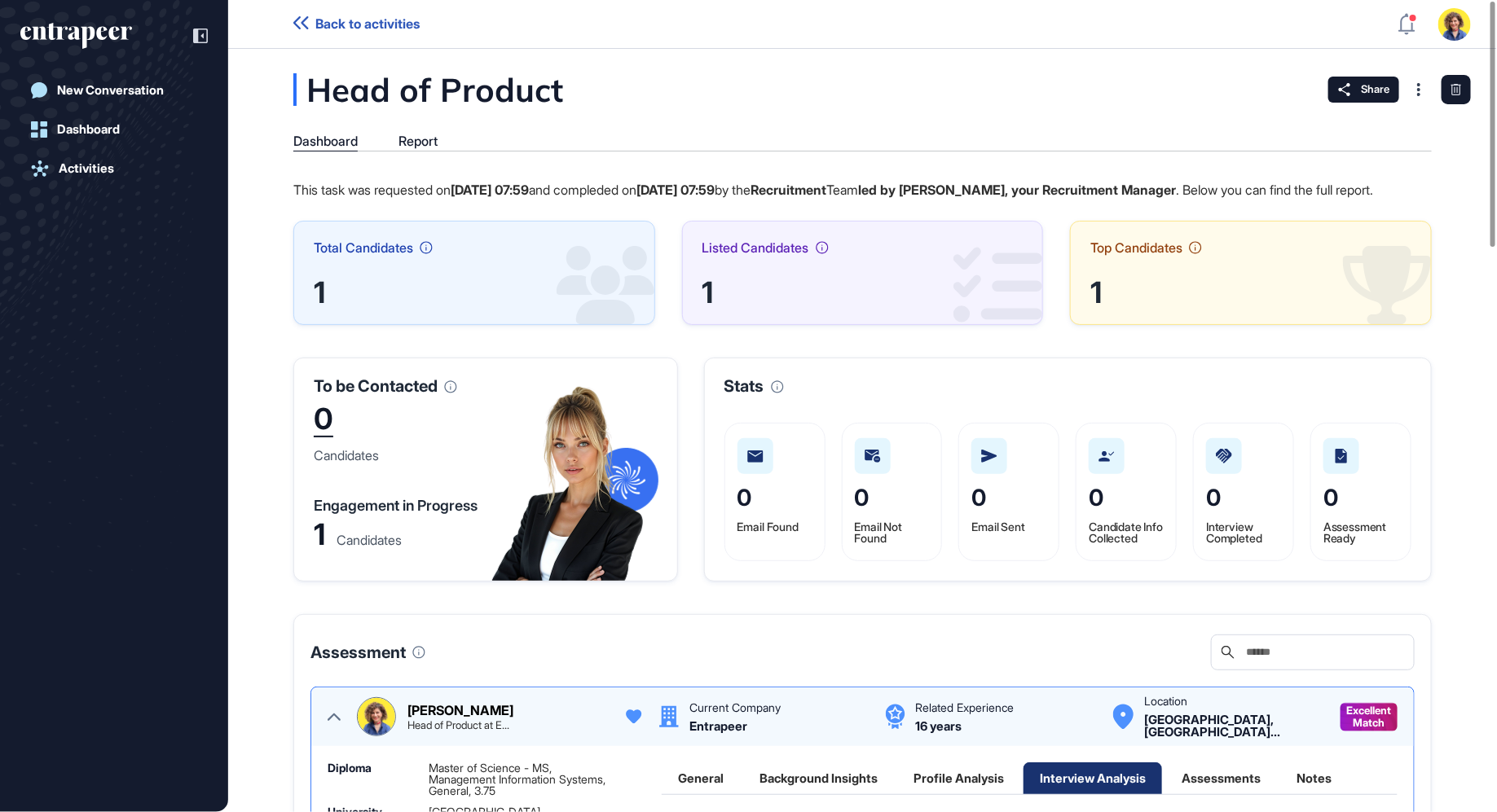
click at [997, 533] on span "Email Sent" at bounding box center [998, 527] width 54 height 14
click at [996, 533] on span "Email Sent" at bounding box center [998, 527] width 54 height 14
click at [1041, 546] on div "0 Email Sent" at bounding box center [1008, 492] width 101 height 139
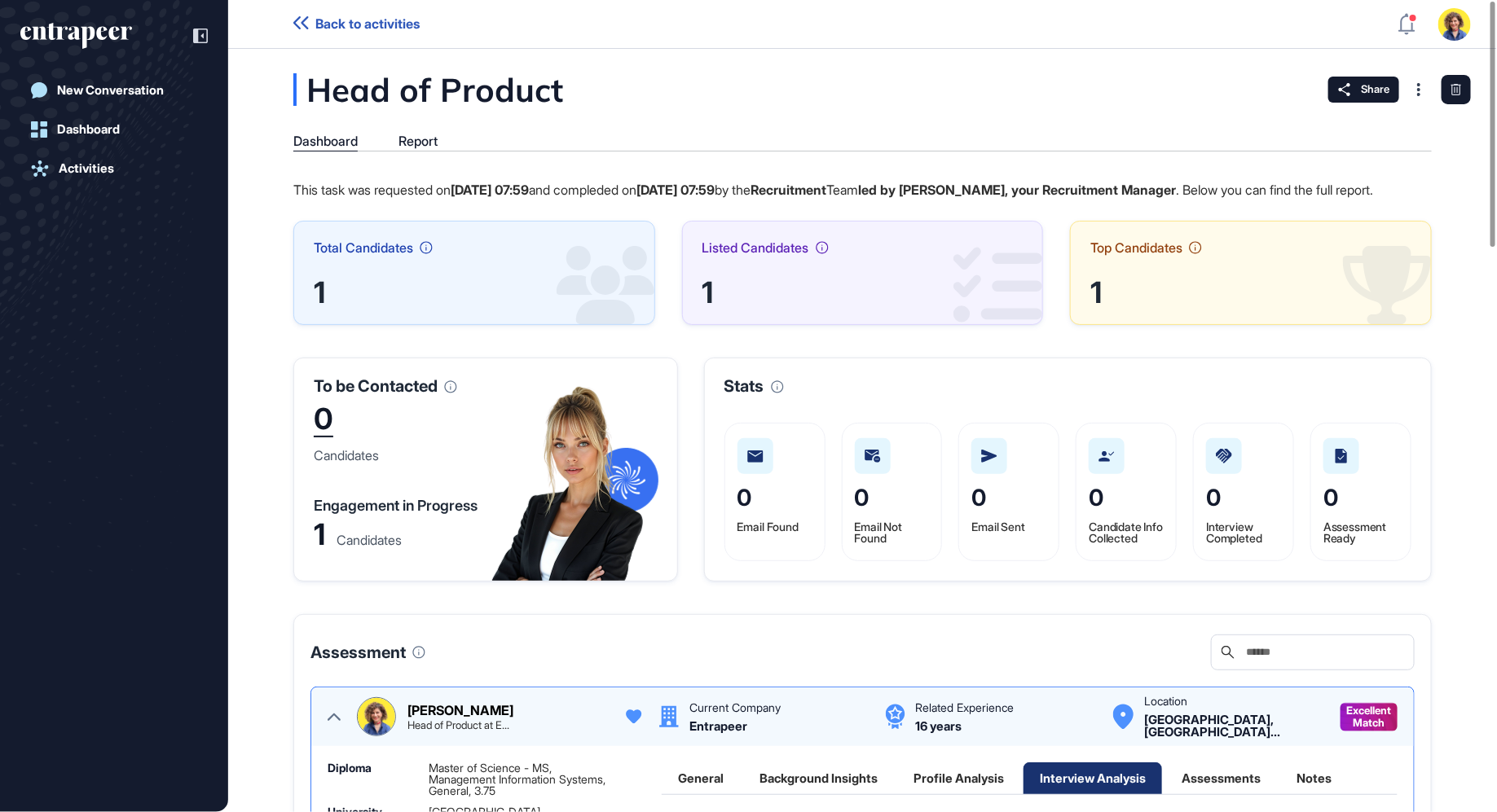
click at [976, 533] on span "Email Sent" at bounding box center [998, 527] width 54 height 14
click at [973, 512] on span "0" at bounding box center [978, 498] width 15 height 28
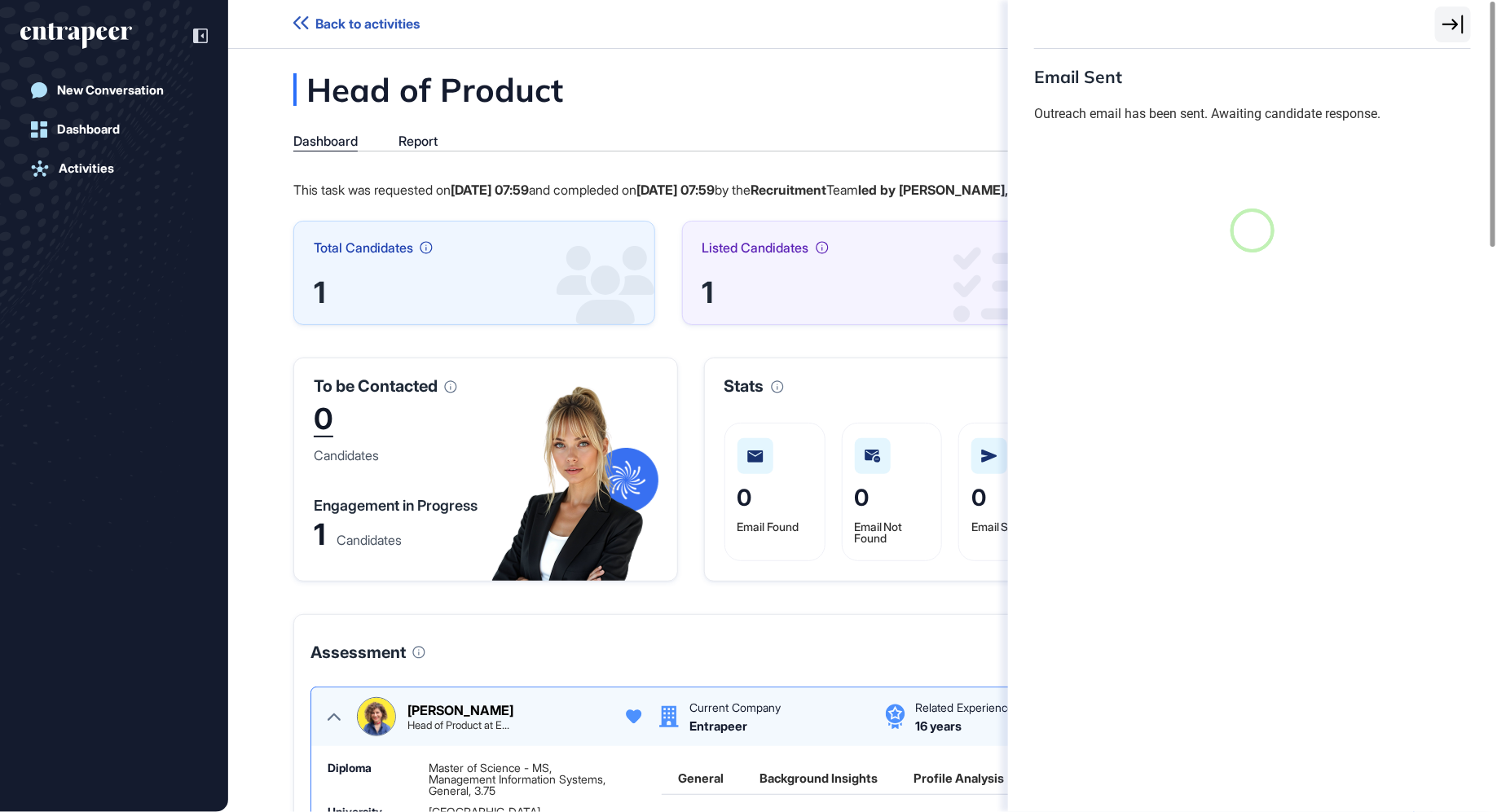
scroll to position [7, 1]
click at [831, 146] on div "Email Sent Outreach email has been sent. Awaiting candidate response. No data a…" at bounding box center [748, 406] width 1497 height 812
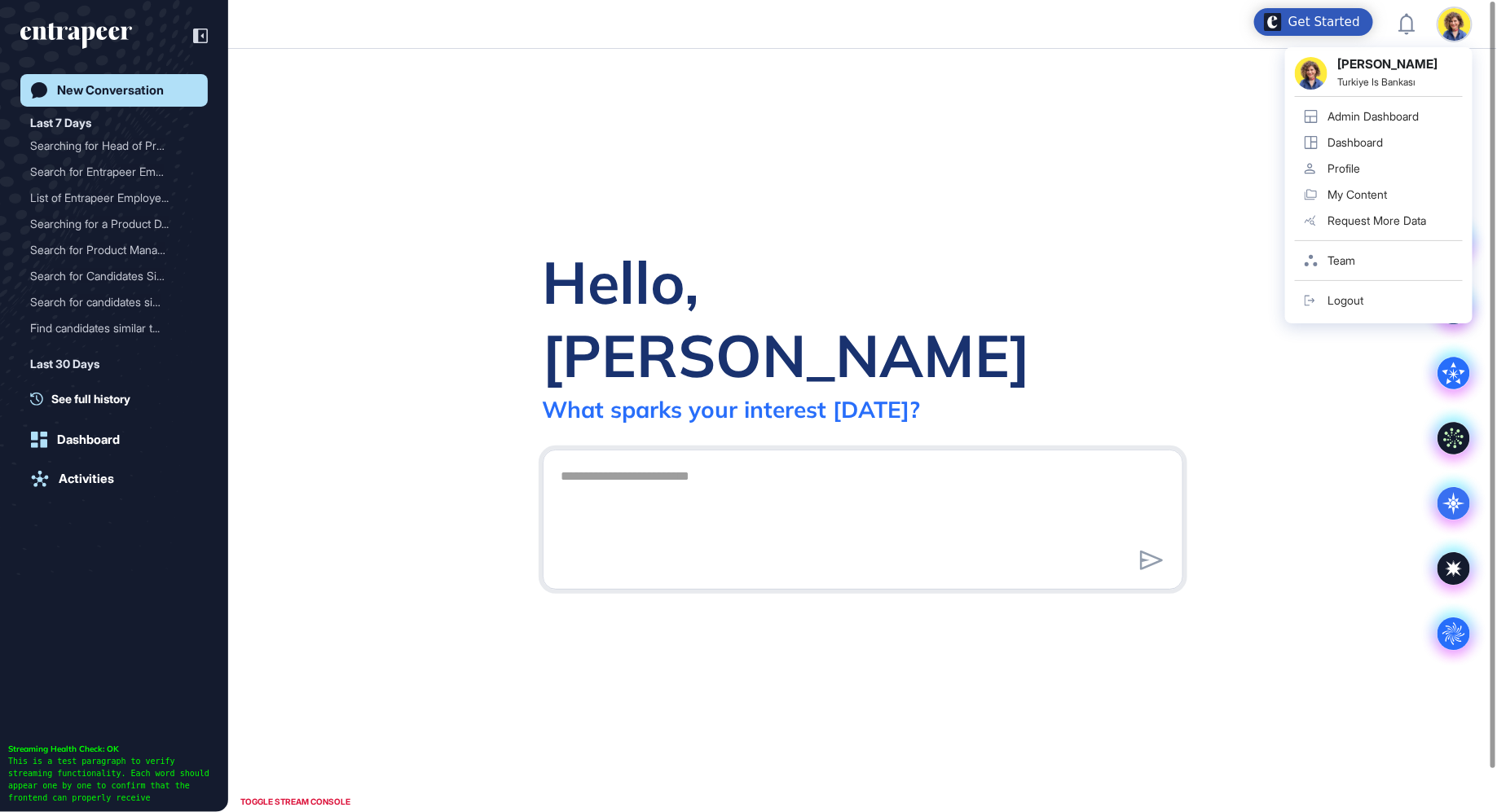
click at [1460, 26] on div "[PERSON_NAME] Turkiye Is Bankası Admin Dashboard Dashboard Profile My Content R…" at bounding box center [1454, 24] width 32 height 32
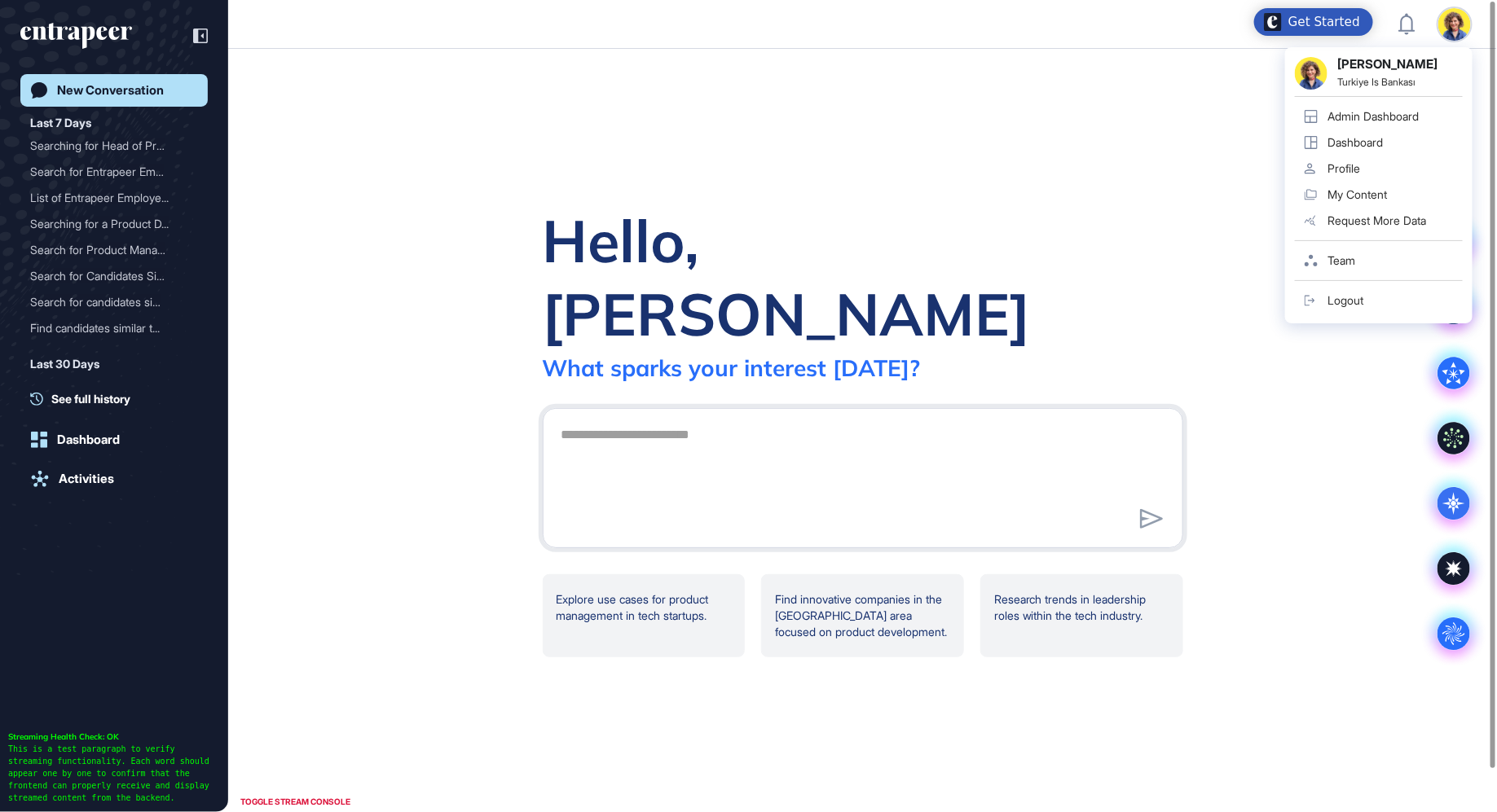
click at [1407, 111] on div "Admin Dashboard" at bounding box center [1372, 116] width 92 height 13
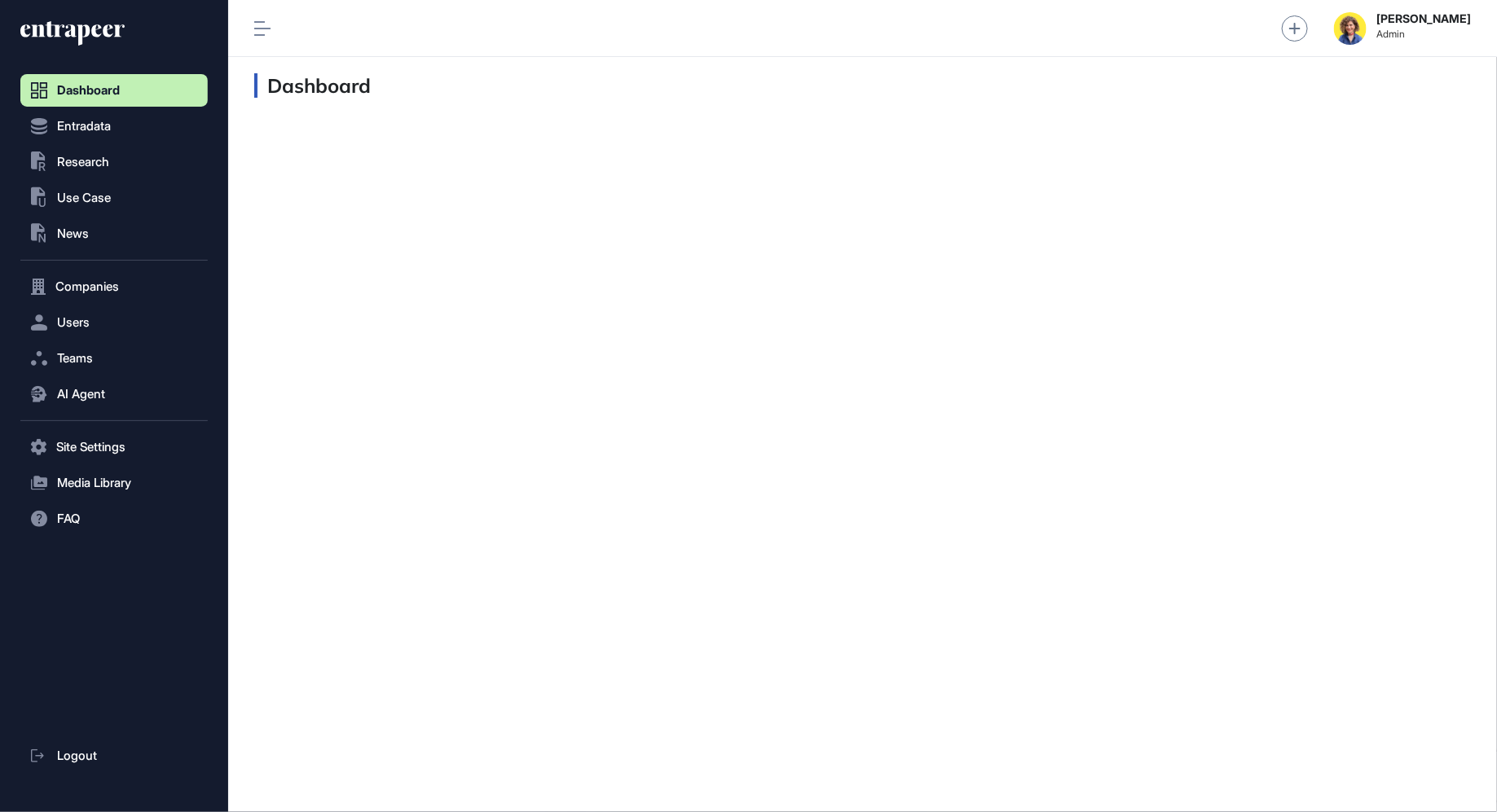
scroll to position [1, 1]
click at [83, 160] on span "Research" at bounding box center [83, 161] width 52 height 13
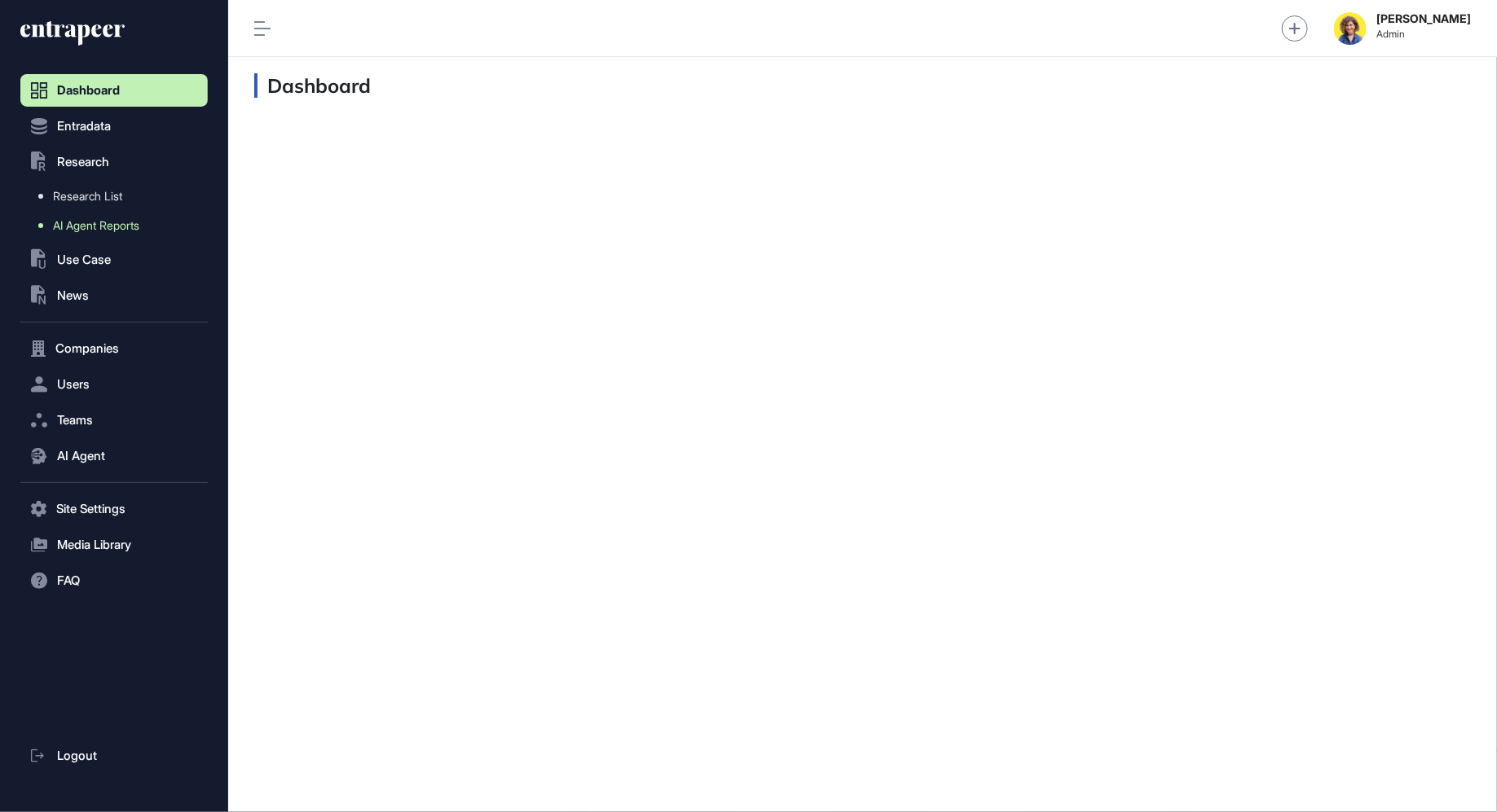
click at [97, 228] on span "AI Agent Reports" at bounding box center [96, 225] width 87 height 13
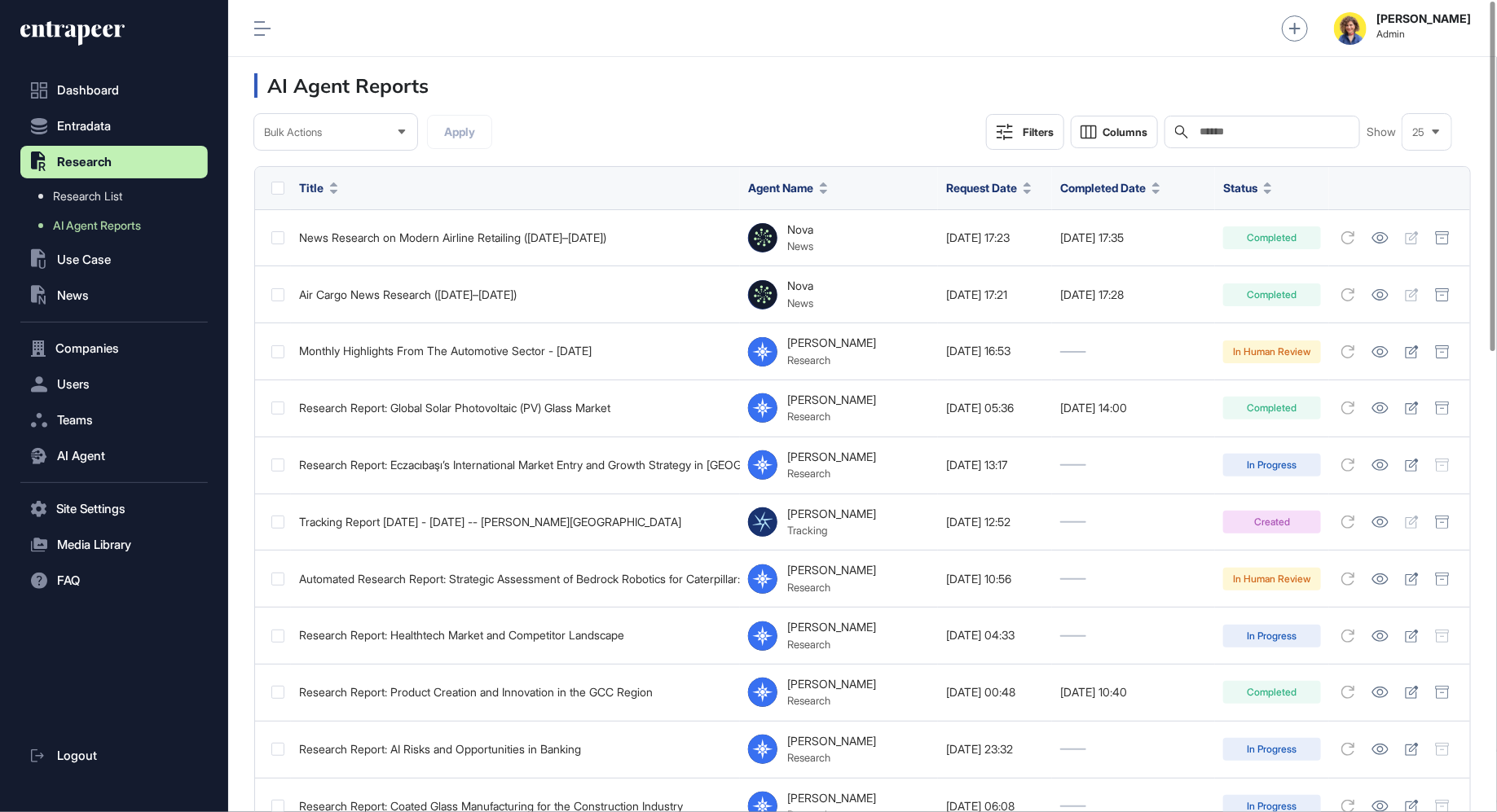
click at [1246, 132] on input "text" at bounding box center [1274, 131] width 152 height 13
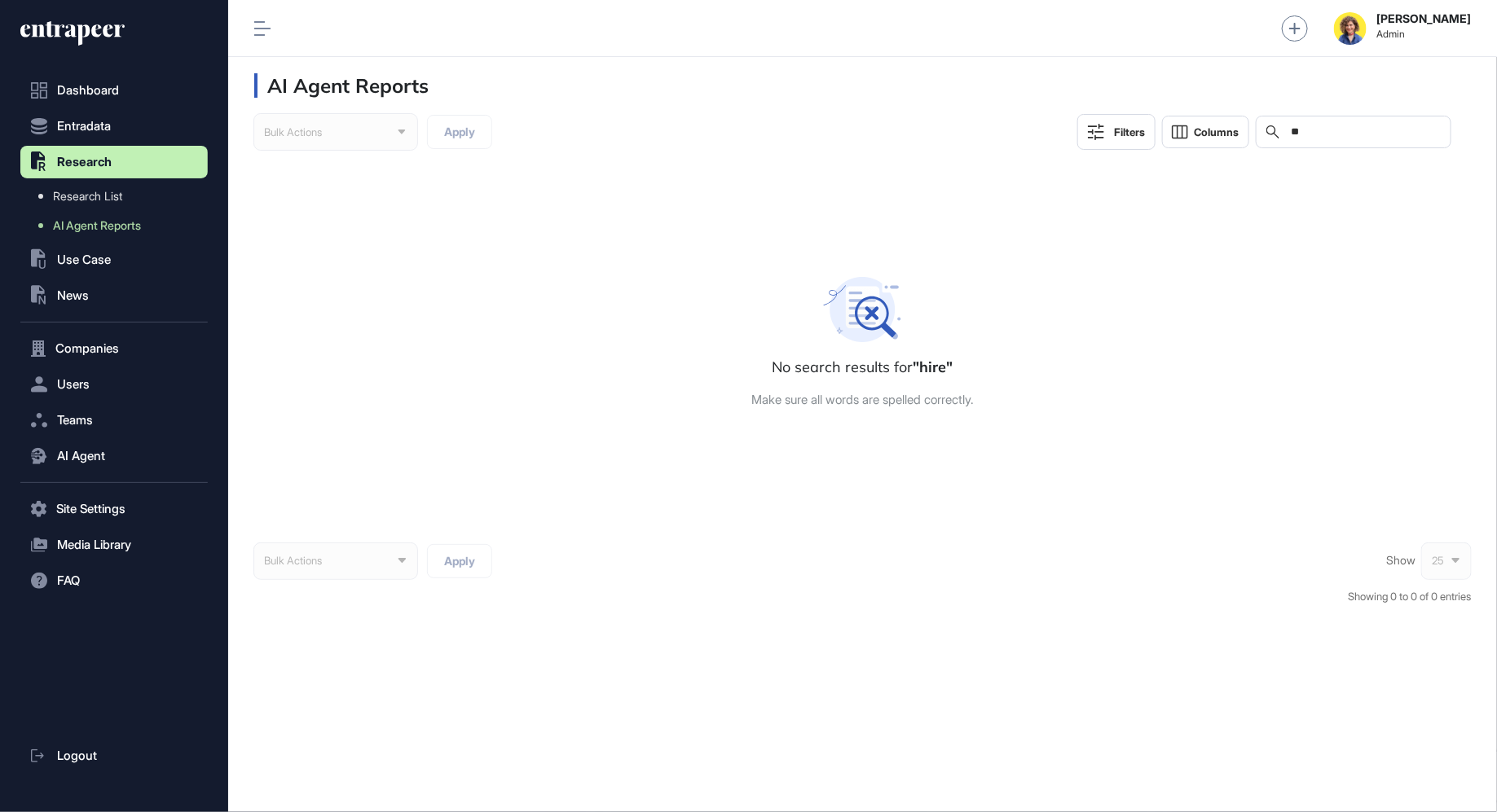
type input "*"
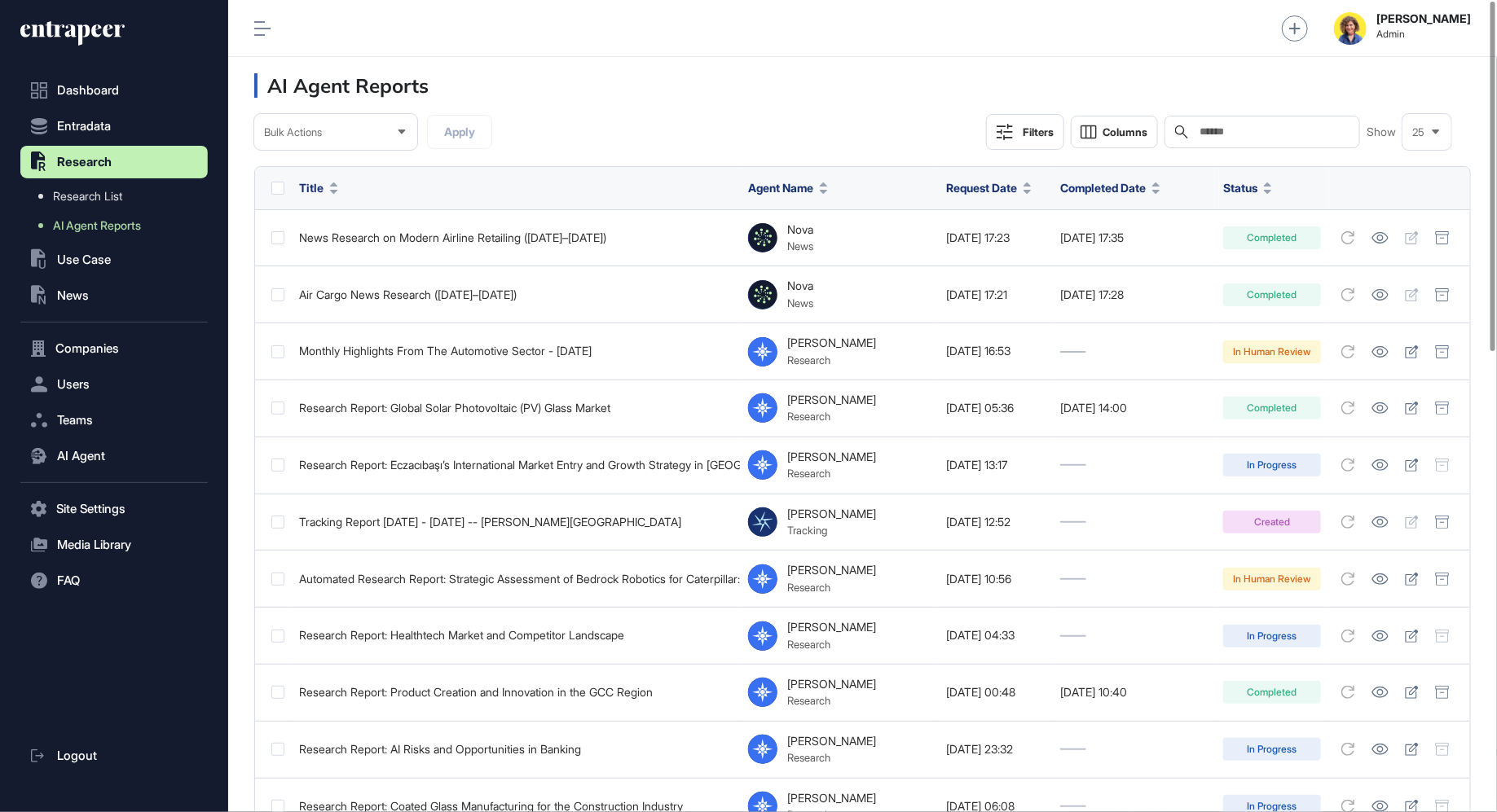
click at [1282, 134] on input "text" at bounding box center [1274, 131] width 152 height 13
type input "**********"
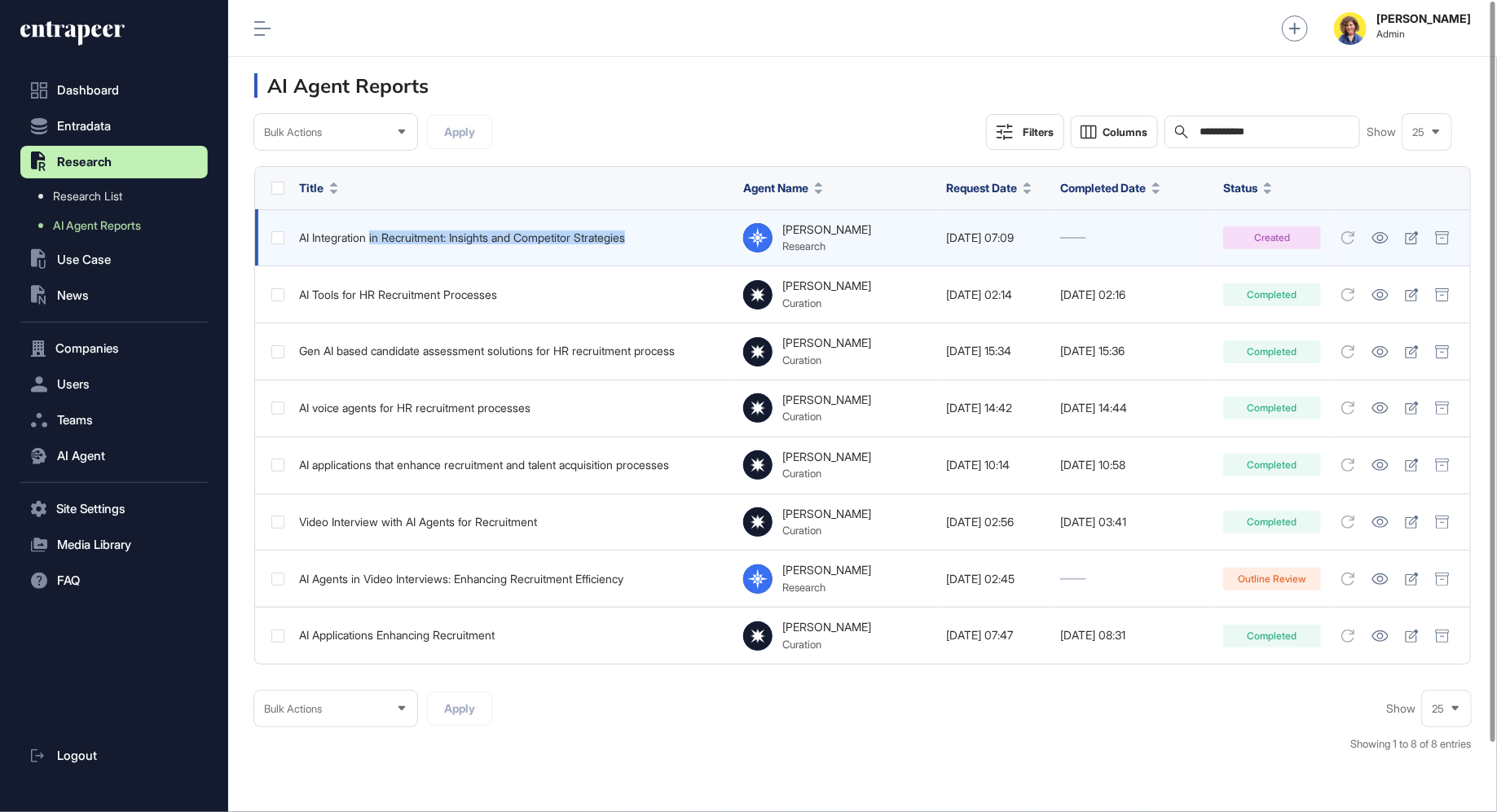
drag, startPoint x: 373, startPoint y: 234, endPoint x: 640, endPoint y: 231, distance: 267.0
click at [640, 231] on div "AI Integration in Recruitment: Insights and Competitor Strategies" at bounding box center [513, 237] width 428 height 13
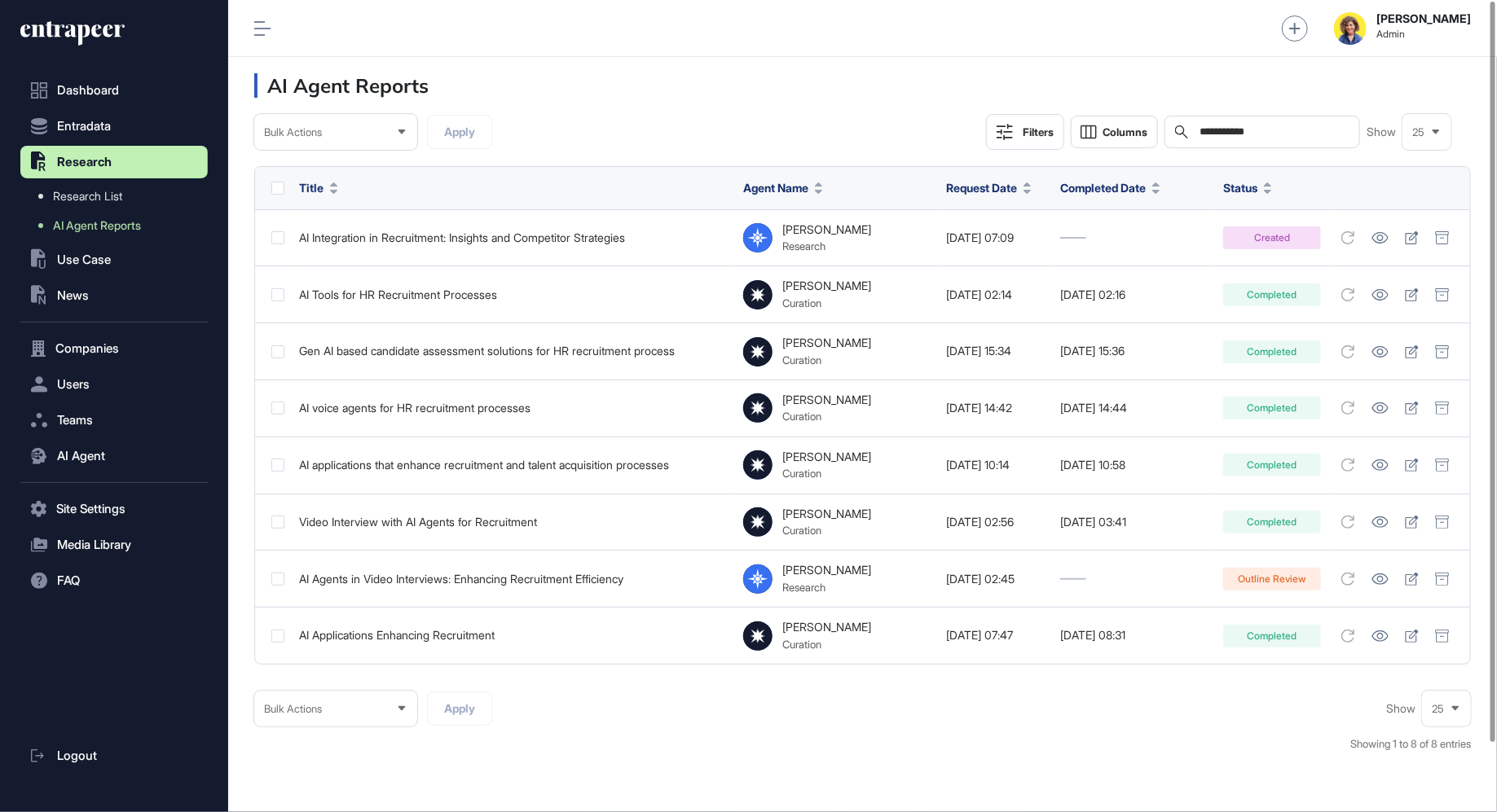
click at [634, 111] on header "AI Agent Reports" at bounding box center [862, 86] width 1269 height 57
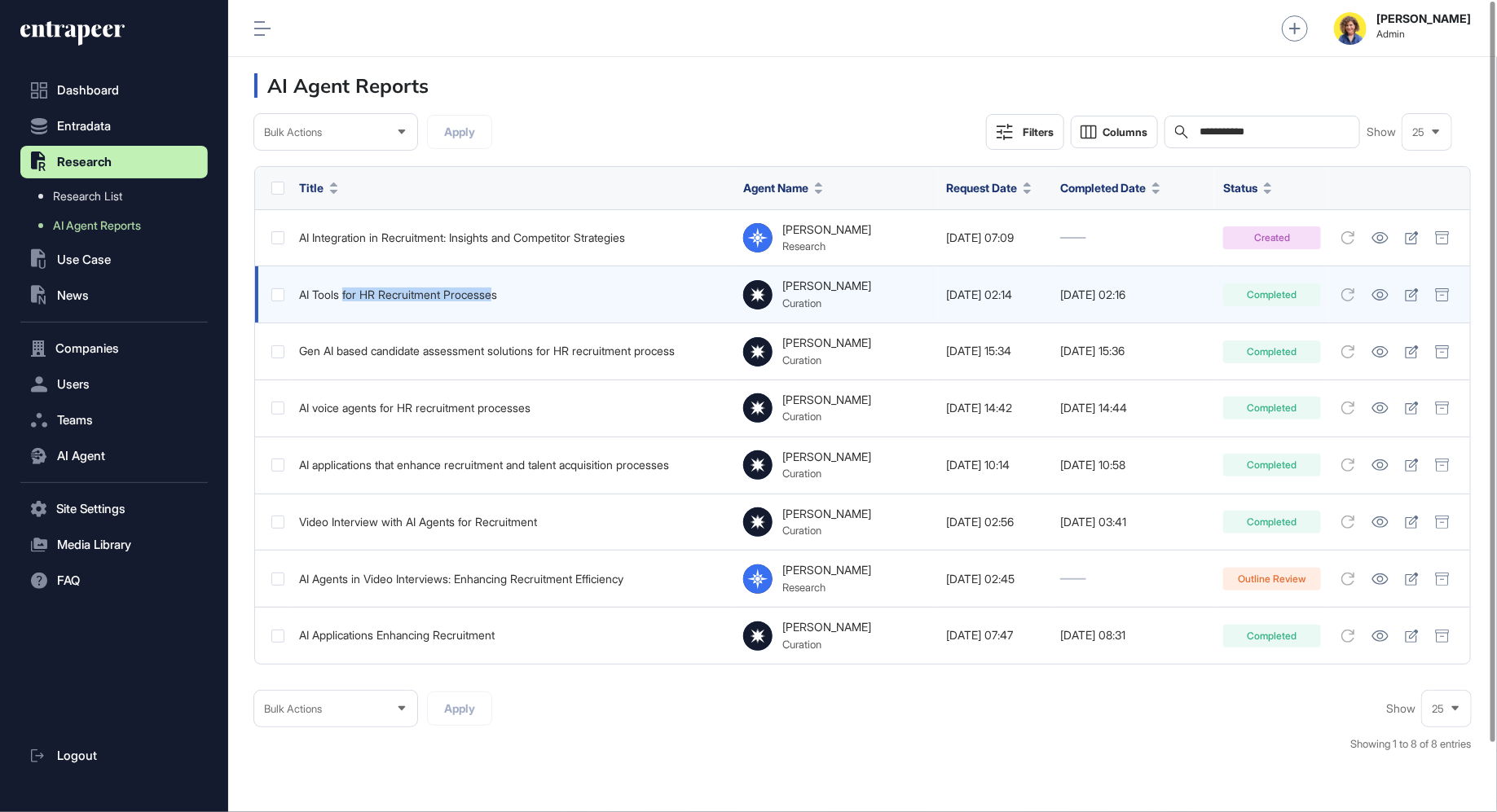
drag, startPoint x: 344, startPoint y: 289, endPoint x: 502, endPoint y: 285, distance: 158.1
click at [502, 285] on td "AI Tools for HR Recruitment Processes" at bounding box center [513, 295] width 444 height 57
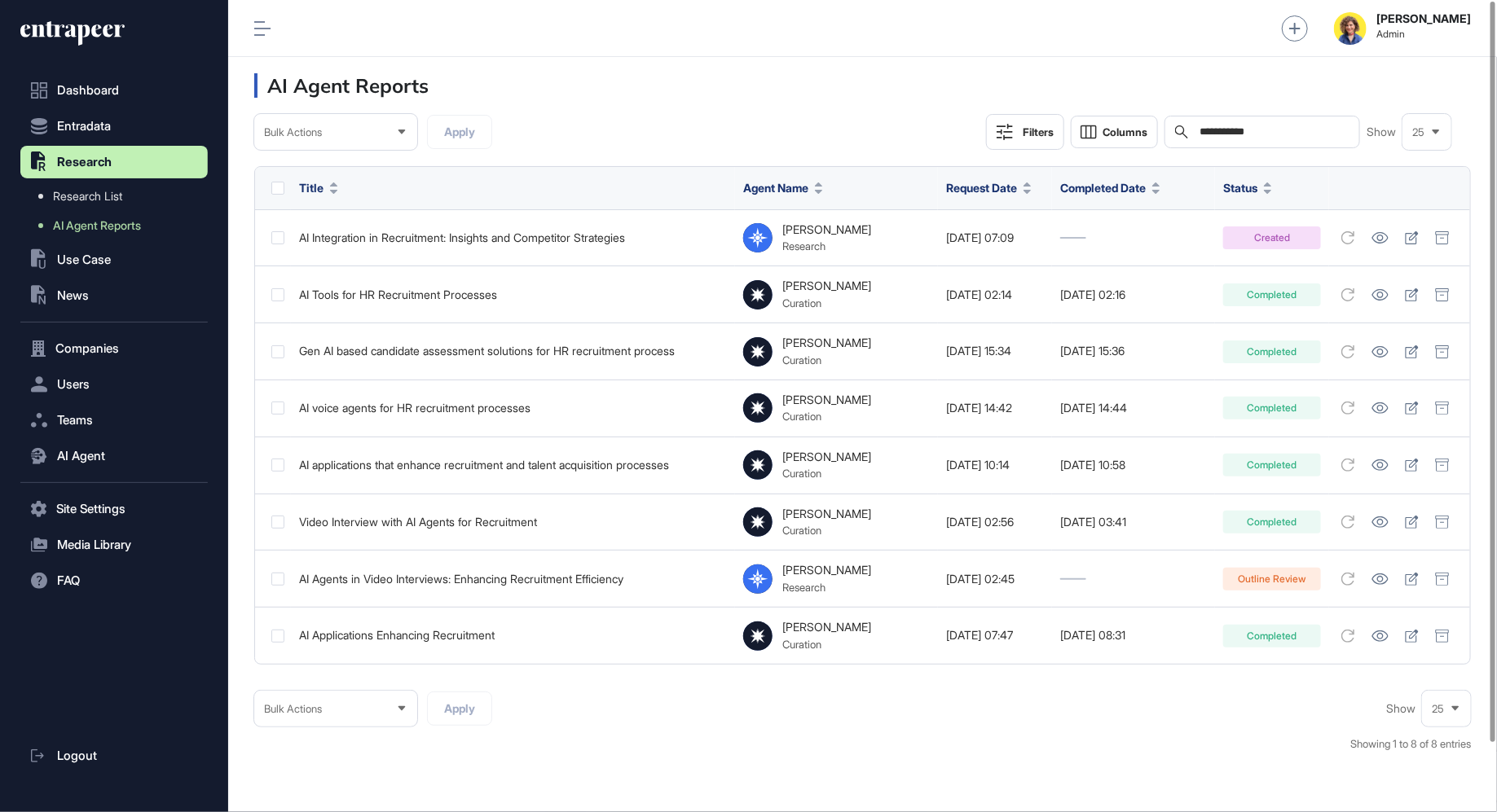
click at [622, 95] on header "AI Agent Reports" at bounding box center [862, 86] width 1269 height 57
click at [1113, 129] on span "Columns" at bounding box center [1125, 132] width 45 height 12
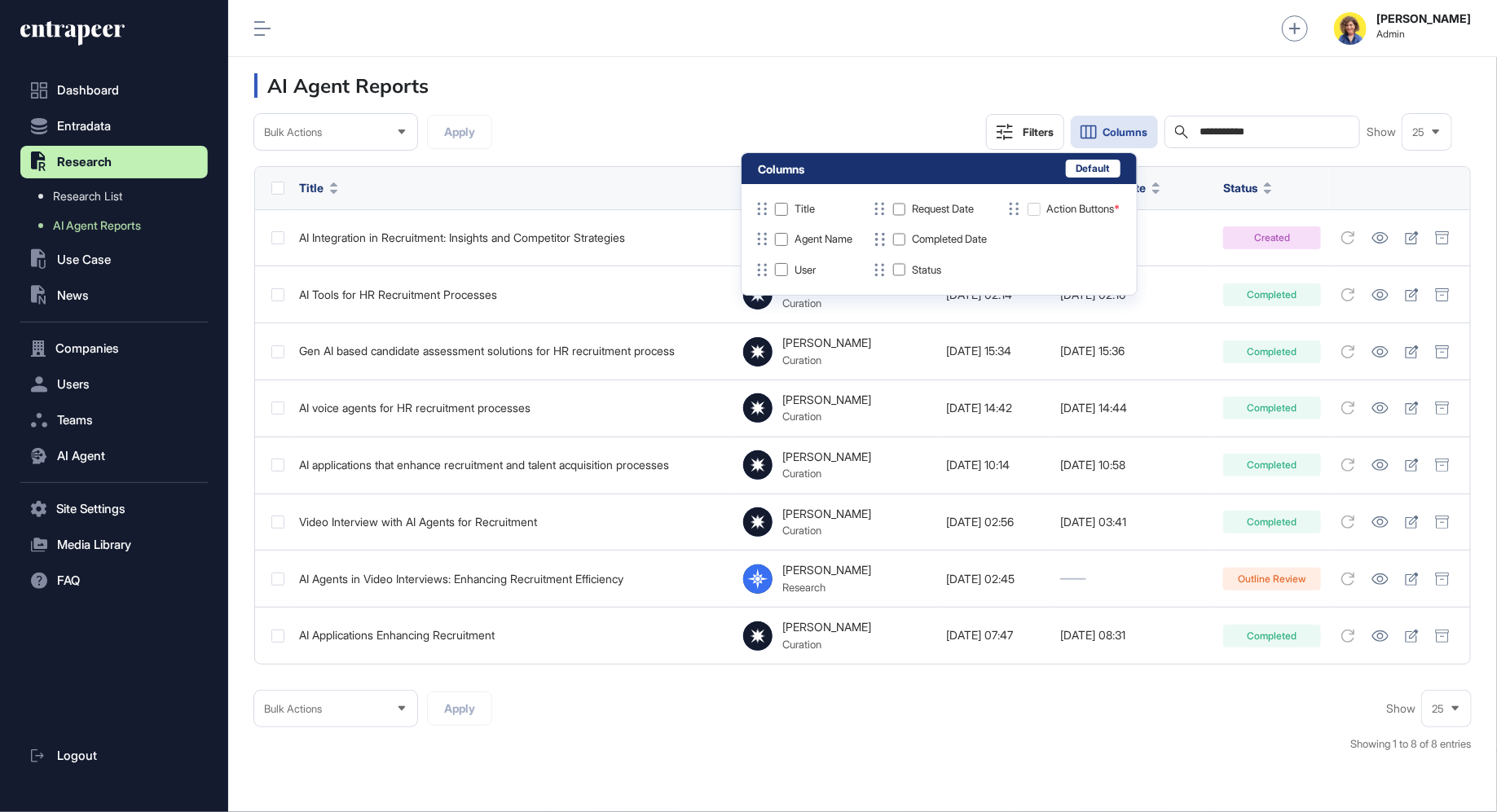
click at [793, 272] on div "User" at bounding box center [803, 270] width 98 height 17
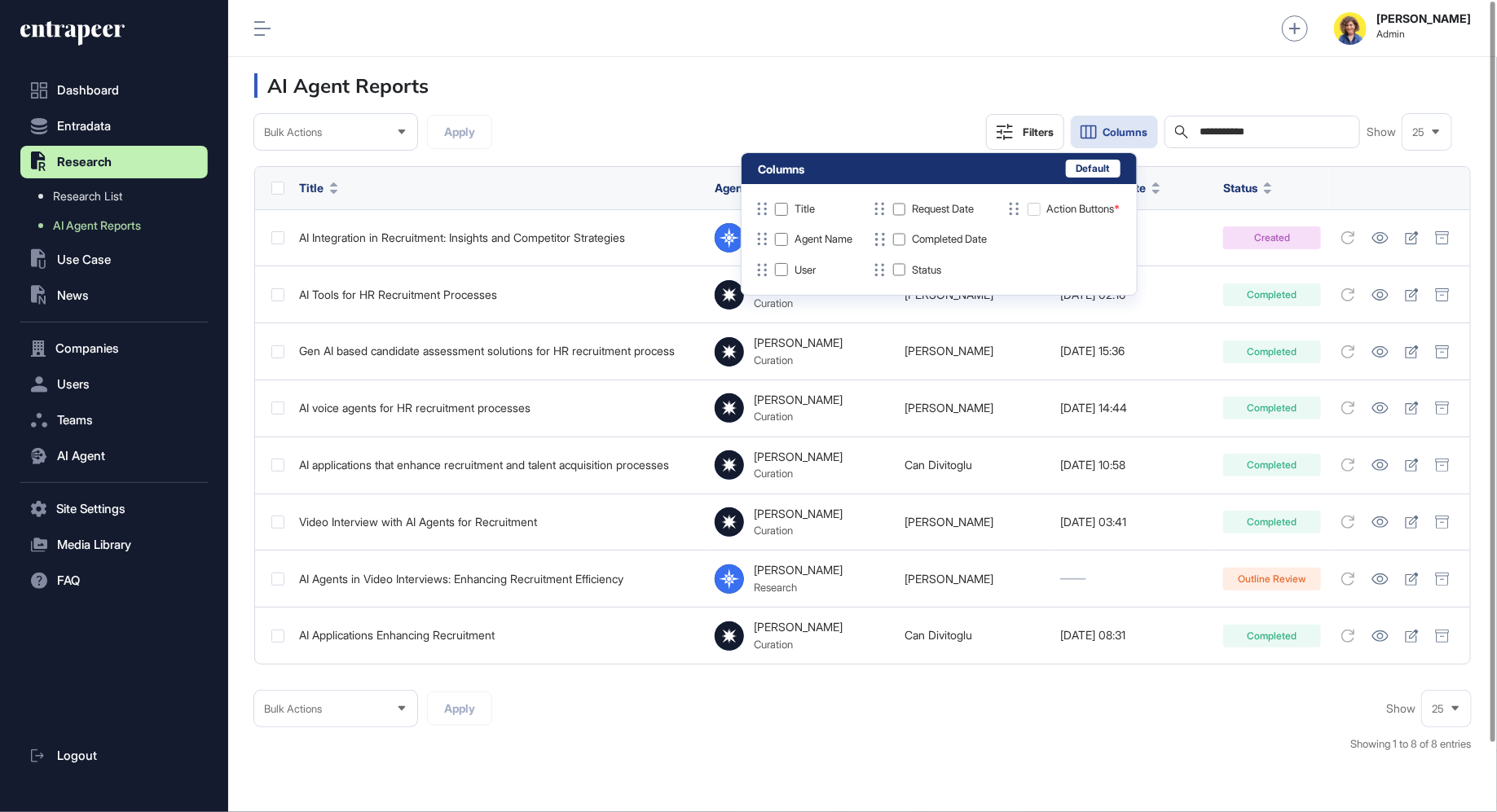
click at [887, 112] on header "AI Agent Reports" at bounding box center [862, 86] width 1269 height 57
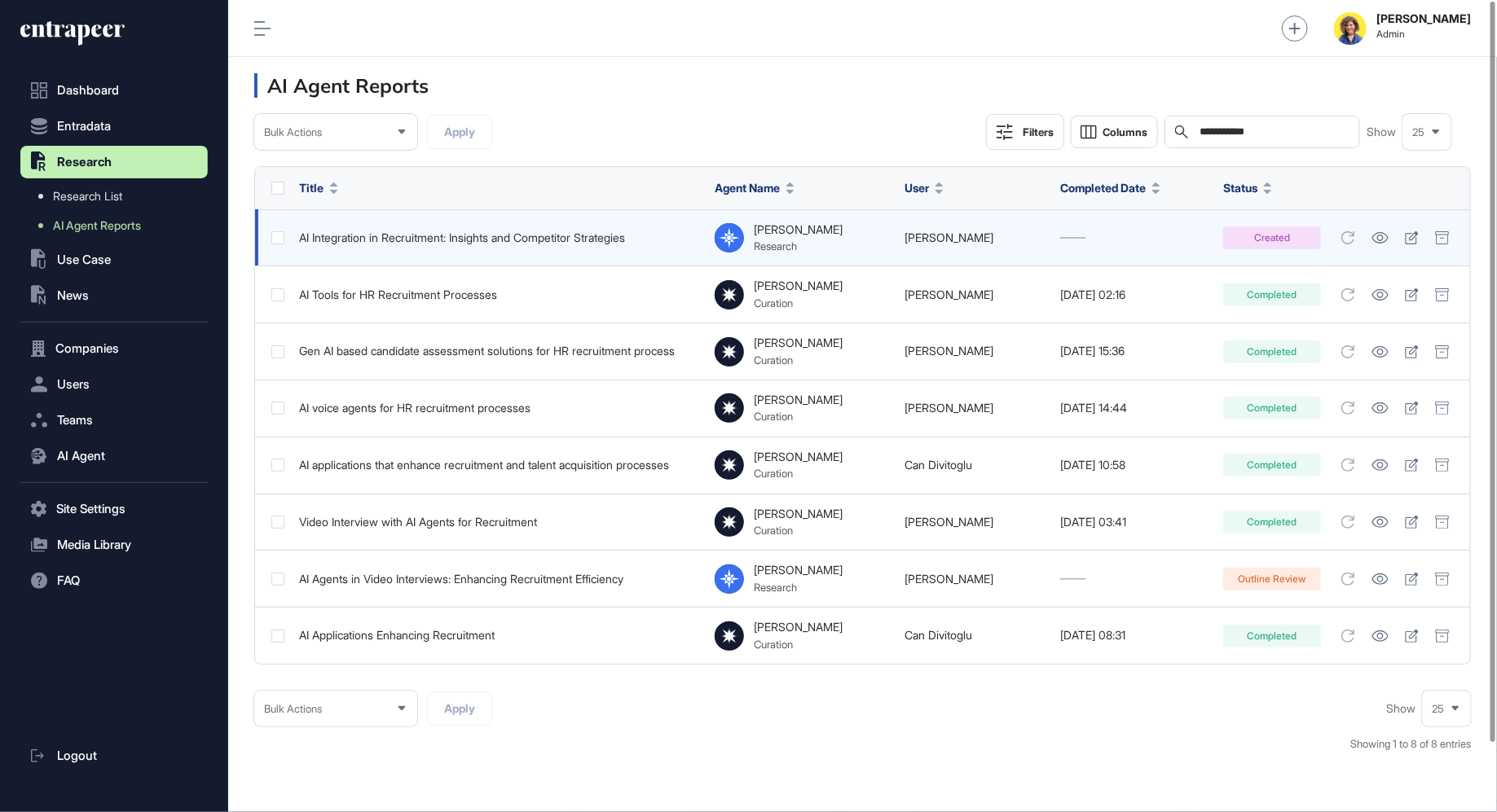
click at [923, 234] on link "Kaan Kuzdag" at bounding box center [949, 237] width 89 height 14
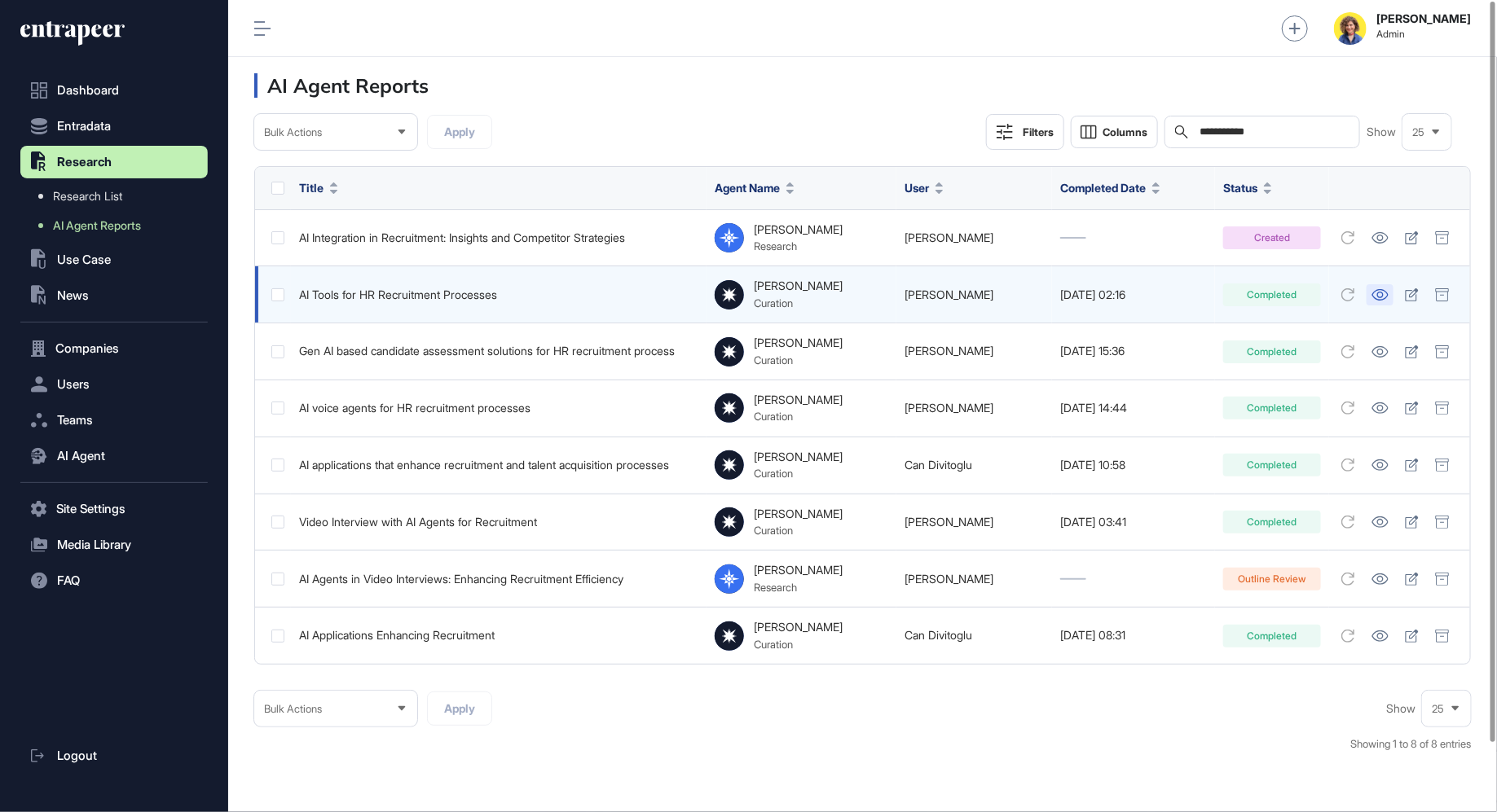
click at [1370, 294] on link at bounding box center [1379, 295] width 27 height 22
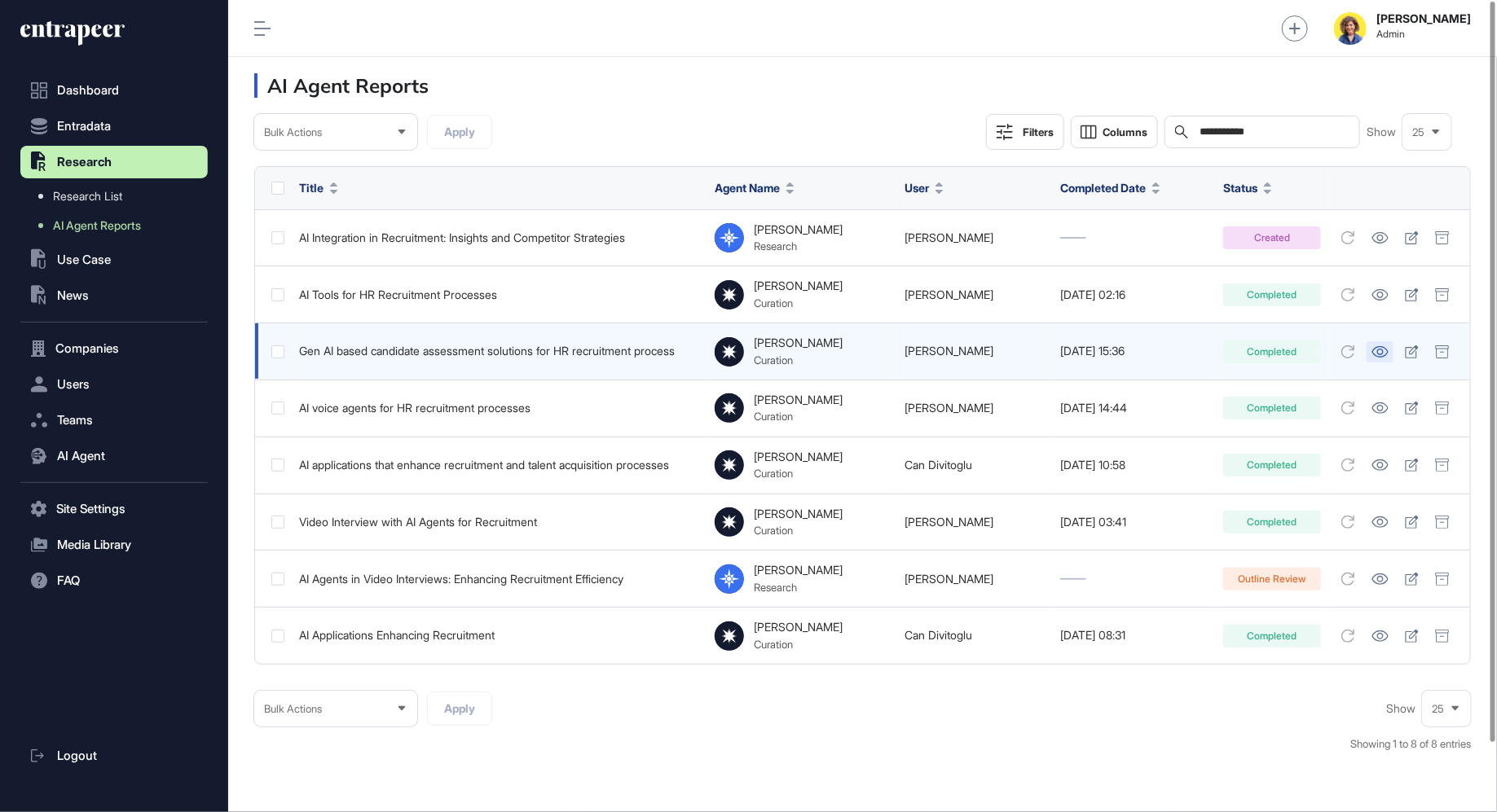
click at [1385, 348] on icon at bounding box center [1379, 352] width 17 height 12
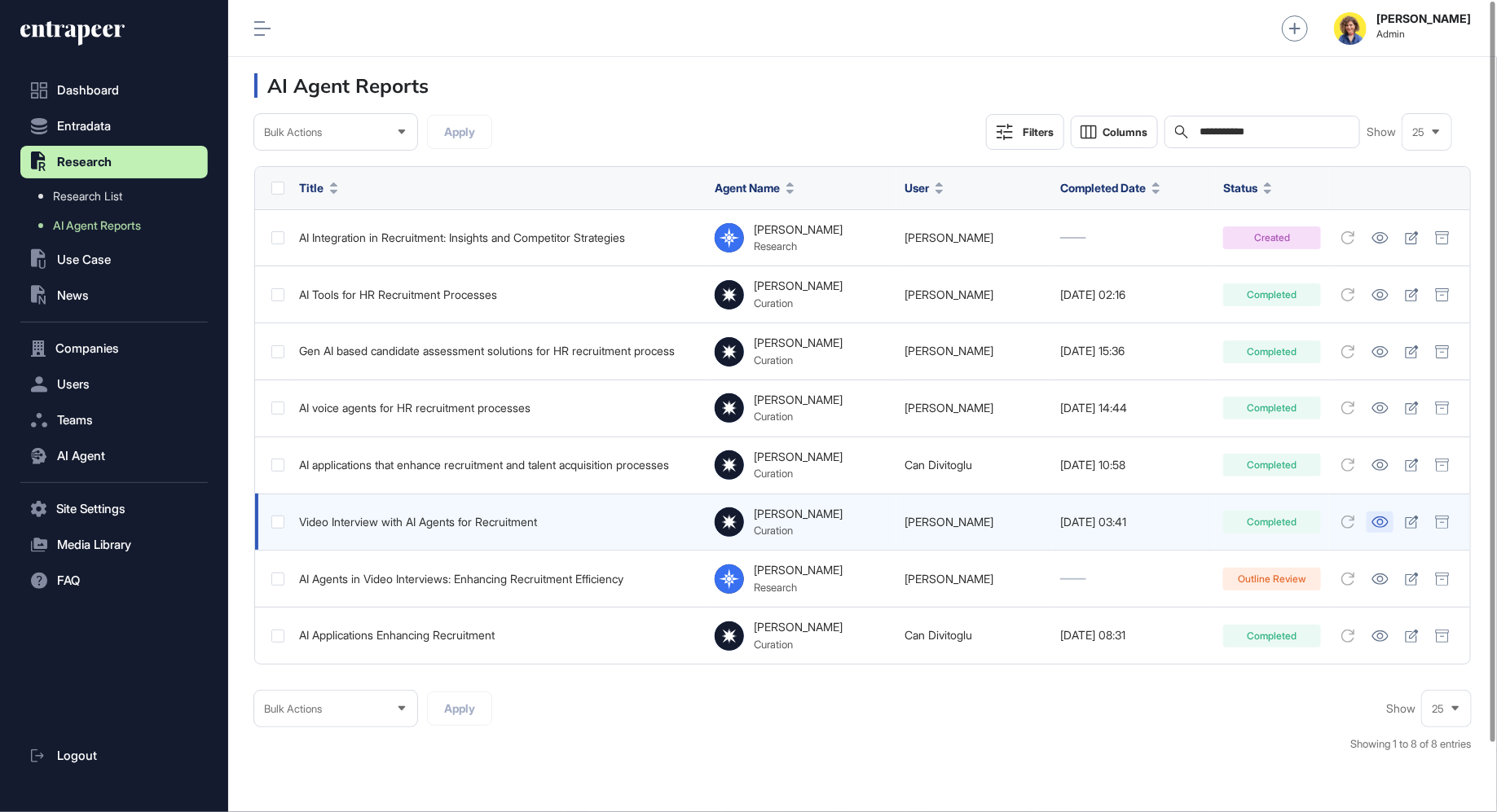
click at [1380, 527] on link at bounding box center [1379, 523] width 27 height 22
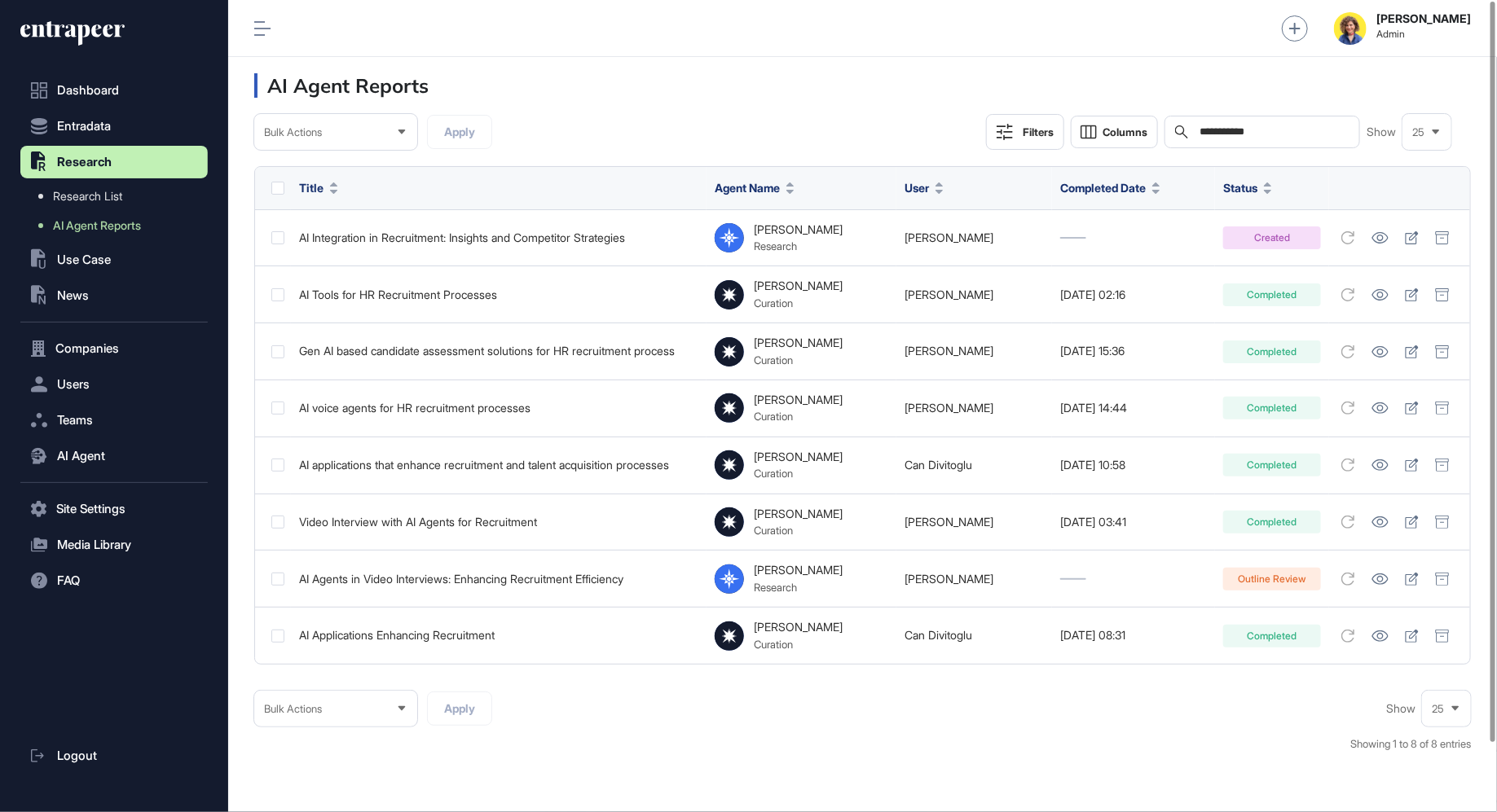
click at [78, 22] on icon at bounding box center [73, 33] width 104 height 26
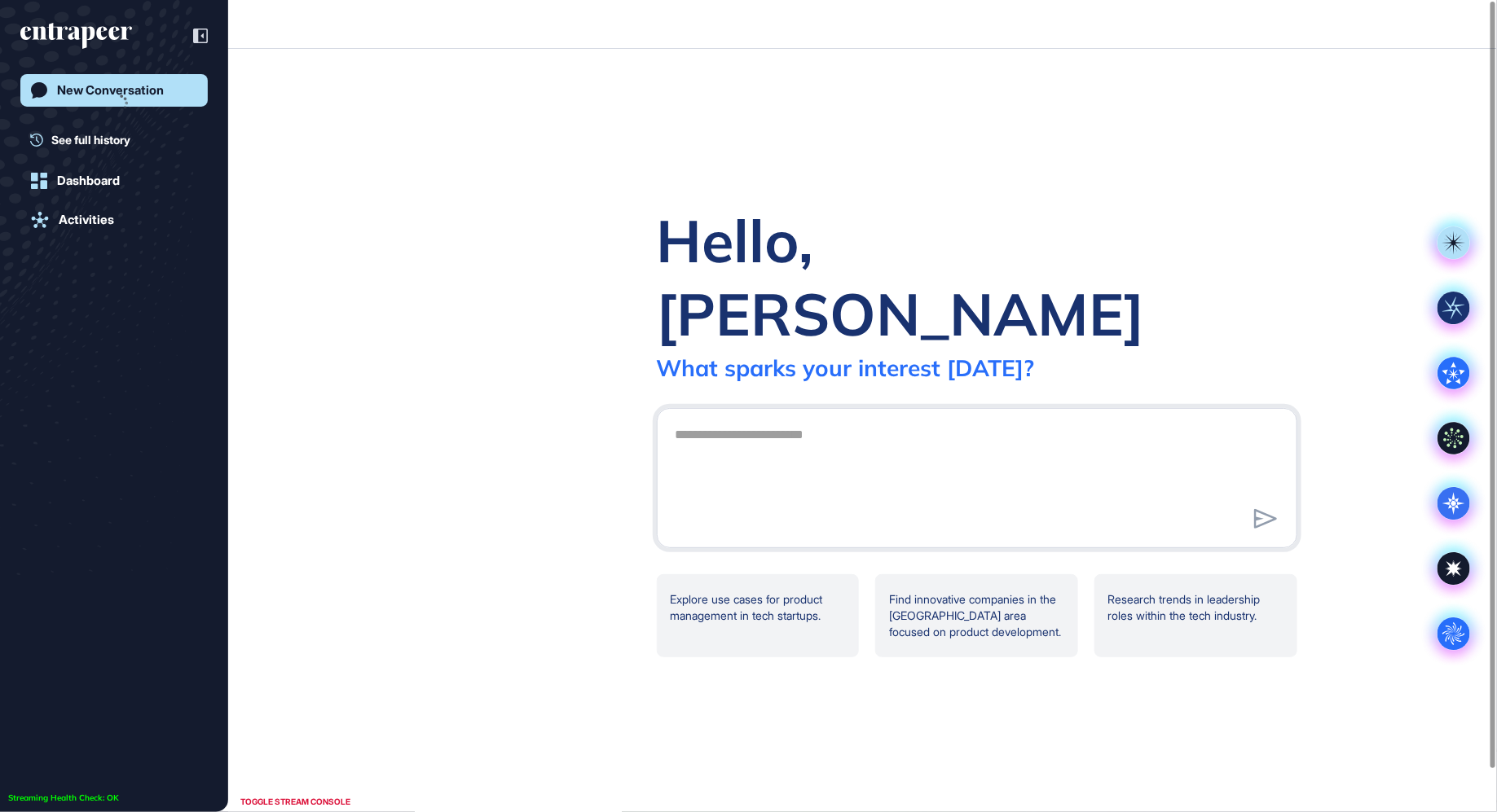
scroll to position [1, 1]
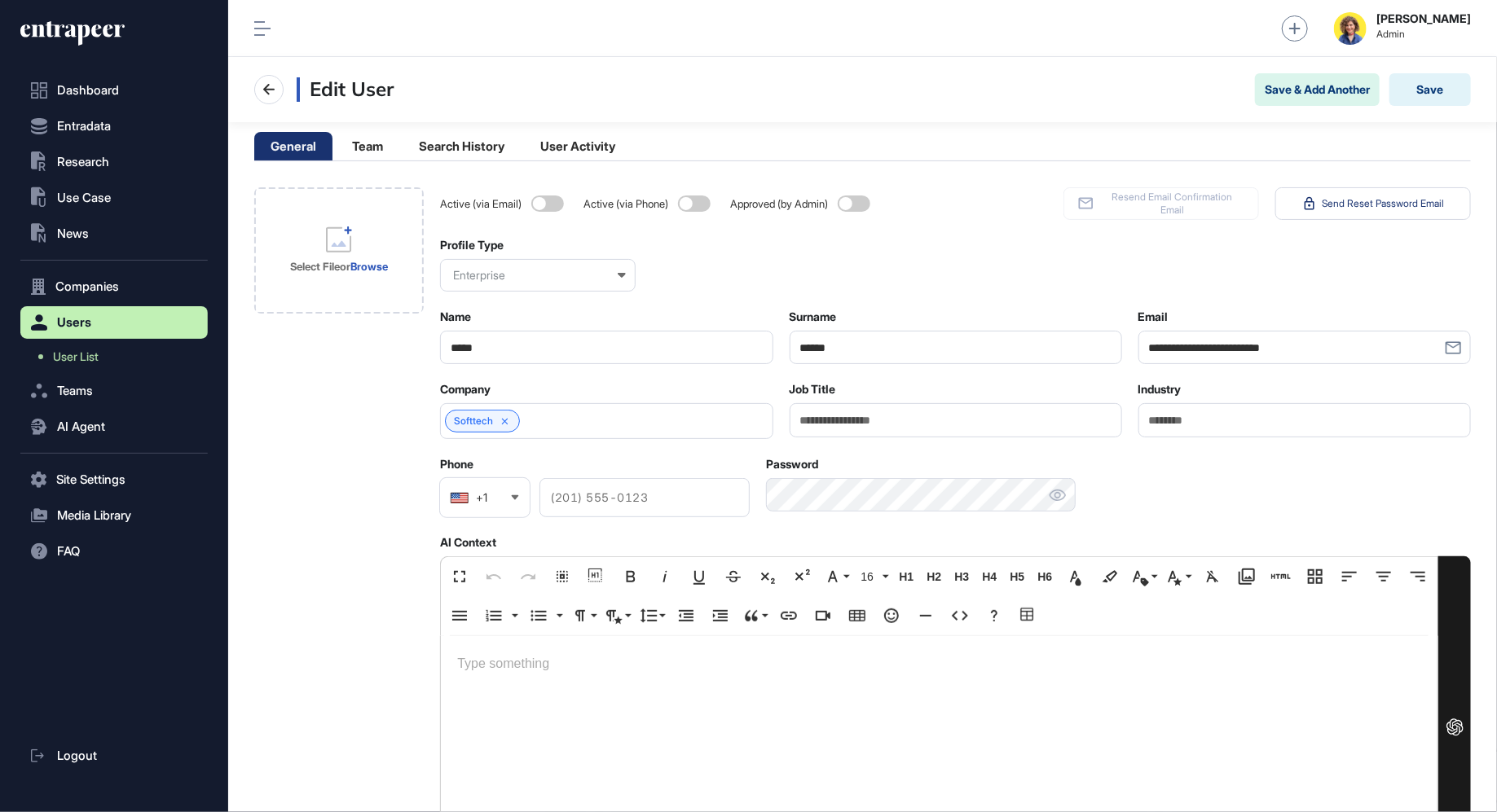
scroll to position [1, 1]
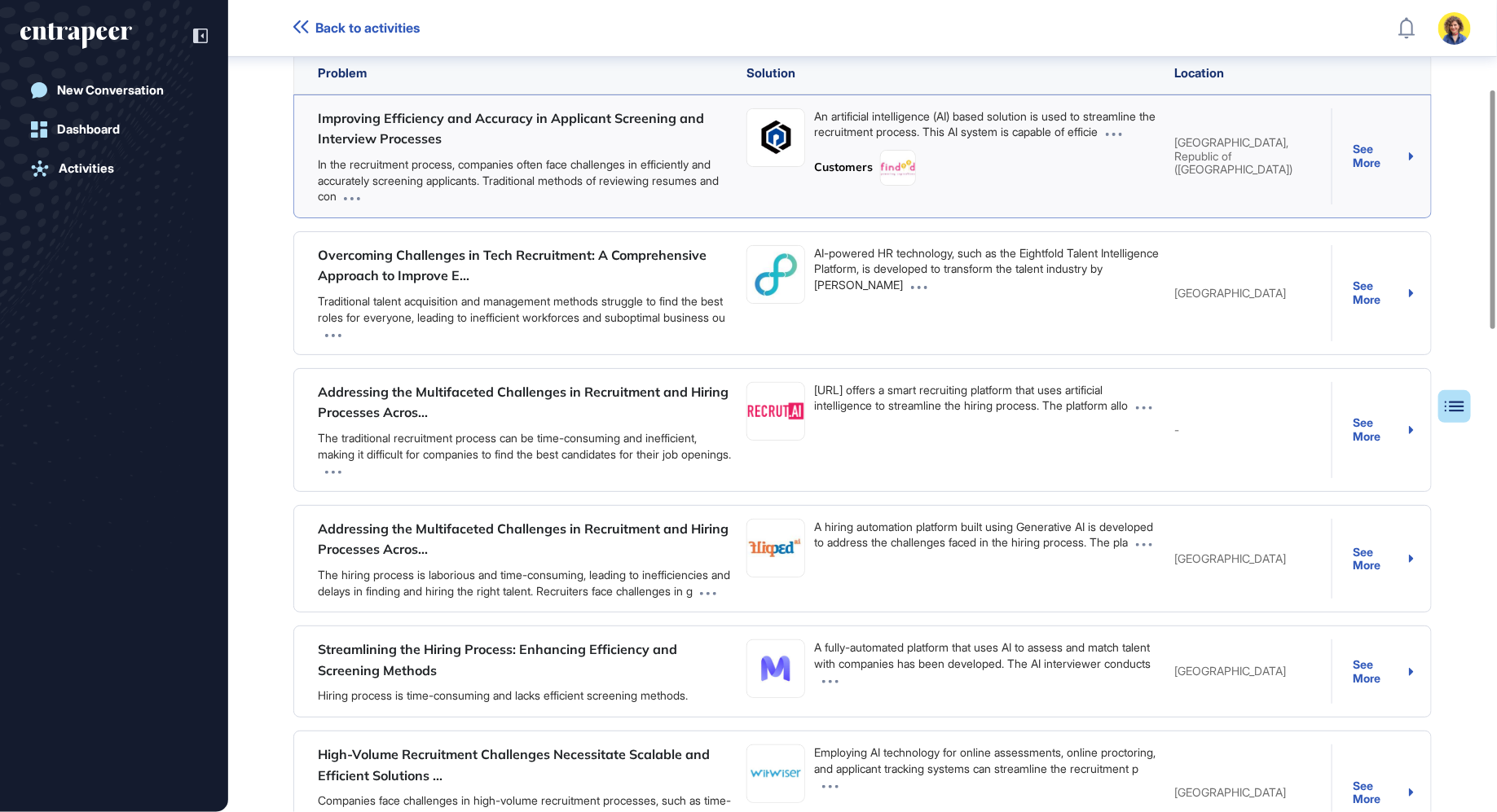
scroll to position [302, 0]
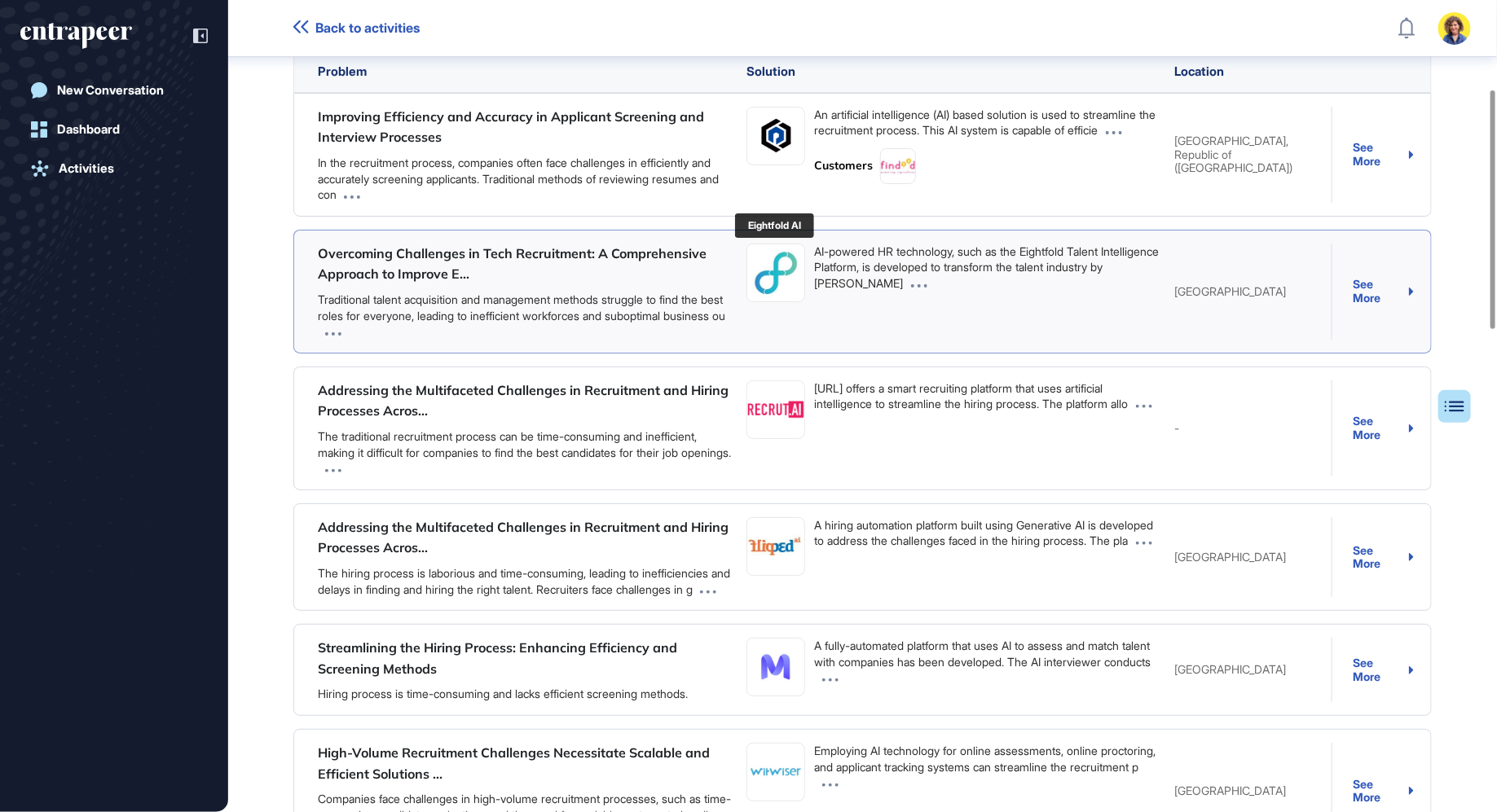
click at [781, 272] on img at bounding box center [776, 273] width 57 height 57
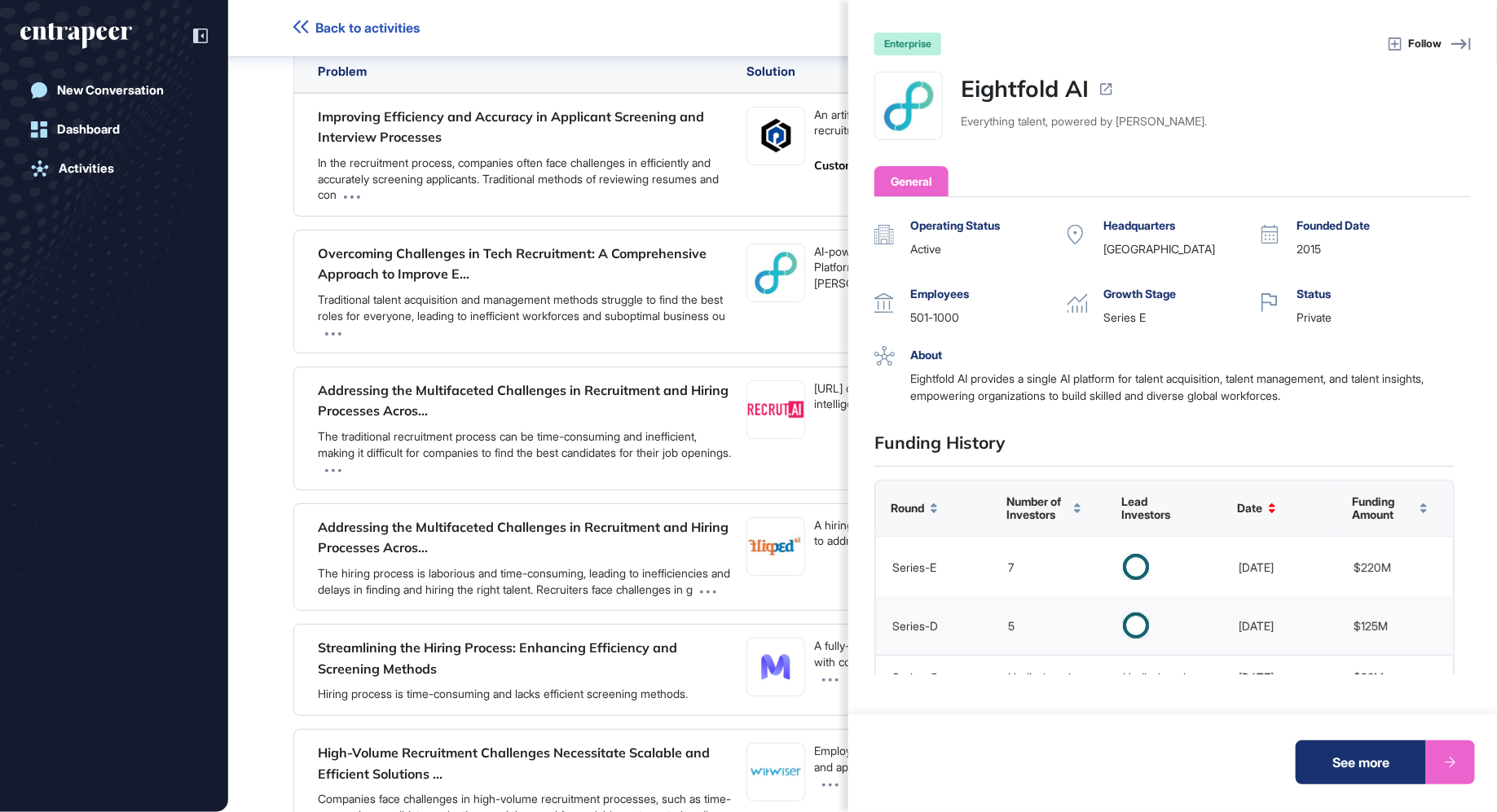
click at [1458, 44] on icon at bounding box center [1461, 44] width 20 height 12
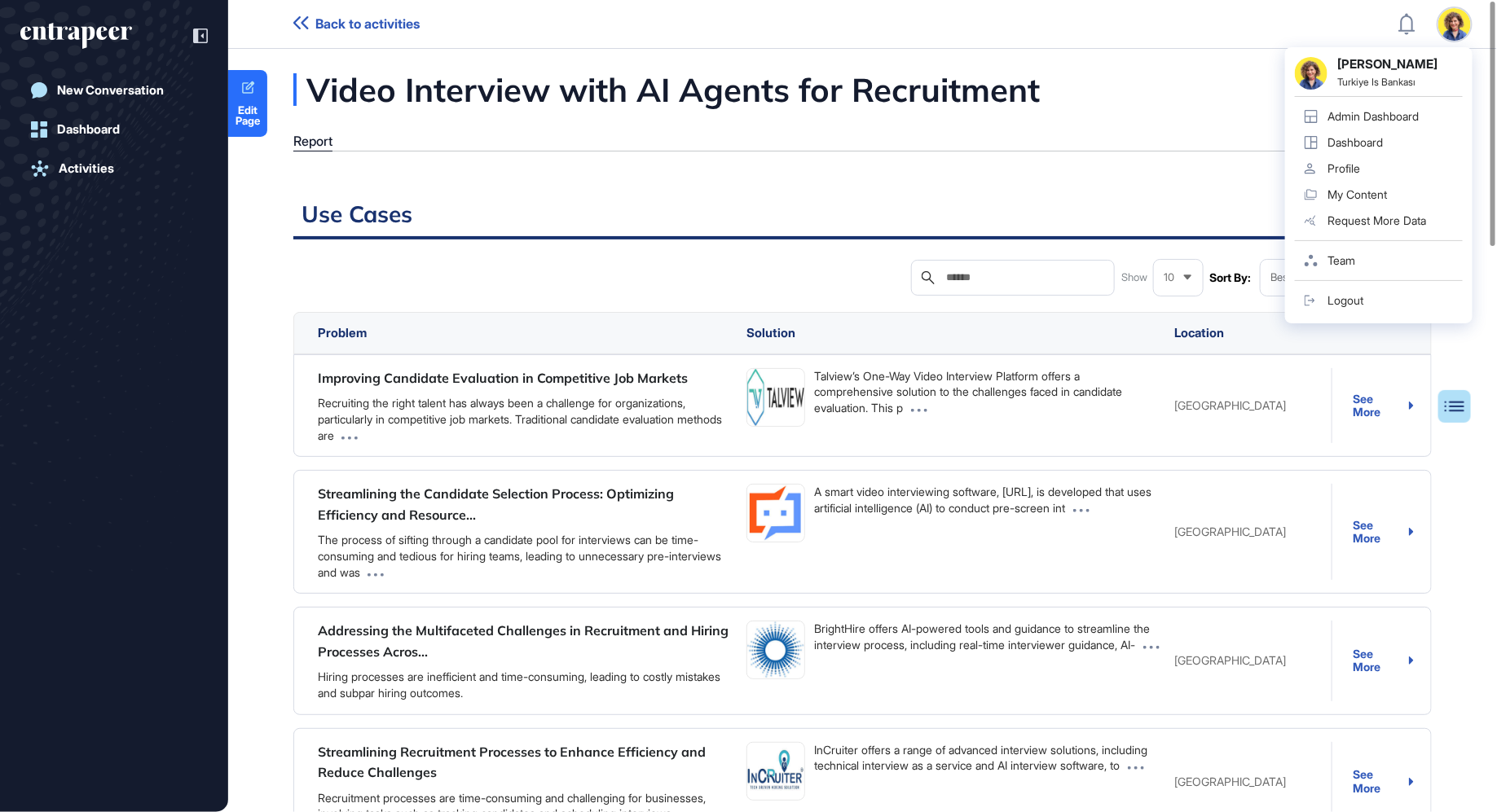
click at [1374, 125] on link "Admin Dashboard" at bounding box center [1378, 116] width 168 height 26
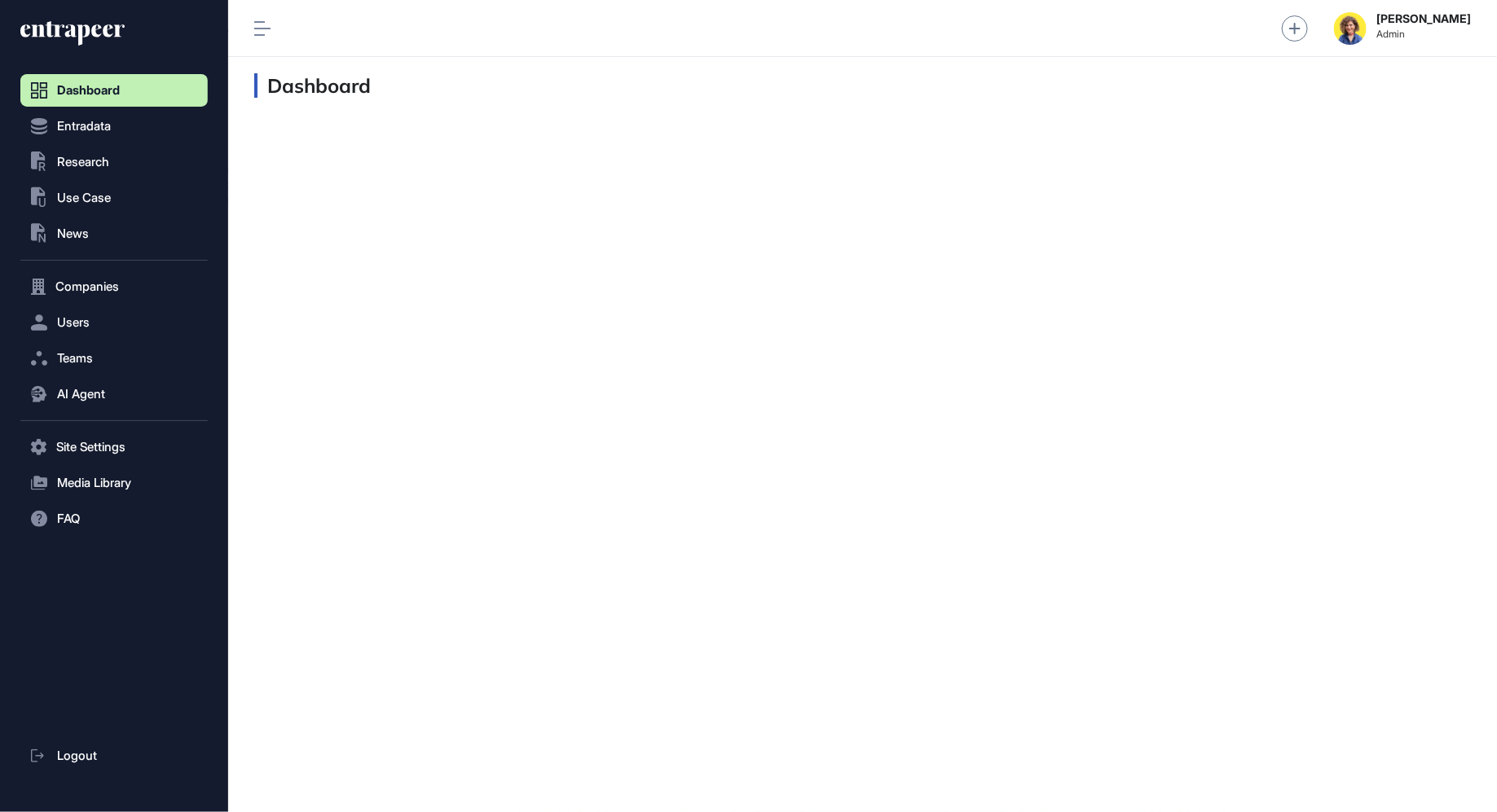
scroll to position [1, 1]
click at [106, 171] on button ".st0{fill:currentColor} Research" at bounding box center [114, 161] width 187 height 32
click at [93, 159] on span "Research" at bounding box center [83, 161] width 52 height 13
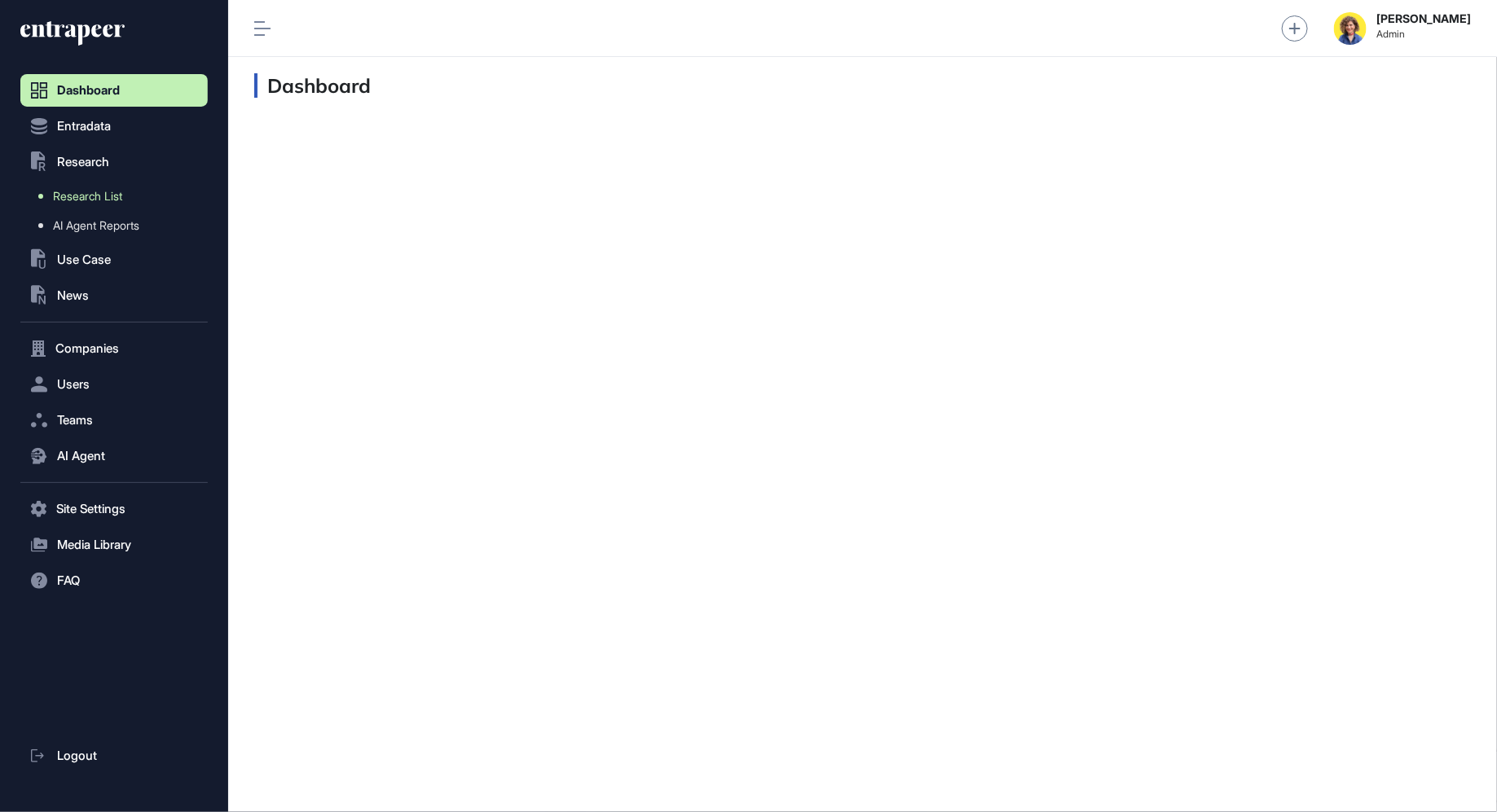
click at [87, 196] on span "Research List" at bounding box center [88, 196] width 69 height 13
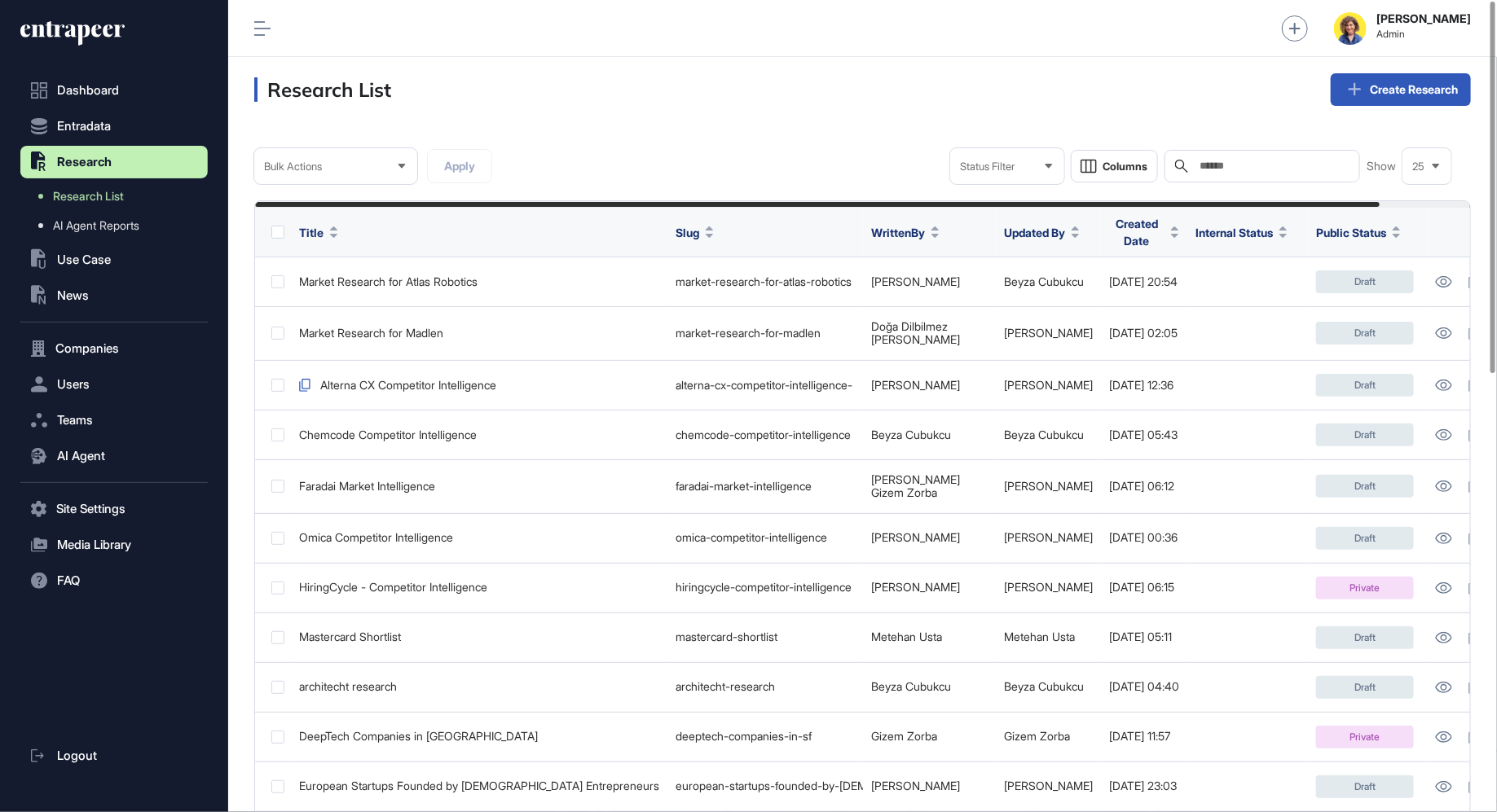
click at [1248, 177] on div "Search" at bounding box center [1262, 165] width 196 height 32
type input "******"
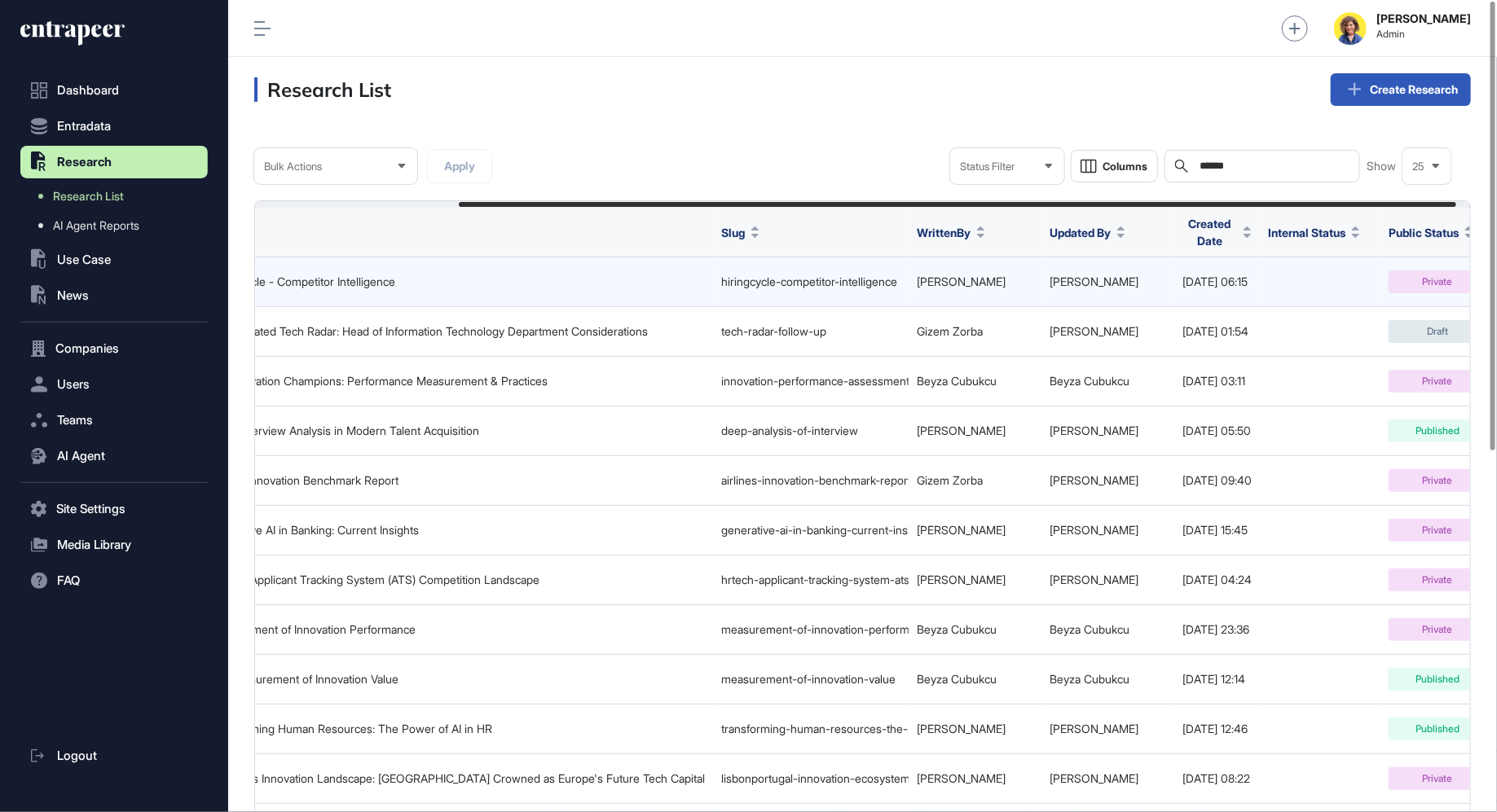
scroll to position [0, 266]
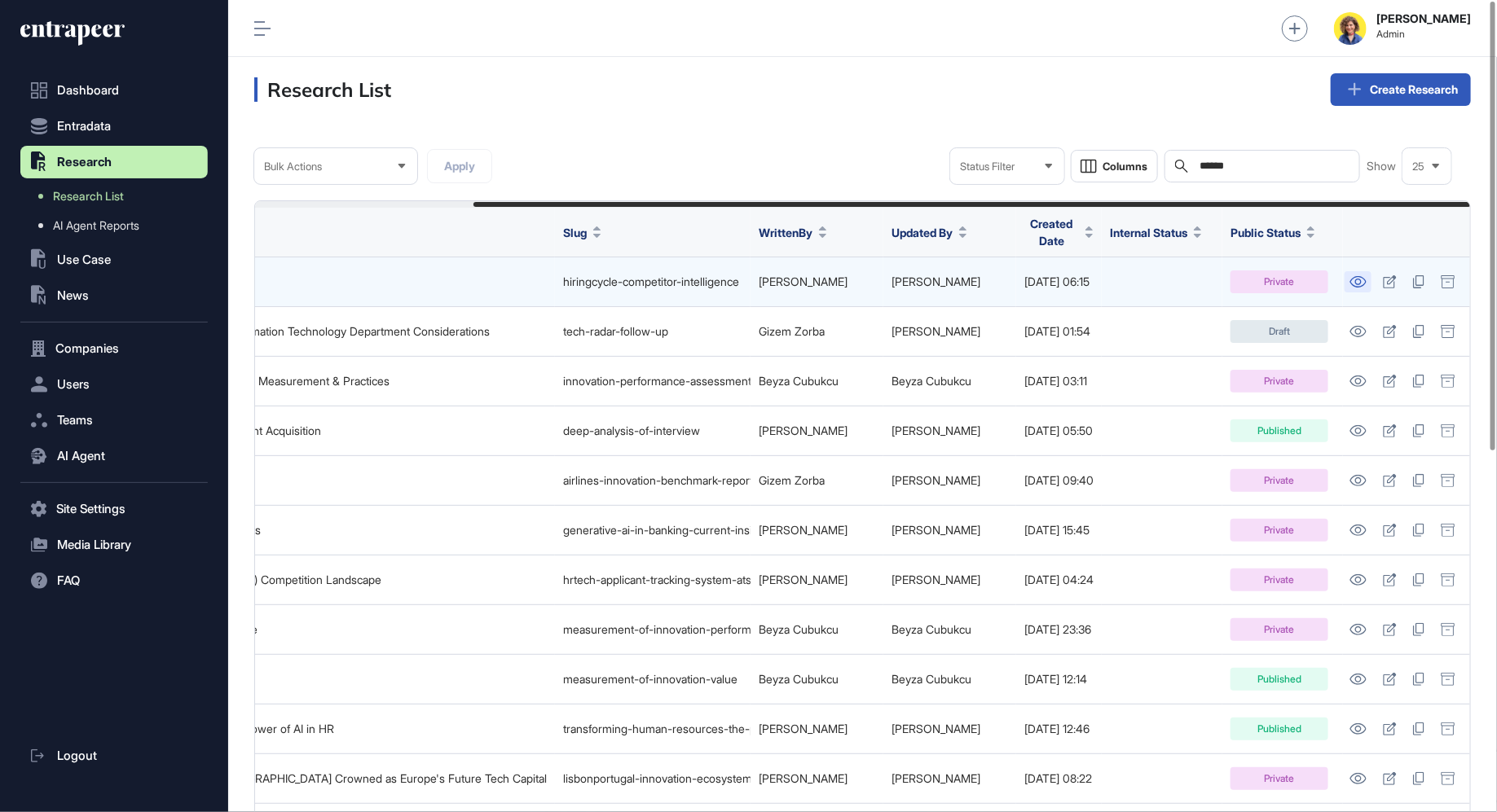
click at [1359, 277] on icon at bounding box center [1358, 282] width 17 height 12
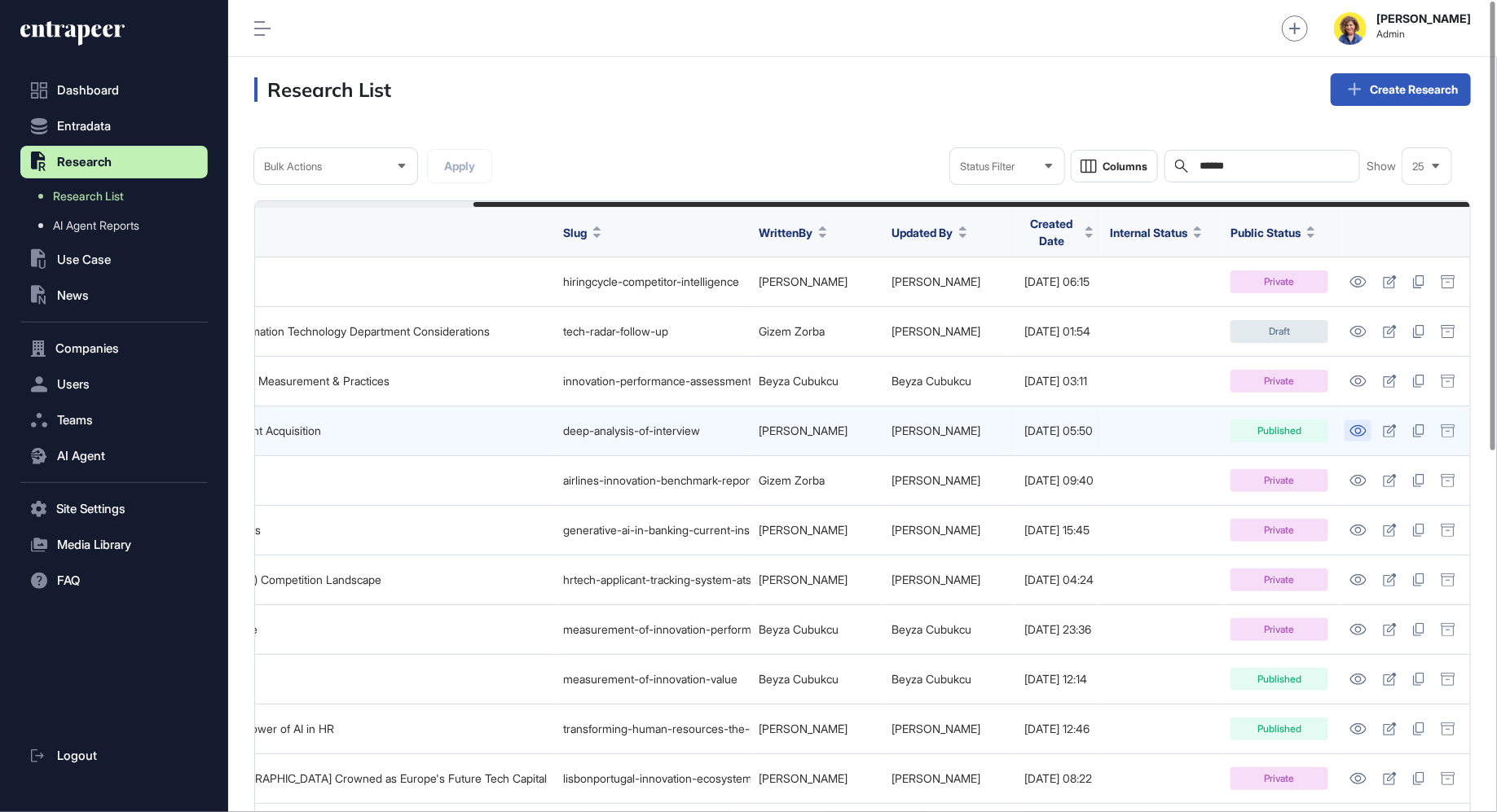
click at [1359, 426] on icon at bounding box center [1357, 431] width 17 height 12
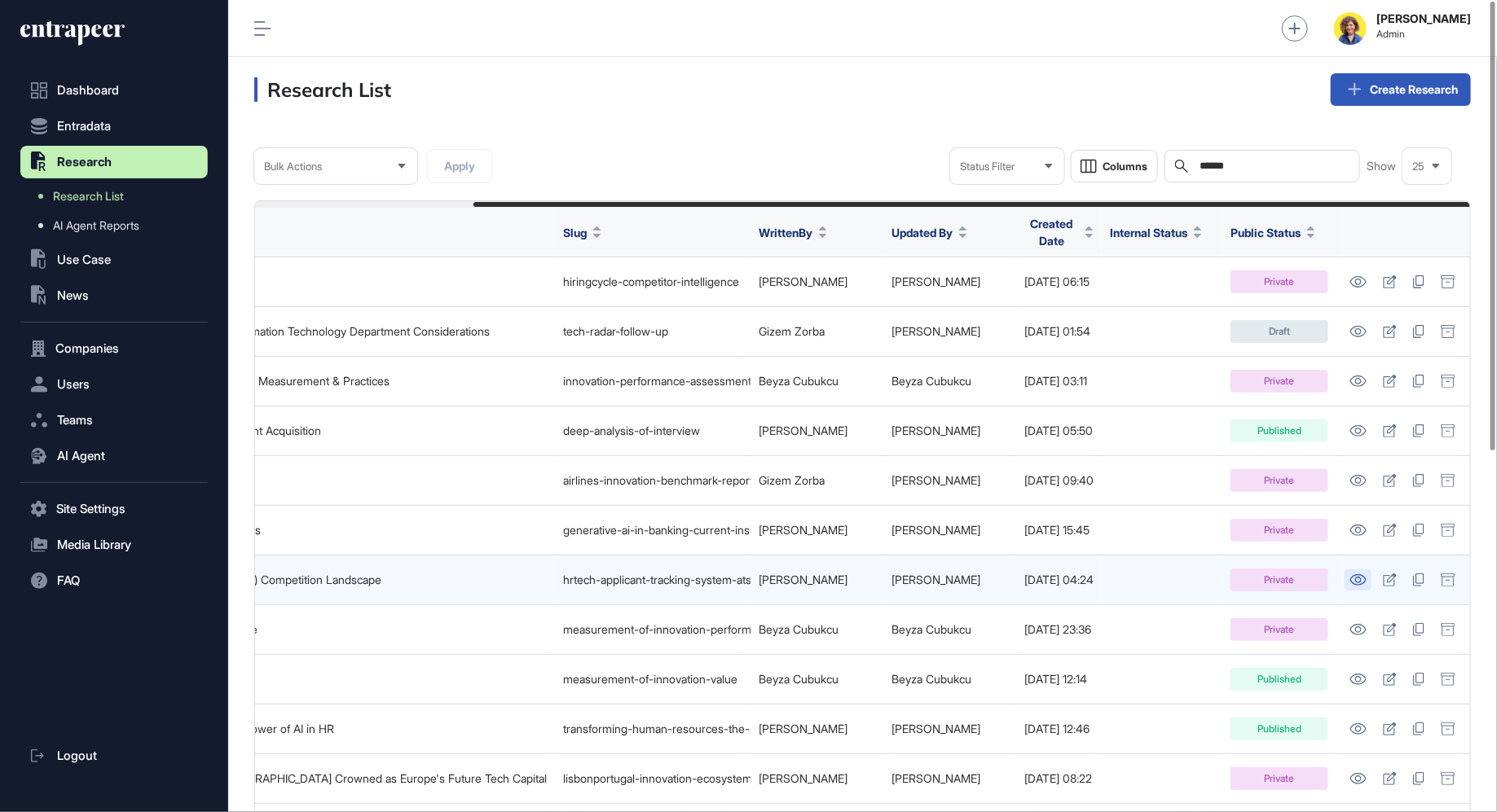
click at [1358, 575] on icon at bounding box center [1357, 581] width 17 height 12
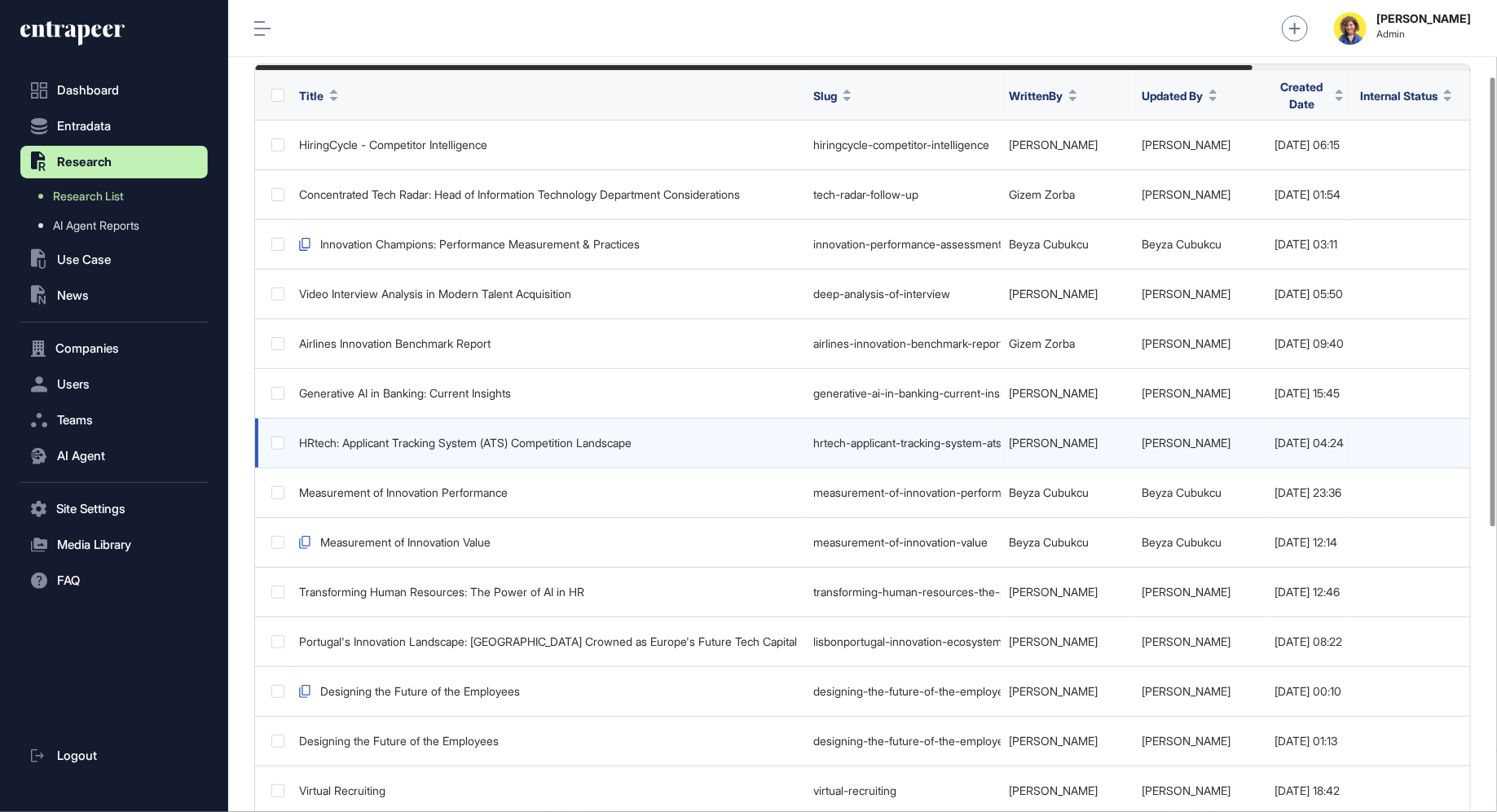
scroll to position [140, 0]
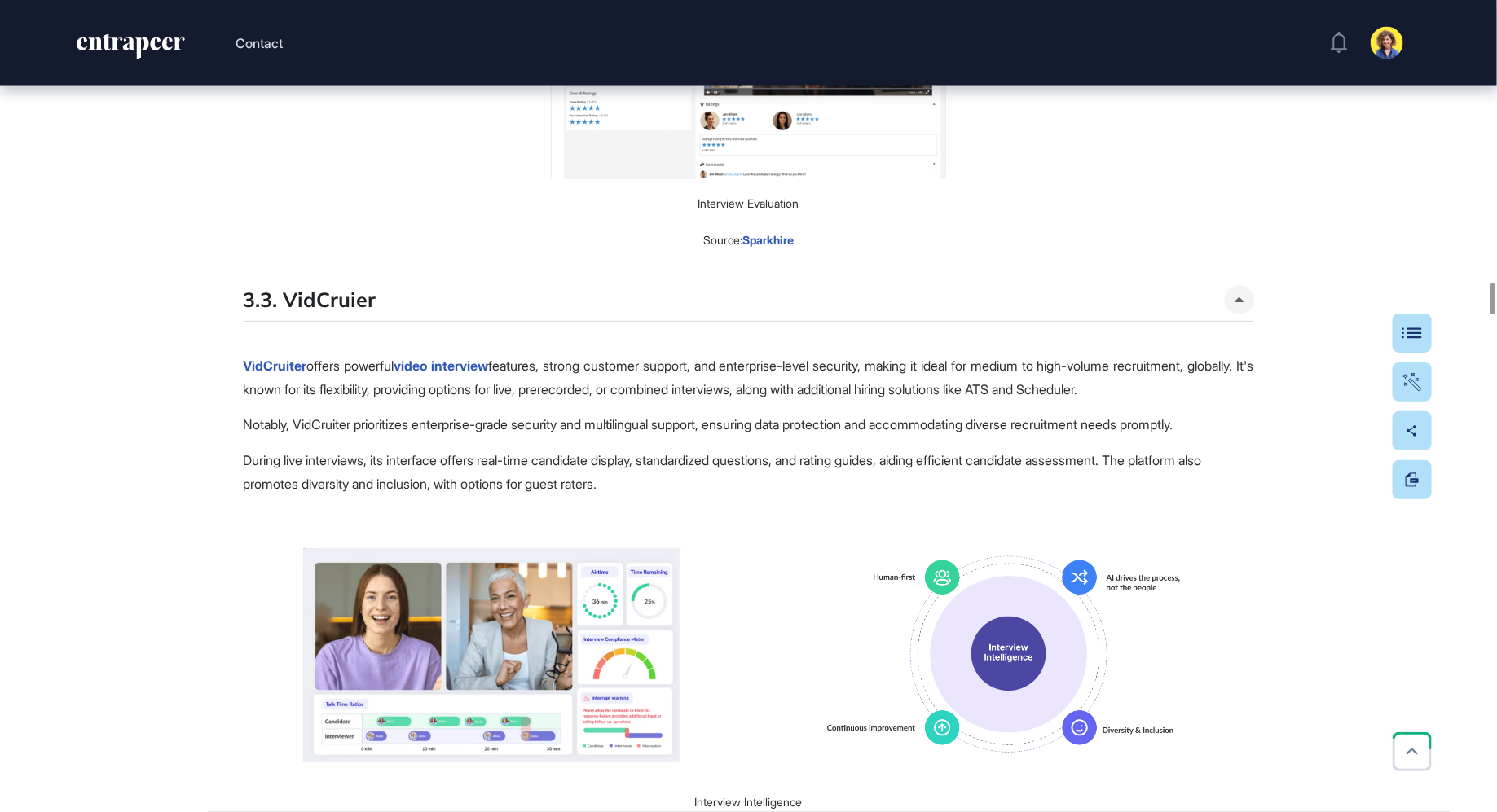
scroll to position [7403, 0]
